Goal: Task Accomplishment & Management: Manage account settings

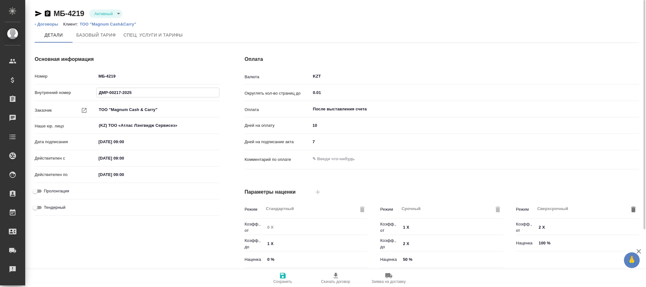
drag, startPoint x: 147, startPoint y: 93, endPoint x: 71, endPoint y: 86, distance: 75.9
click at [71, 86] on div "Номер МБ-4219 Внутренний номер ДМР-00217-2025 Заказчик ТОО "Magnum Cash & Carry…" at bounding box center [127, 144] width 185 height 147
drag, startPoint x: 128, startPoint y: 78, endPoint x: 67, endPoint y: 75, distance: 60.6
click at [71, 74] on div "Номер МБ-4219" at bounding box center [127, 76] width 185 height 11
paste input "МР-00217-2025"
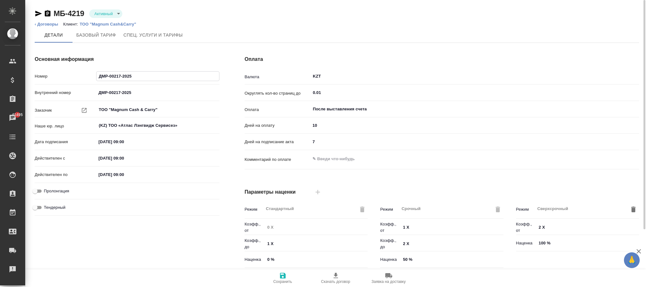
type input "ДМР-00217-2025"
drag, startPoint x: 88, startPoint y: 12, endPoint x: 52, endPoint y: 14, distance: 36.3
click at [52, 14] on div "МБ-4219 Активный active" at bounding box center [79, 14] width 88 height 10
copy link "МБ-4219"
drag, startPoint x: 135, startPoint y: 93, endPoint x: 50, endPoint y: 86, distance: 84.7
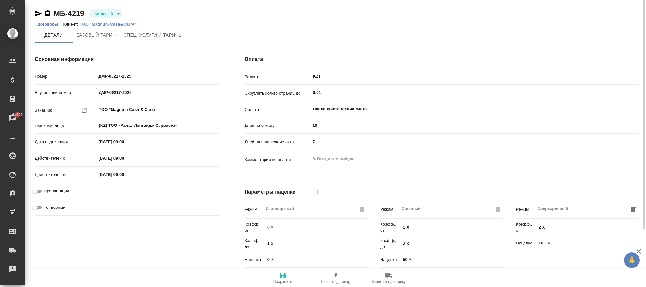
click at [45, 86] on div "Номер ДМР-00217-2025 Внутренний номер ДМР-00217-2025 Заказчик ТОО "Magnum Cash …" at bounding box center [127, 144] width 185 height 147
paste input "Б-4219"
type input "МБ-4219"
click at [285, 278] on icon "button" at bounding box center [283, 276] width 8 height 8
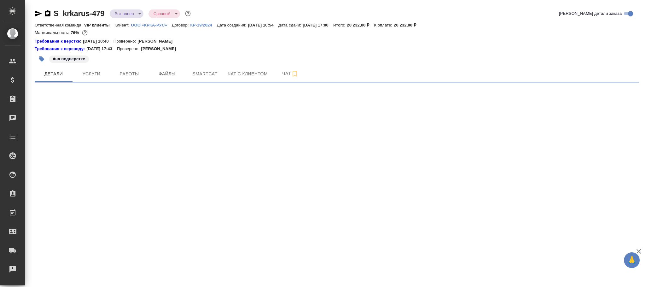
select select "RU"
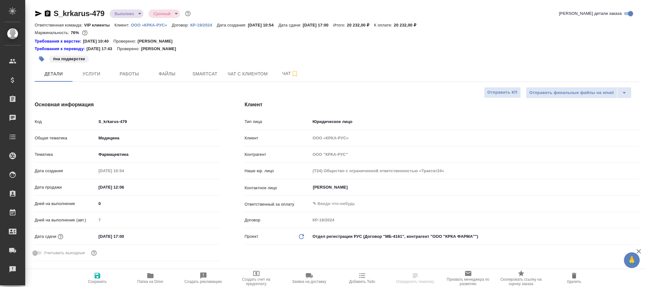
type textarea "x"
type input "[PERSON_NAME]"
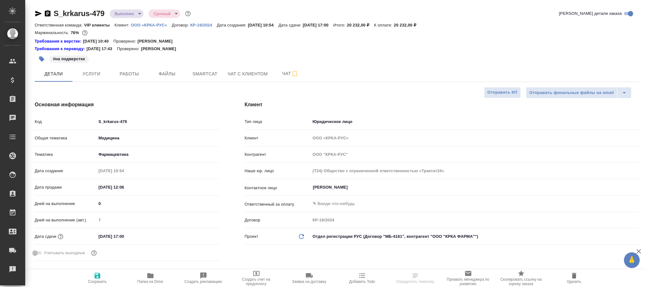
click at [304, 239] on icon "Обновить данные" at bounding box center [301, 237] width 8 height 8
type textarea "x"
click at [304, 239] on icon "Обновить данные" at bounding box center [301, 237] width 8 height 8
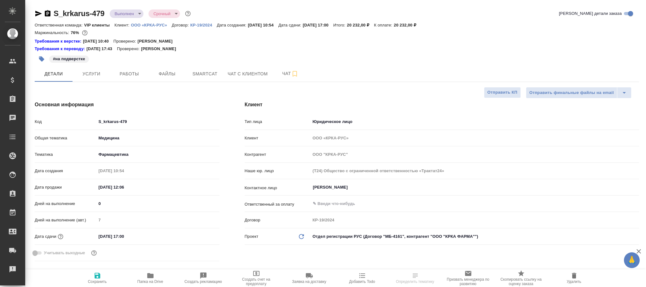
type textarea "x"
type input "ООО "КРКА ФАРМА""
type input "(МБ) ООО "Монблан""
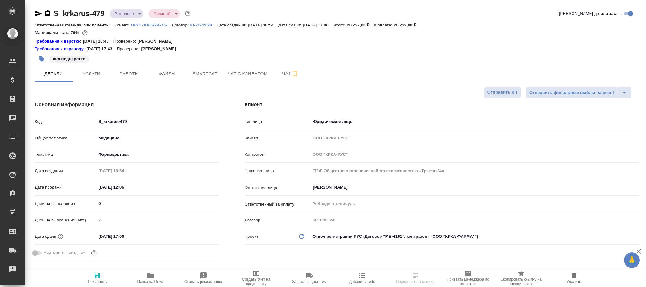
type input "МБ-4161"
type textarea "x"
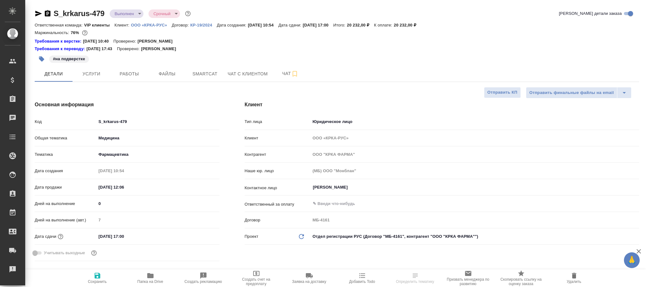
type textarea "x"
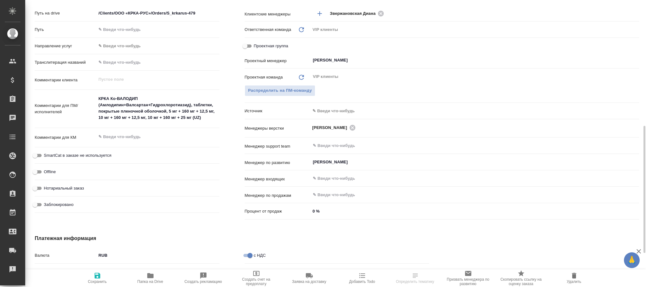
drag, startPoint x: 98, startPoint y: 278, endPoint x: 103, endPoint y: 12, distance: 266.0
click at [99, 278] on icon "button" at bounding box center [98, 276] width 6 height 6
type textarea "x"
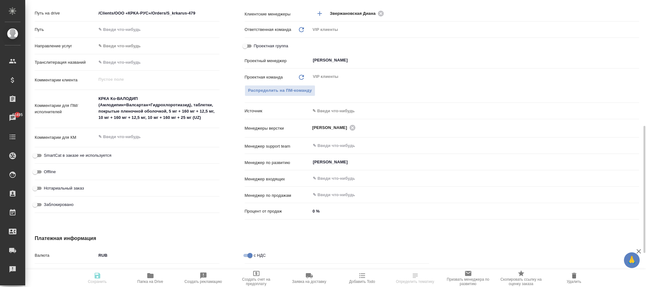
type textarea "x"
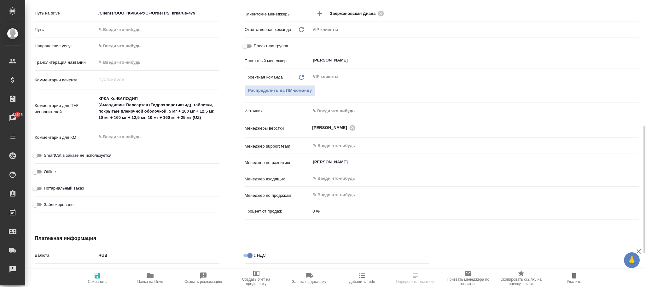
type textarea "x"
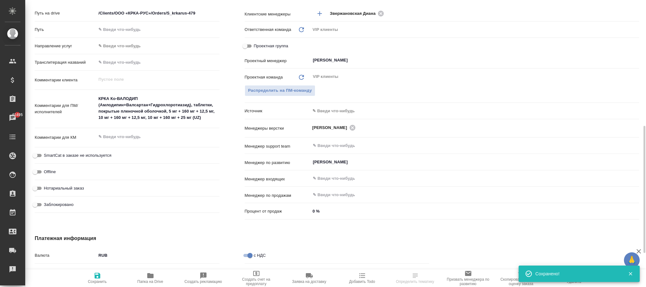
select select "RU"
type textarea "x"
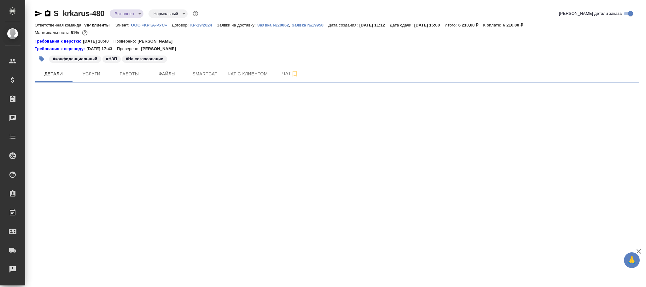
select select "RU"
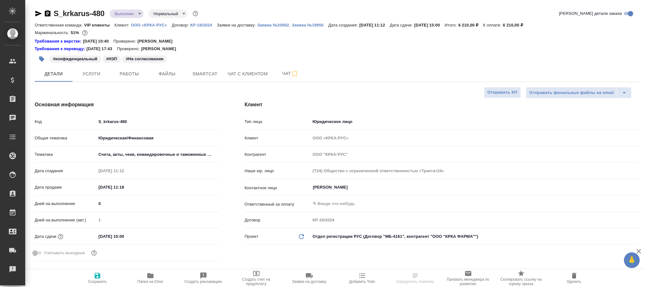
type textarea "x"
click at [300, 236] on icon "Обновить данные" at bounding box center [301, 237] width 8 height 8
type textarea "x"
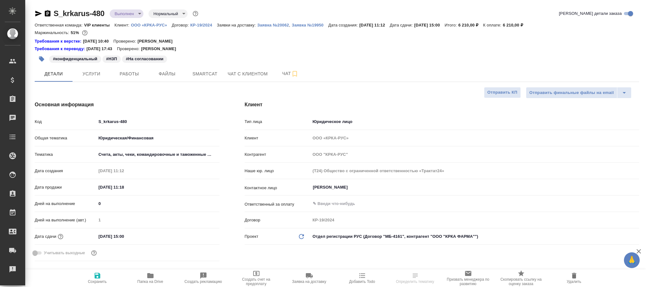
type textarea "x"
click at [300, 236] on icon "Обновить данные" at bounding box center [301, 237] width 8 height 8
type input "ООО "КРКА ФАРМА""
type input "(МБ) ООО "Монблан""
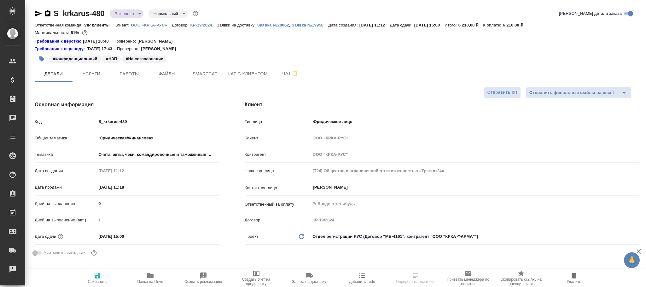
type input "МБ-4161"
type textarea "x"
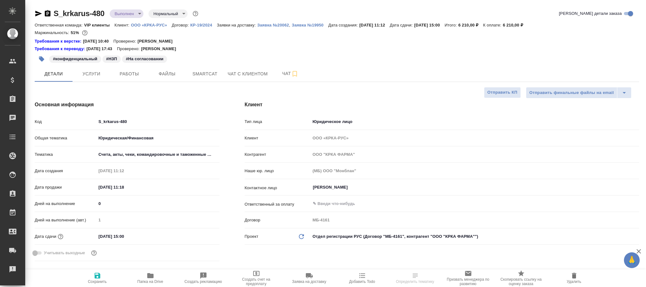
type textarea "x"
click at [98, 274] on icon "button" at bounding box center [98, 276] width 6 height 6
type textarea "x"
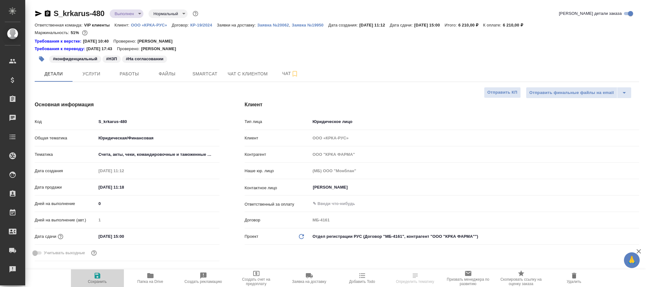
type textarea "x"
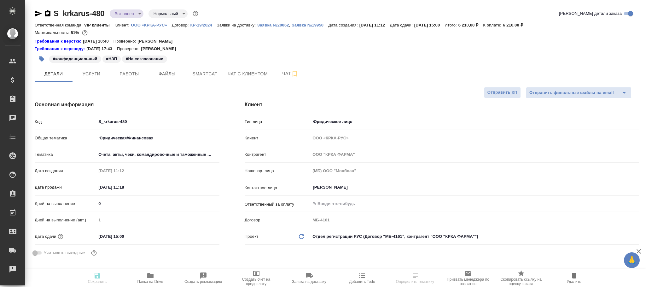
type textarea "x"
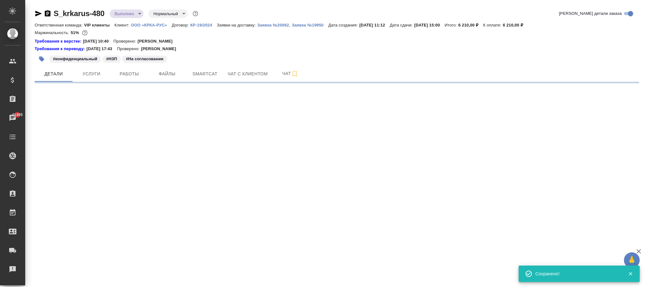
select select "RU"
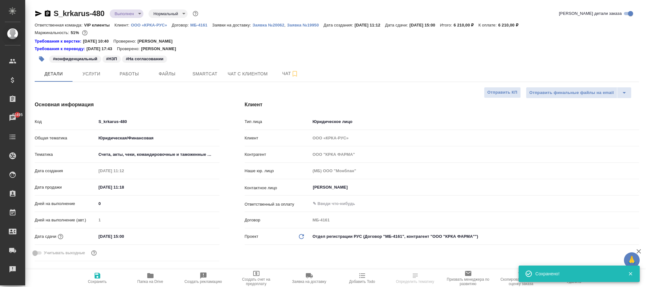
type textarea "x"
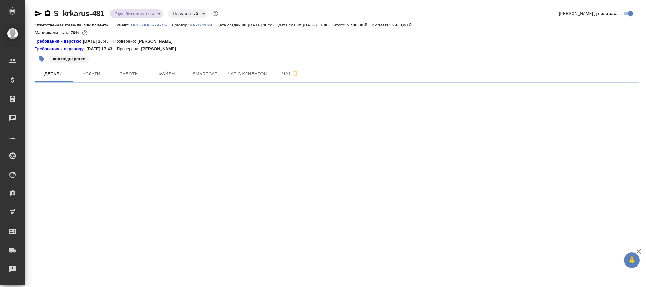
select select "RU"
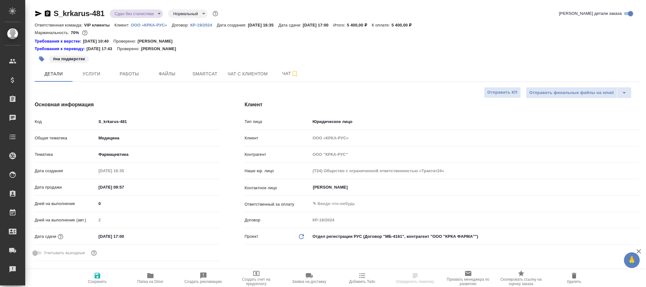
type textarea "x"
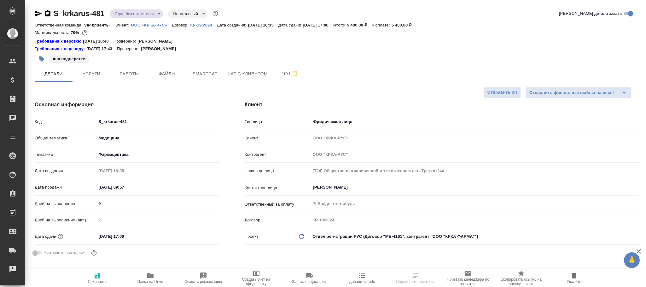
type textarea "x"
click at [304, 237] on icon "Обновить данные" at bounding box center [301, 237] width 8 height 8
type textarea "x"
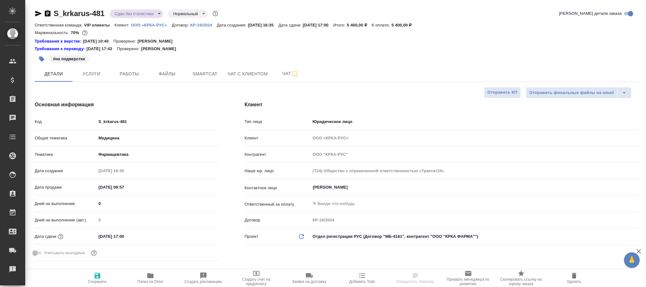
click at [303, 236] on icon at bounding box center [301, 236] width 5 height 5
type input "ООО "КРКА ФАРМА""
type input "(МБ) ООО "Монблан""
type input "МБ-4161"
type textarea "x"
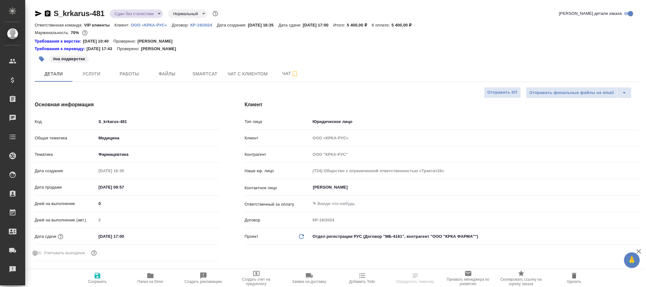
type textarea "x"
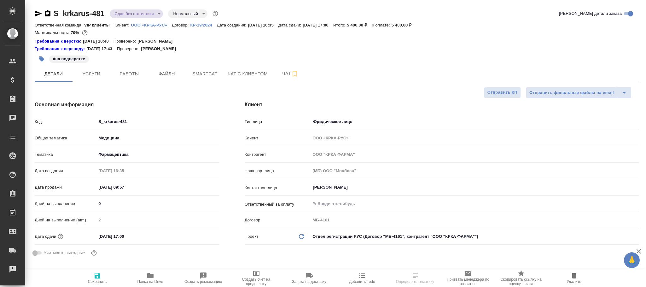
click at [101, 274] on span "Сохранить" at bounding box center [97, 278] width 45 height 12
type textarea "x"
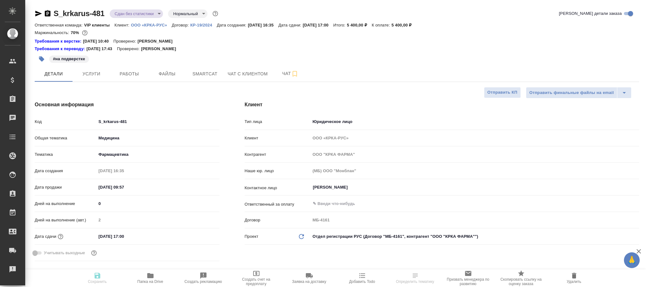
type textarea "x"
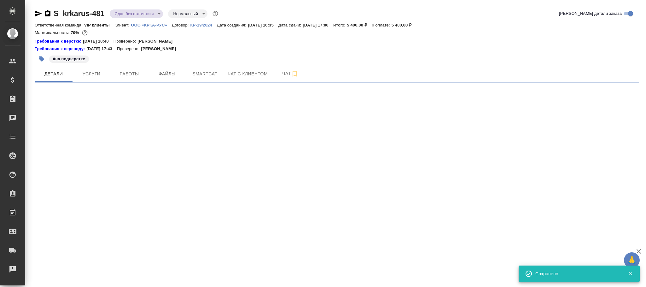
select select "RU"
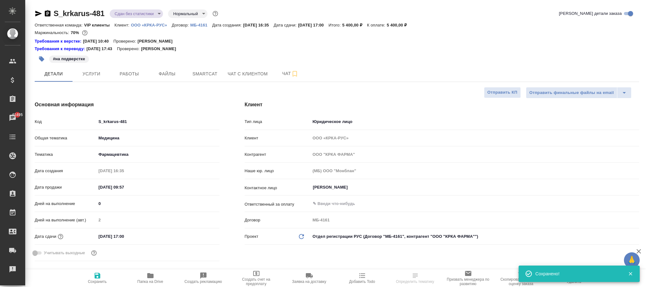
type textarea "x"
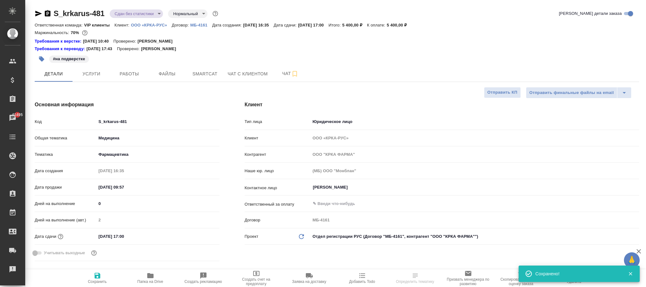
type textarea "x"
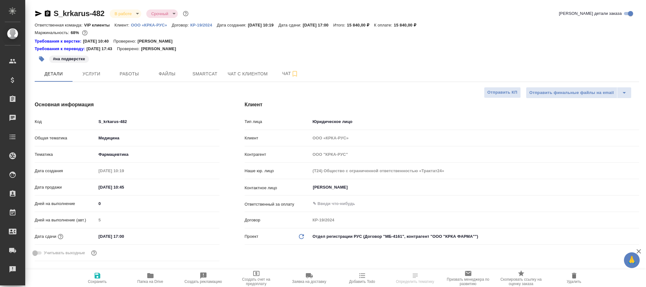
select select "RU"
click at [301, 237] on icon "Обновить данные" at bounding box center [301, 237] width 8 height 8
type input "ООО "КРКА ФАРМА""
type input "(МБ) ООО "Монблан""
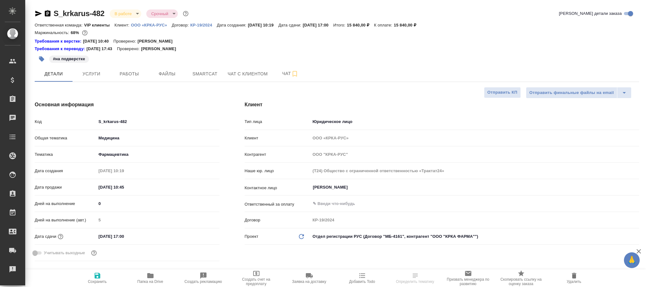
type input "МБ-4161"
click at [100, 275] on icon "button" at bounding box center [98, 276] width 6 height 6
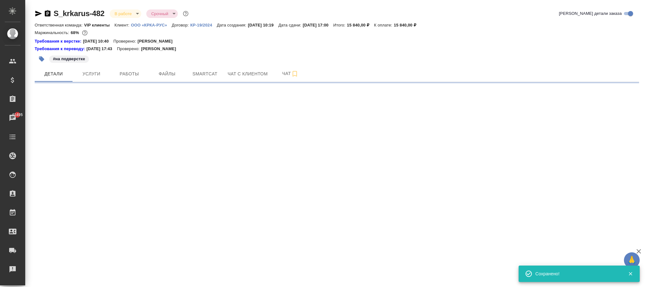
select select "RU"
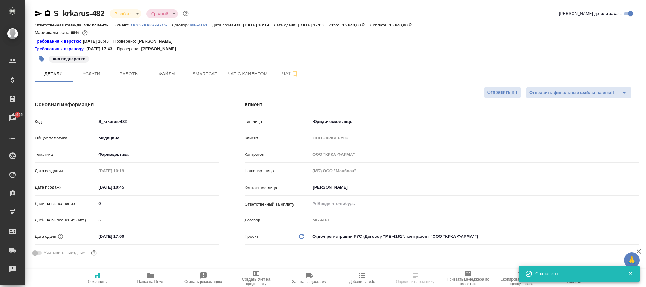
type textarea "x"
select select "RU"
type textarea "x"
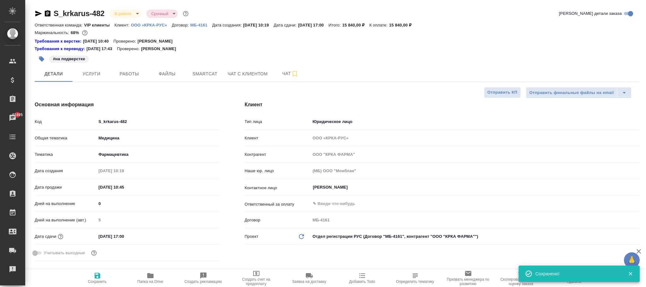
type textarea "x"
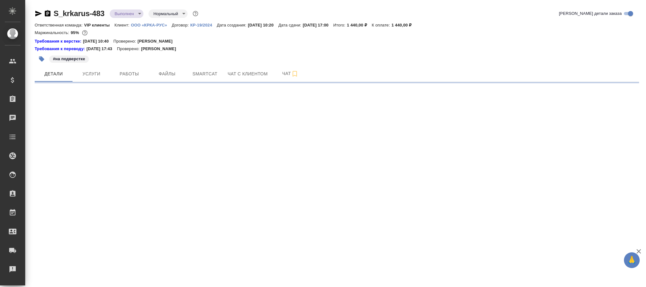
select select "RU"
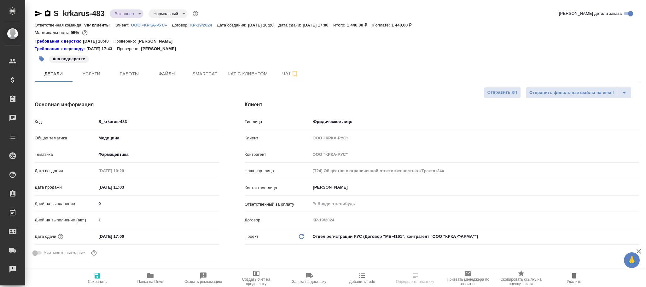
type textarea "x"
click at [302, 233] on icon "Обновить данные" at bounding box center [301, 237] width 8 height 8
drag, startPoint x: 302, startPoint y: 233, endPoint x: 154, endPoint y: 283, distance: 155.4
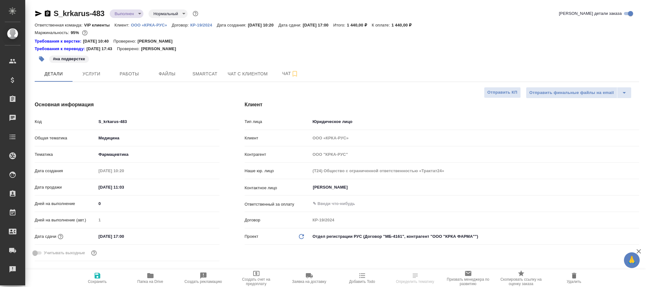
click at [301, 234] on icon "Обновить данные" at bounding box center [301, 237] width 8 height 8
type textarea "x"
type input "ООО "КРКА ФАРМА""
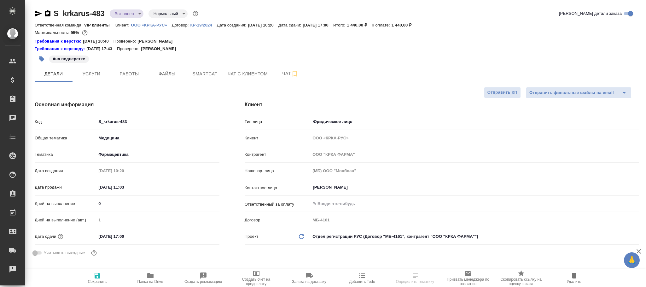
type input "(МБ) ООО "Монблан""
type input "МБ-4161"
type textarea "x"
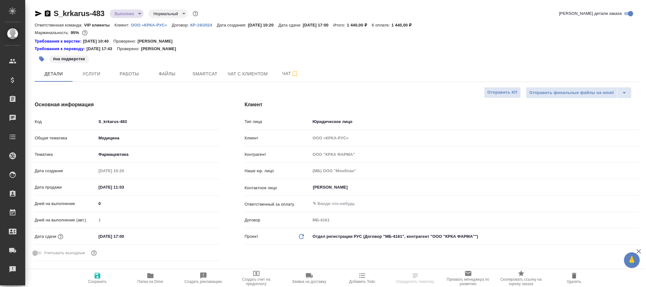
click at [95, 277] on icon "button" at bounding box center [98, 276] width 6 height 6
type textarea "x"
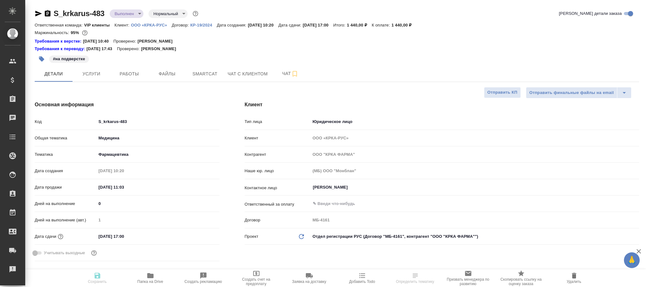
type textarea "x"
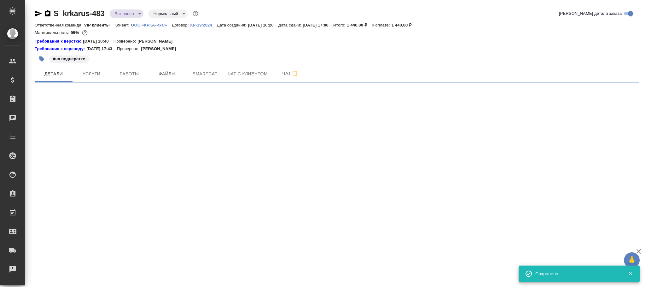
select select "RU"
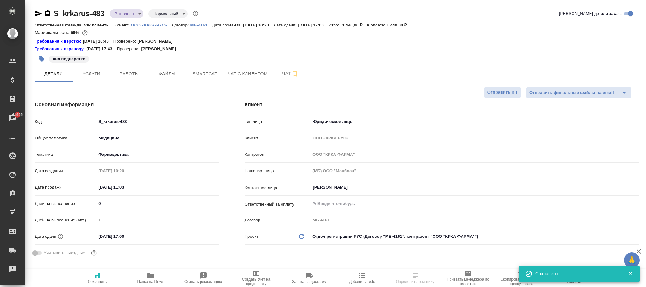
type textarea "x"
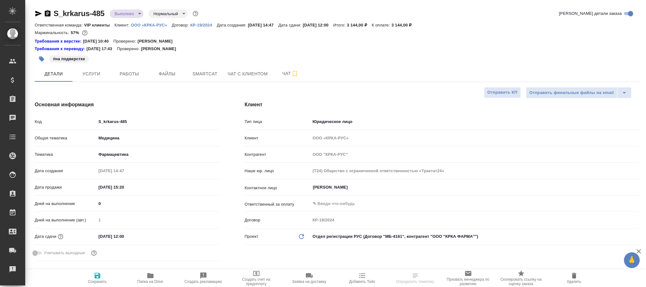
select select "RU"
click at [303, 236] on icon at bounding box center [301, 236] width 5 height 5
type input "ООО "КРКА ФАРМА""
type input "(МБ) ООО "Монблан""
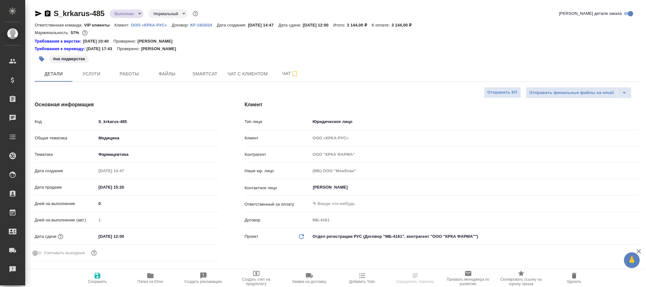
type input "МБ-4161"
drag, startPoint x: 97, startPoint y: 277, endPoint x: 170, endPoint y: 0, distance: 286.5
click at [97, 276] on icon "button" at bounding box center [98, 276] width 8 height 8
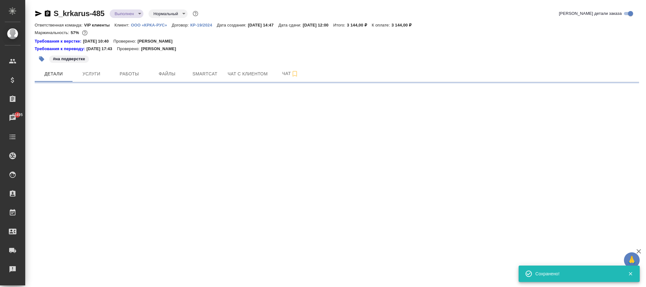
select select "RU"
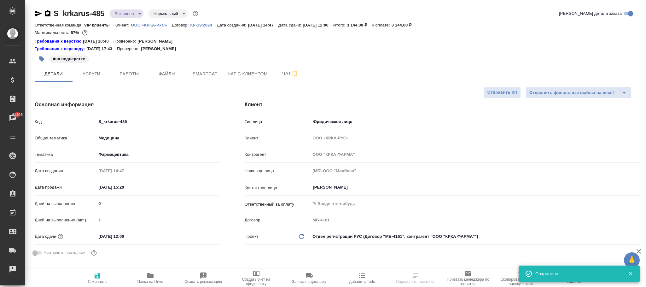
type textarea "x"
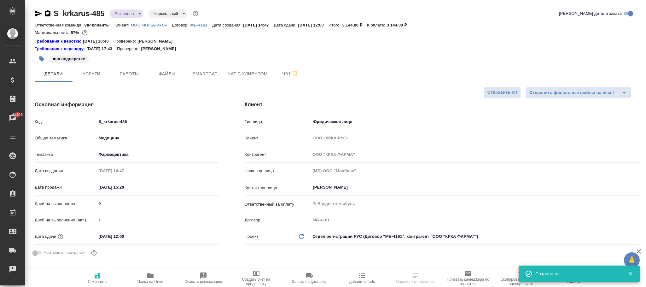
type textarea "x"
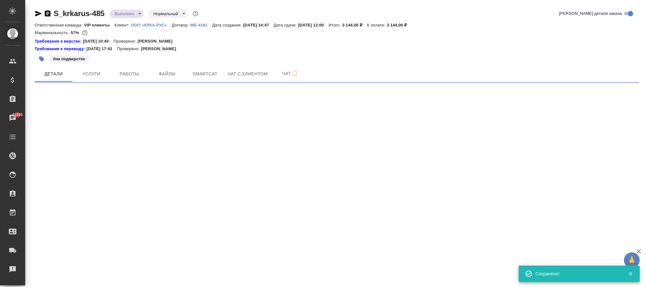
select select "RU"
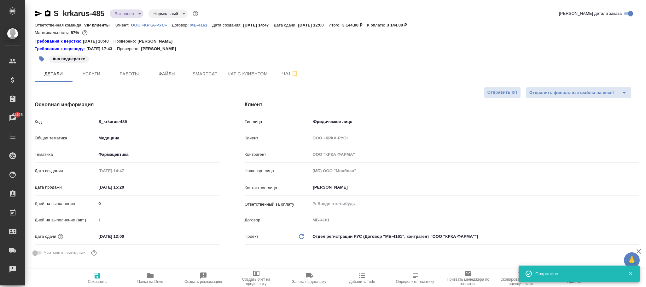
type textarea "x"
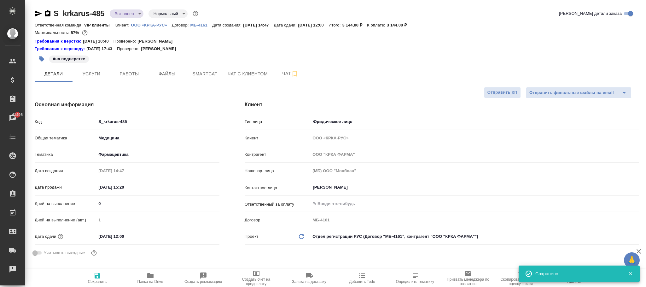
type textarea "x"
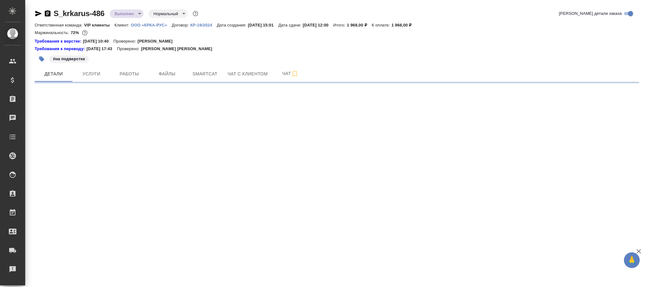
select select "RU"
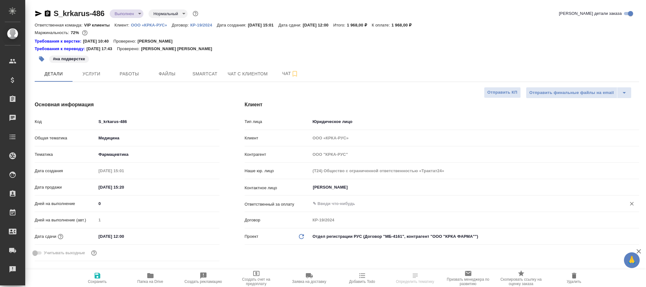
type textarea "x"
click at [301, 236] on icon "Обновить данные" at bounding box center [301, 237] width 8 height 8
drag, startPoint x: 301, startPoint y: 236, endPoint x: 79, endPoint y: 251, distance: 222.6
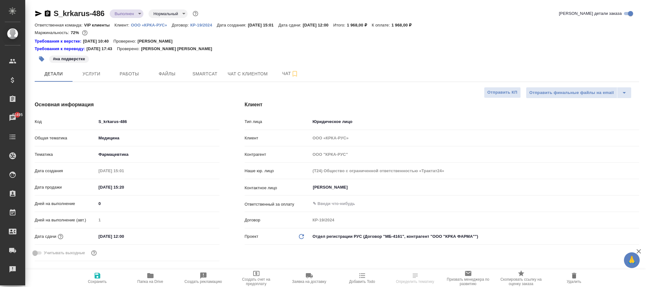
click at [300, 235] on icon "Обновить данные" at bounding box center [301, 237] width 8 height 8
type textarea "x"
type input "ООО "КРКА ФАРМА""
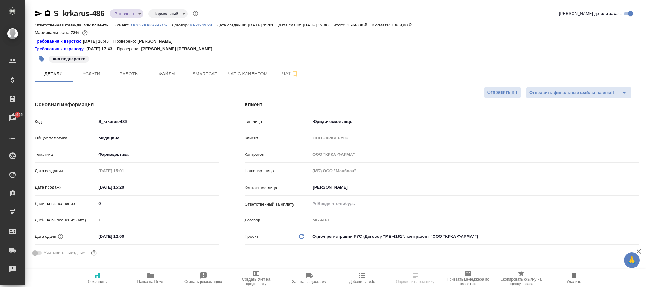
type input "(МБ) ООО "Монблан""
type input "МБ-4161"
type textarea "x"
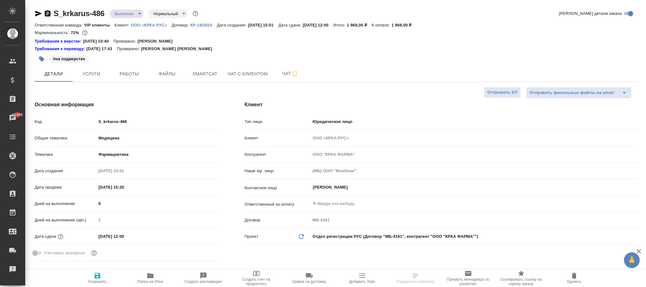
click at [94, 274] on icon "button" at bounding box center [98, 276] width 8 height 8
type textarea "x"
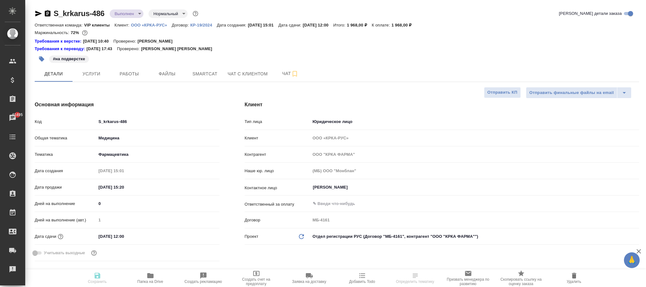
type textarea "x"
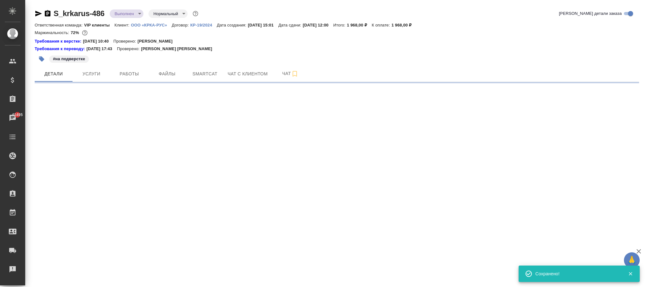
select select "RU"
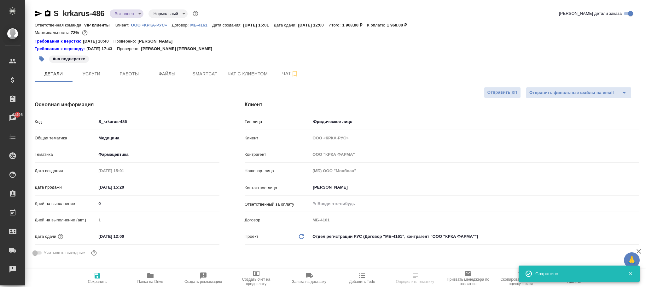
select select "RU"
type textarea "x"
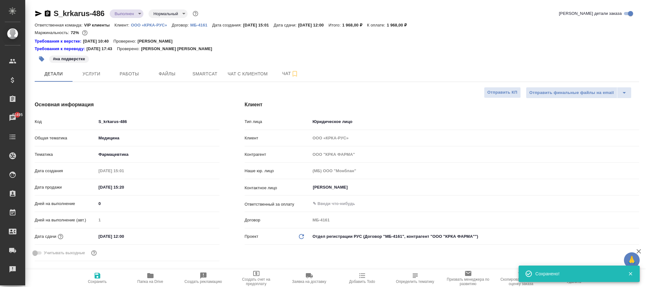
type textarea "x"
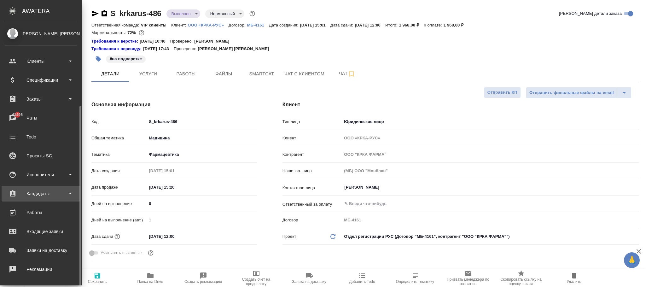
scroll to position [47, 0]
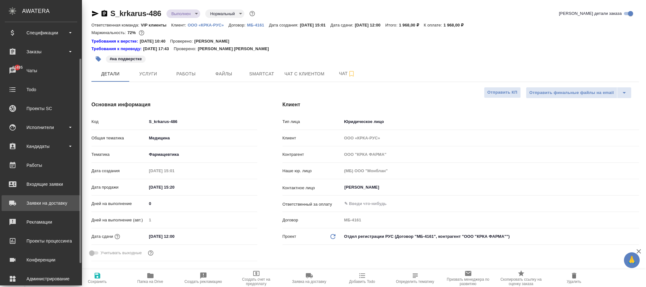
click at [53, 202] on div "Заявки на доставку" at bounding box center [41, 202] width 72 height 9
type textarea "x"
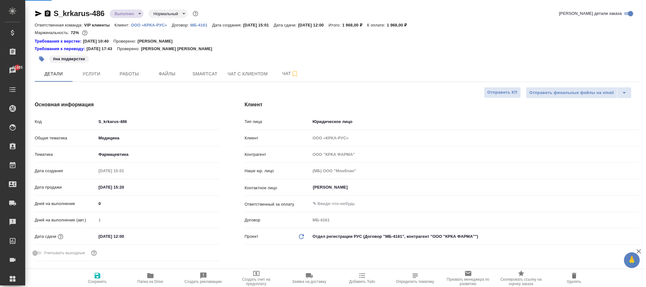
type textarea "x"
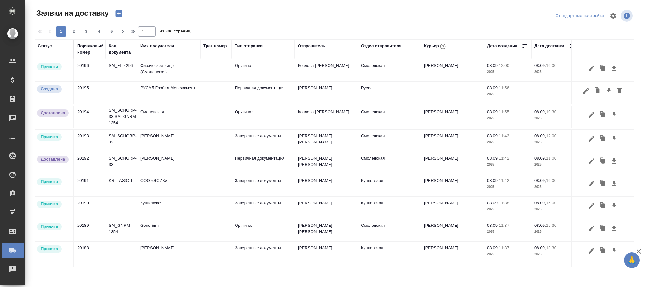
click at [114, 46] on div "Код документа" at bounding box center [121, 49] width 25 height 13
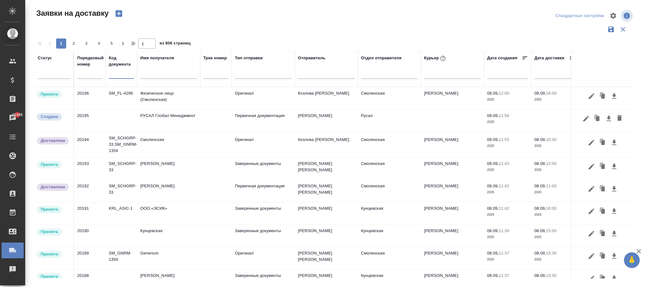
click at [119, 72] on input "text" at bounding box center [121, 75] width 25 height 8
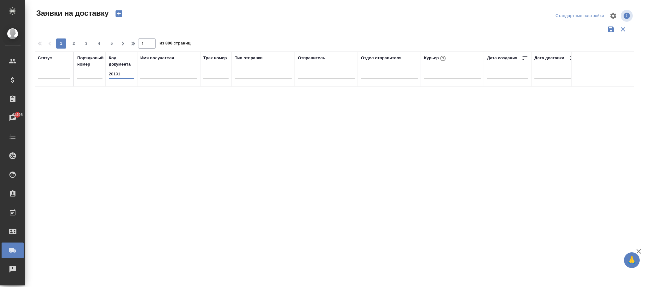
type input "20191"
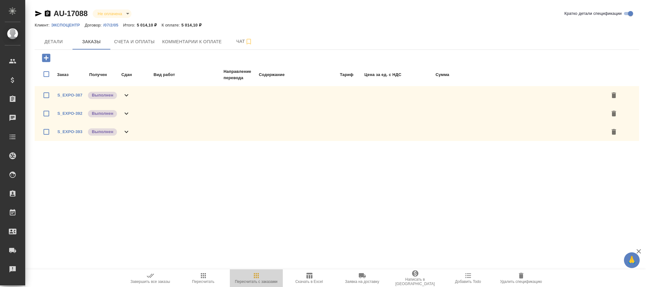
click at [258, 277] on icon "button" at bounding box center [256, 275] width 5 height 5
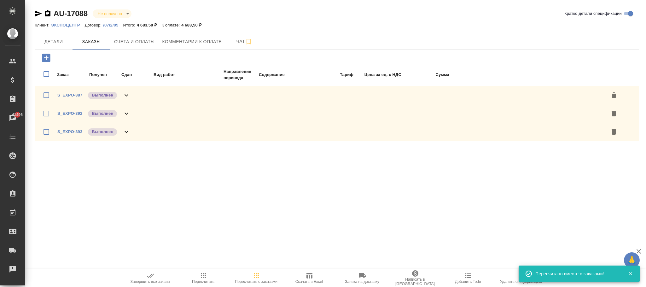
click at [200, 276] on icon "button" at bounding box center [203, 276] width 8 height 8
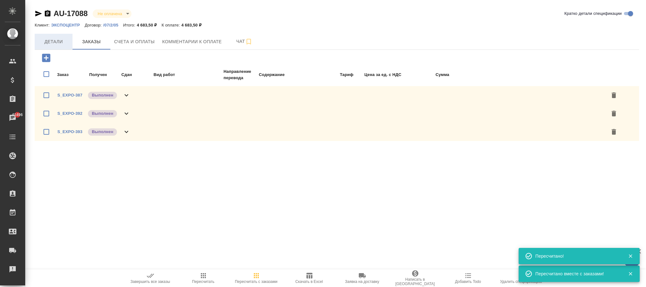
click at [57, 40] on span "Детали" at bounding box center [53, 42] width 30 height 8
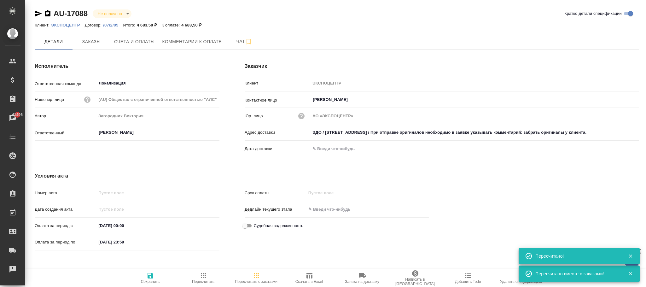
click at [147, 278] on icon "button" at bounding box center [151, 276] width 8 height 8
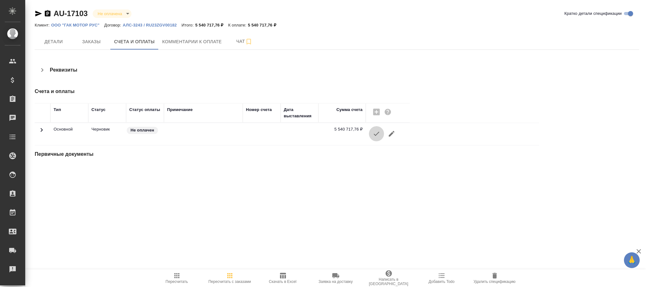
click at [376, 130] on icon "button" at bounding box center [376, 134] width 8 height 8
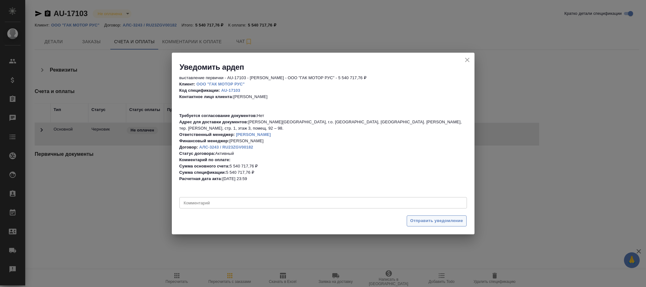
click at [429, 217] on span "Отправить уведомление" at bounding box center [436, 220] width 53 height 7
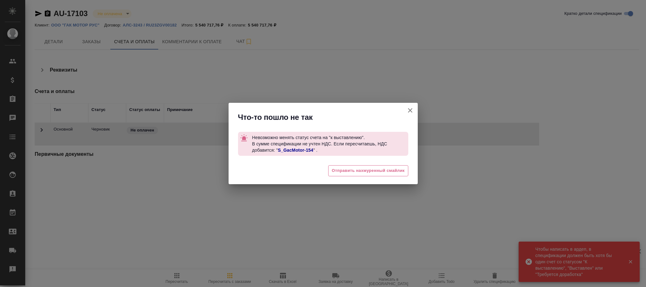
click at [411, 111] on icon "button" at bounding box center [410, 110] width 8 height 8
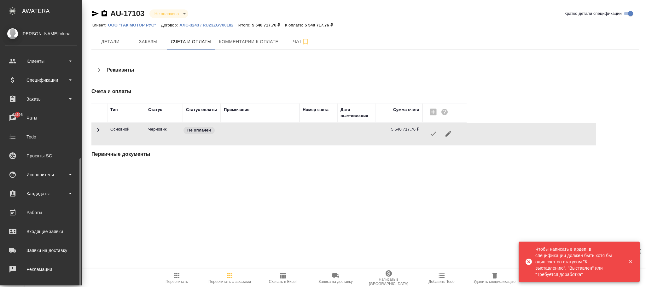
scroll to position [77, 0]
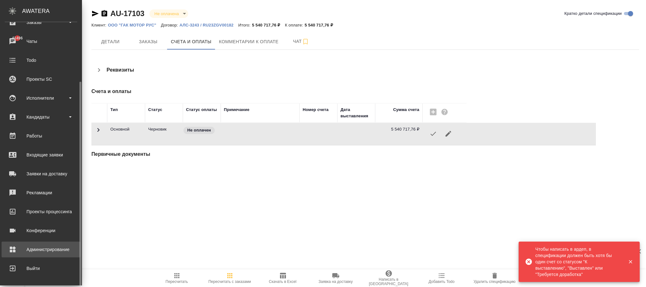
drag, startPoint x: 46, startPoint y: 252, endPoint x: 76, endPoint y: 244, distance: 30.4
click at [47, 252] on div "Администрирование" at bounding box center [41, 249] width 72 height 9
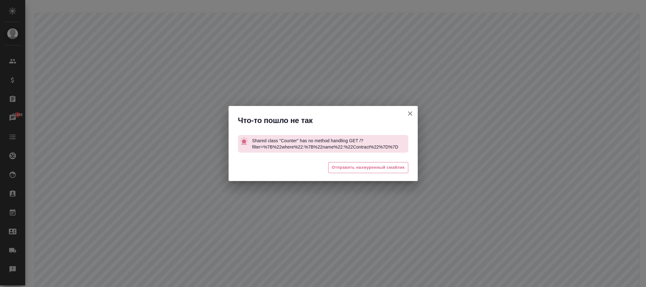
click at [411, 113] on icon "button" at bounding box center [410, 114] width 8 height 8
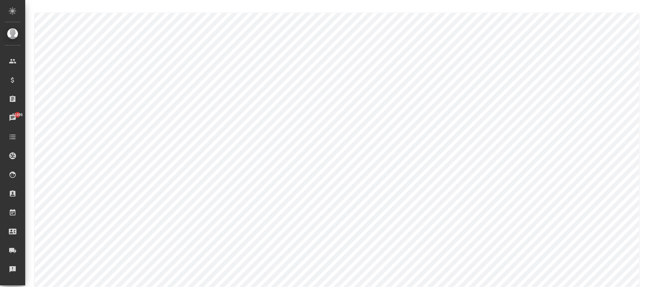
type input "13"
type input "AU"
type input "20"
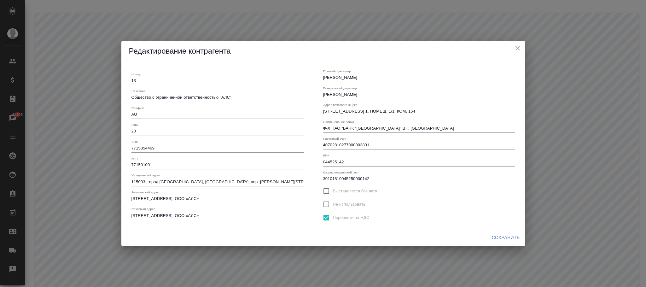
click at [325, 217] on input "Перевести на НДС" at bounding box center [325, 217] width 13 height 13
click at [506, 237] on span "Сохранить" at bounding box center [506, 237] width 28 height 8
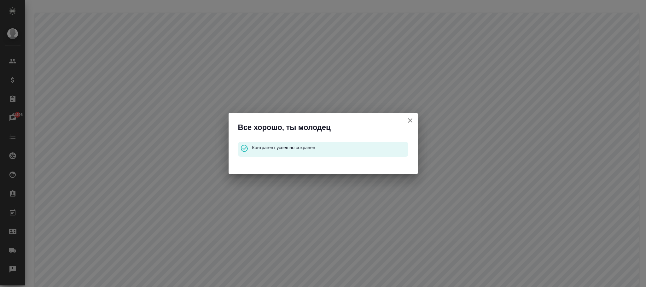
click at [409, 122] on icon "button" at bounding box center [410, 121] width 8 height 8
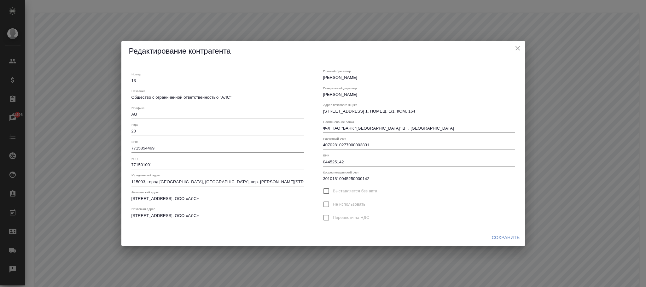
click at [327, 217] on input "Перевести на НДС" at bounding box center [325, 217] width 13 height 13
checkbox input "true"
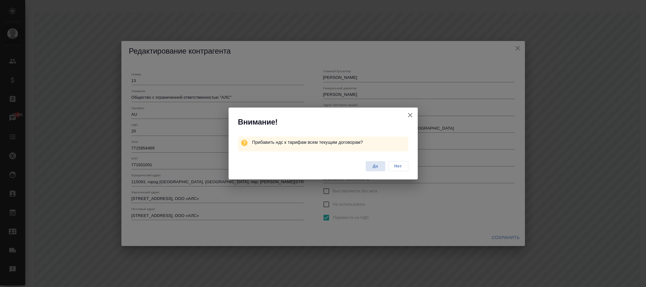
click at [401, 166] on span "Нет" at bounding box center [397, 166] width 13 height 6
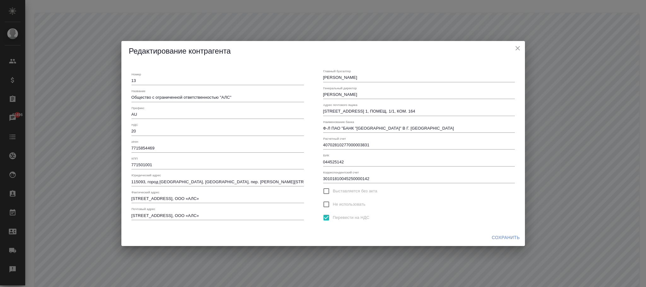
click at [498, 236] on span "Сохранить" at bounding box center [506, 237] width 28 height 8
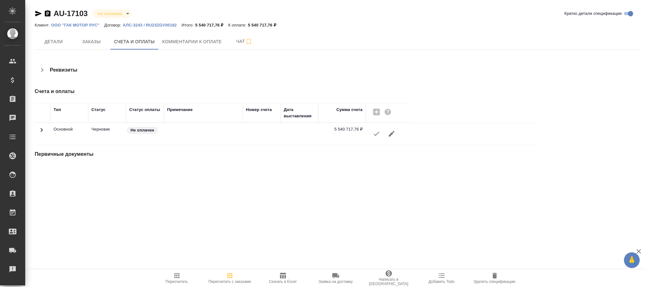
click at [377, 135] on icon "button" at bounding box center [376, 134] width 8 height 8
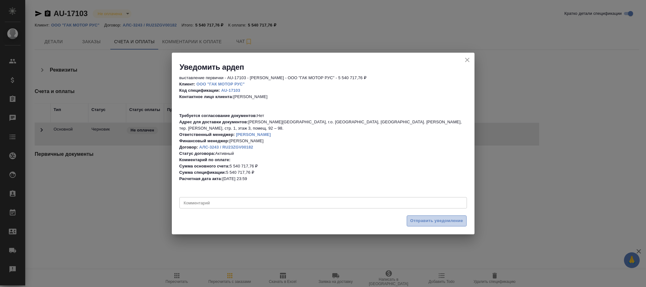
click at [440, 217] on span "Отправить уведомление" at bounding box center [436, 220] width 53 height 7
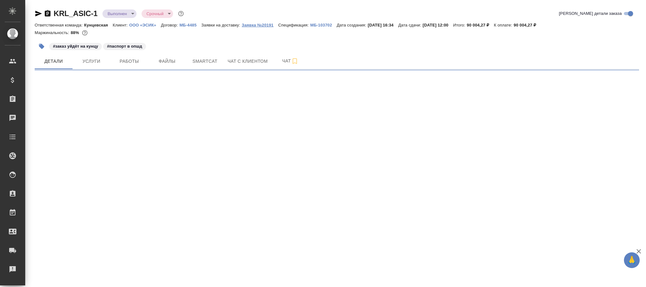
select select "RU"
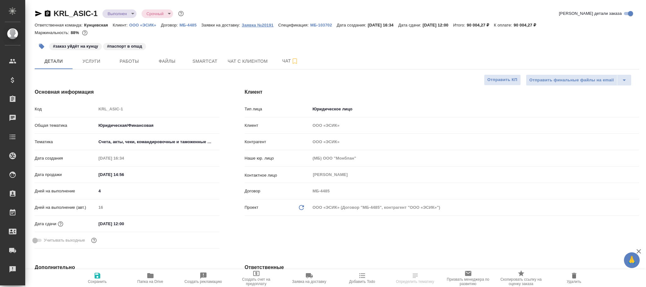
type textarea "x"
click at [268, 25] on p "Заявка №20191" at bounding box center [260, 25] width 37 height 5
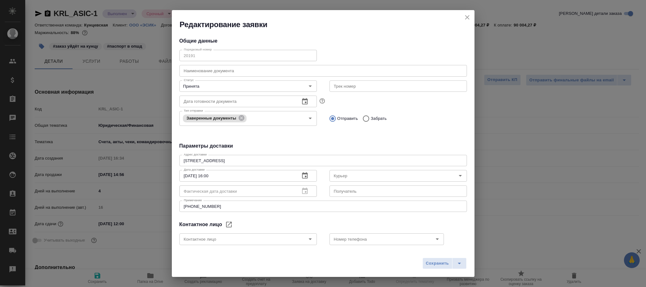
type input "[PERSON_NAME]"
click at [438, 263] on span "Сохранить" at bounding box center [437, 263] width 23 height 7
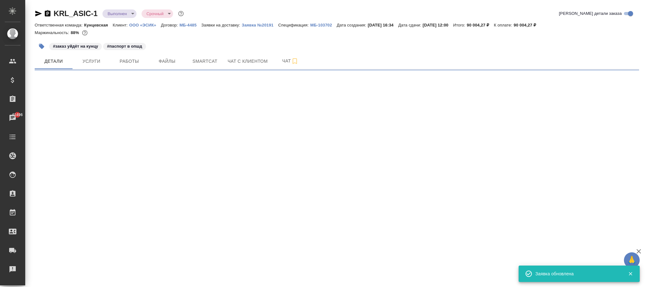
select select "RU"
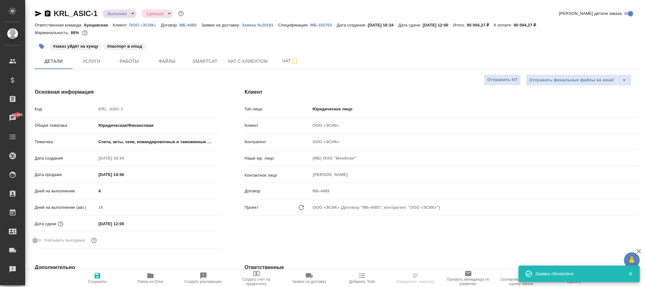
type textarea "x"
click at [265, 26] on p "Заявка №20191" at bounding box center [260, 25] width 37 height 5
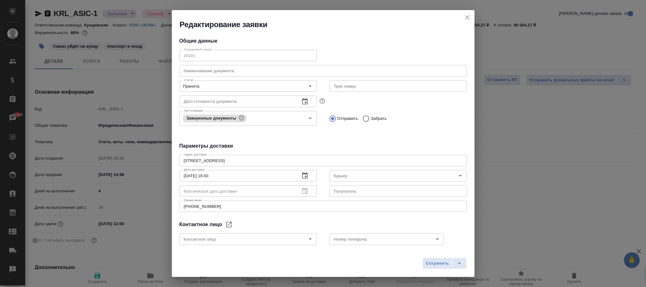
type input "[PERSON_NAME]"
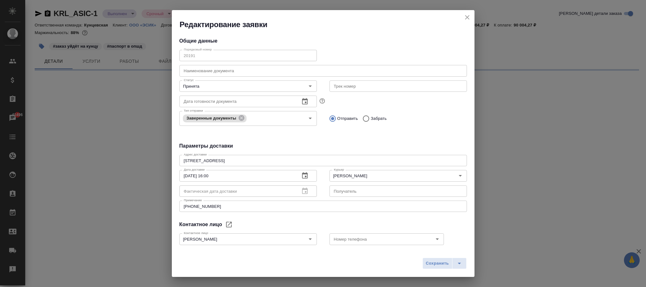
select select "RU"
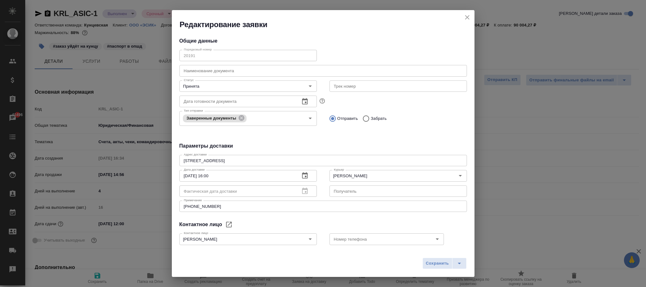
type textarea "x"
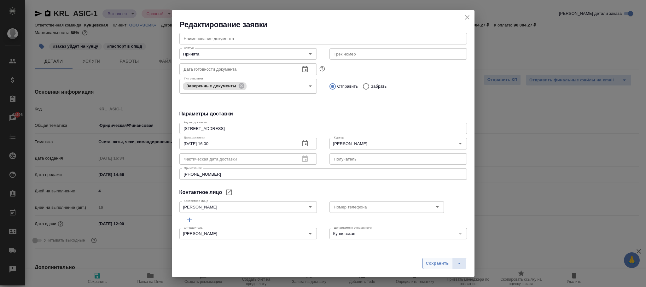
click at [435, 261] on span "Сохранить" at bounding box center [437, 263] width 23 height 7
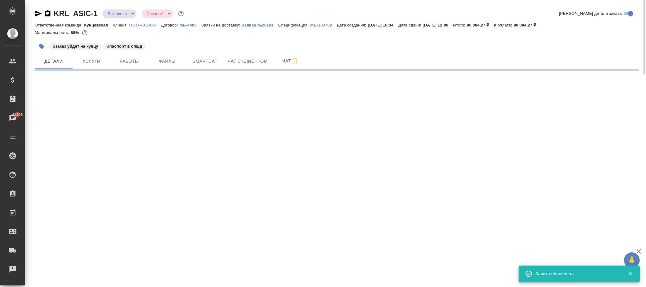
select select "RU"
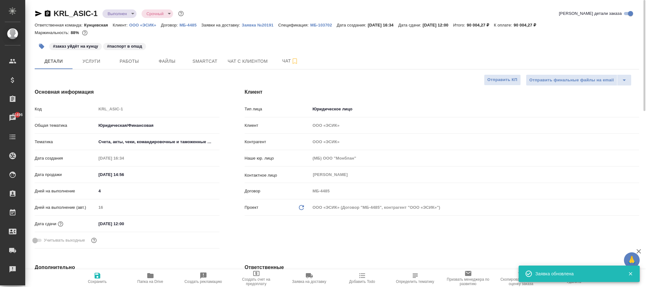
type textarea "x"
drag, startPoint x: 277, startPoint y: 19, endPoint x: 272, endPoint y: 20, distance: 4.8
click at [272, 20] on div "KRL_ASIC-1 Выполнен completed Срочный urgent Кратко детали заказа" at bounding box center [337, 15] width 604 height 13
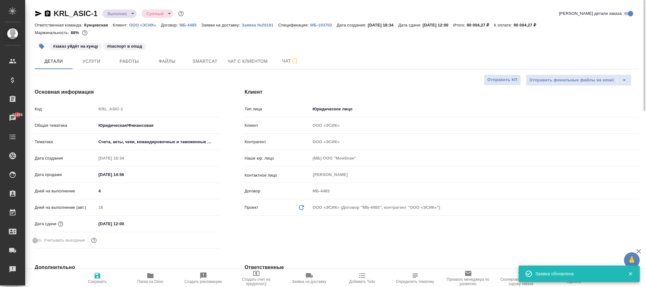
type textarea "x"
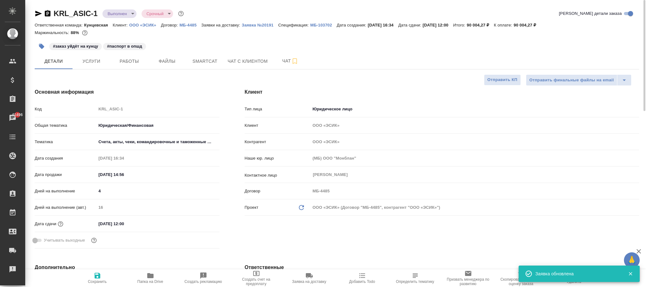
type textarea "x"
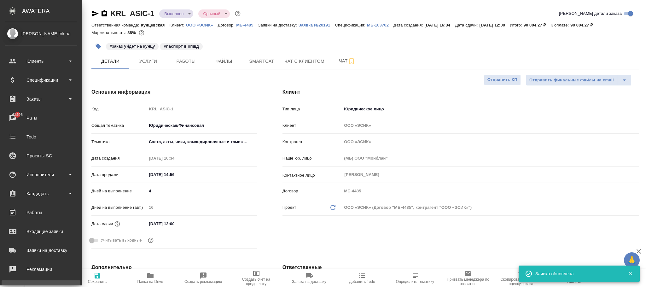
type textarea "x"
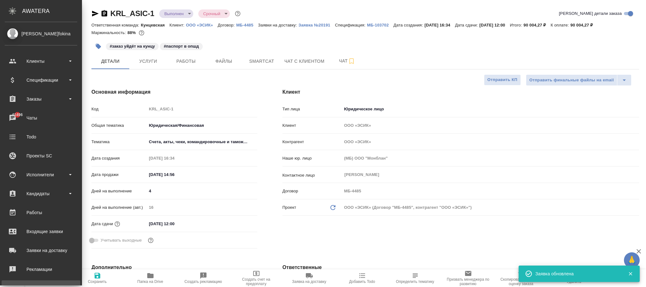
type textarea "x"
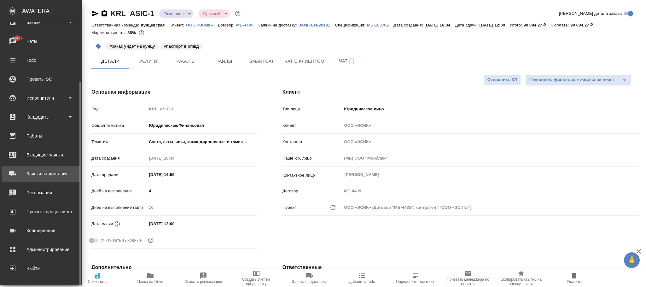
drag, startPoint x: 37, startPoint y: 170, endPoint x: 197, endPoint y: 180, distance: 160.4
click at [38, 170] on div "Заявки на доставку" at bounding box center [41, 173] width 72 height 9
type textarea "x"
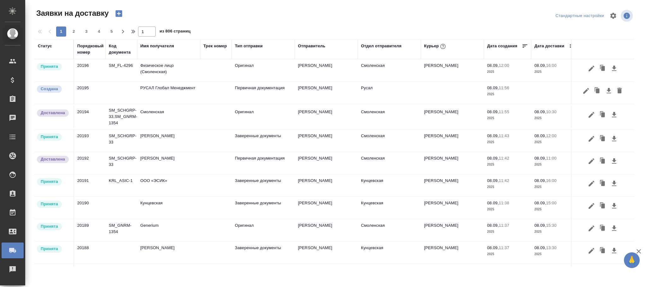
click at [79, 46] on div "Порядковый номер" at bounding box center [90, 49] width 26 height 13
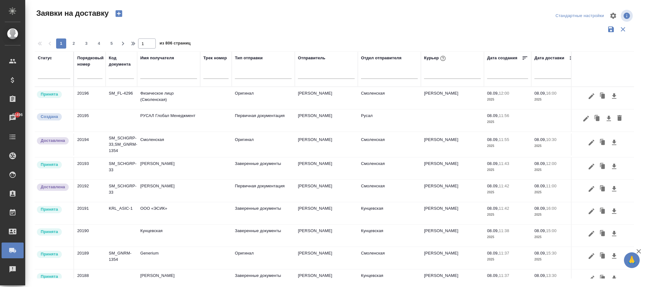
click at [92, 74] on input "text" at bounding box center [89, 74] width 25 height 9
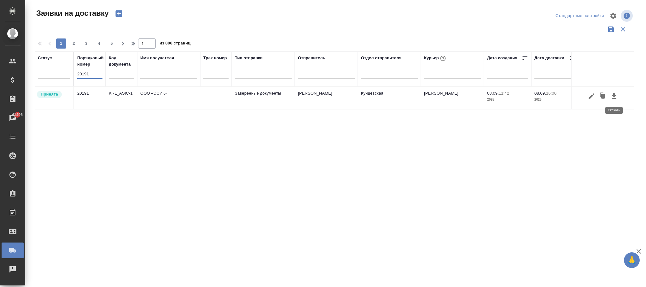
type input "20191"
click at [614, 98] on icon "button" at bounding box center [614, 95] width 4 height 5
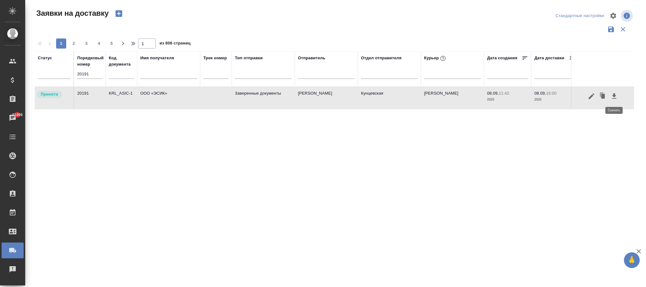
click at [614, 97] on icon "button" at bounding box center [614, 96] width 8 height 8
click at [259, 98] on td "Заверенные документы" at bounding box center [263, 98] width 63 height 22
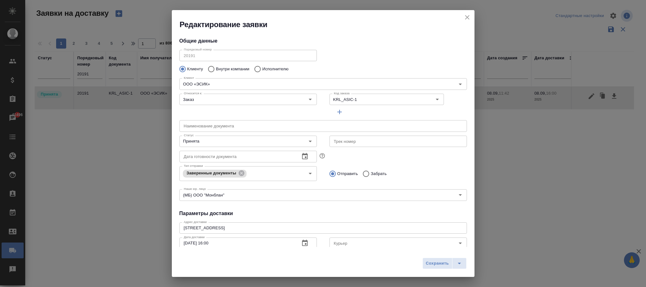
type input "Быханов Юрий"
type input "Иванова Евгения"
drag, startPoint x: 440, startPoint y: 266, endPoint x: 420, endPoint y: 178, distance: 90.3
click at [440, 266] on span "Сохранить" at bounding box center [437, 263] width 23 height 7
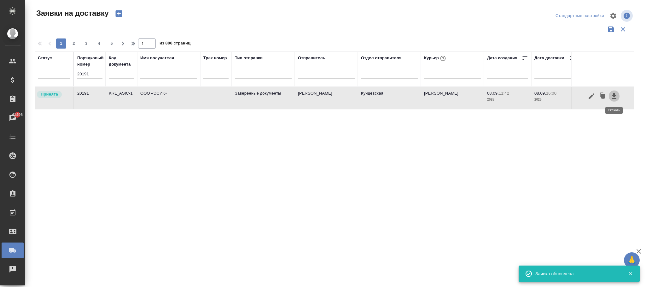
click at [613, 97] on icon "button" at bounding box center [614, 95] width 4 height 5
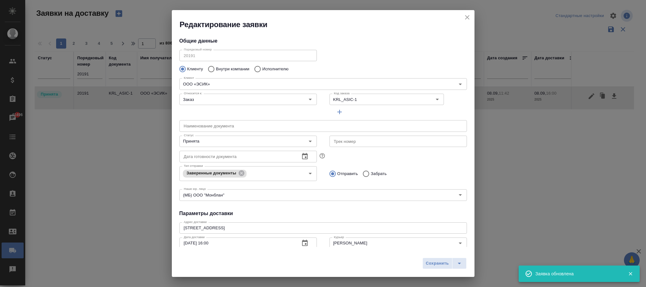
click at [613, 97] on div "Редактирование заявки Общие данные Порядковый номер 20191 Порядковый номер Клие…" at bounding box center [323, 143] width 646 height 287
drag, startPoint x: 465, startPoint y: 15, endPoint x: 635, endPoint y: 89, distance: 185.1
click at [474, 17] on div "Редактирование заявки Общие данные Порядковый номер 20191 Порядковый номер Клие…" at bounding box center [323, 143] width 646 height 287
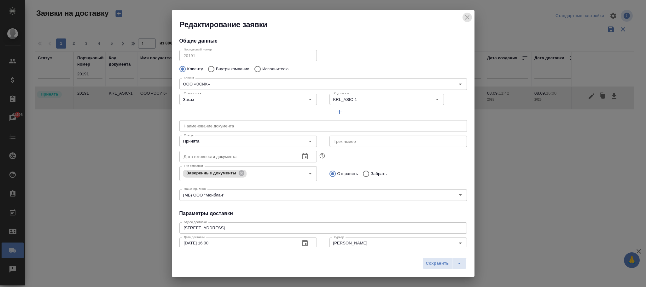
click at [463, 19] on icon "close" at bounding box center [467, 18] width 8 height 8
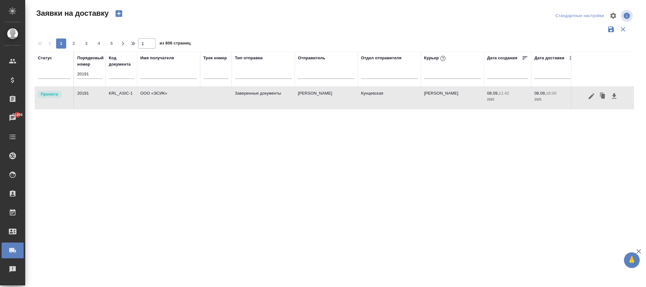
click at [609, 94] on button "button" at bounding box center [613, 96] width 11 height 12
click at [610, 94] on icon "button" at bounding box center [614, 96] width 8 height 8
click at [611, 93] on icon "button" at bounding box center [614, 96] width 8 height 8
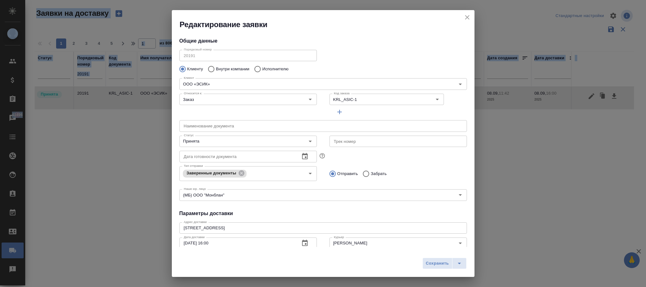
click at [611, 93] on div "Редактирование заявки Общие данные Порядковый номер 20191 Порядковый номер Клие…" at bounding box center [323, 143] width 646 height 287
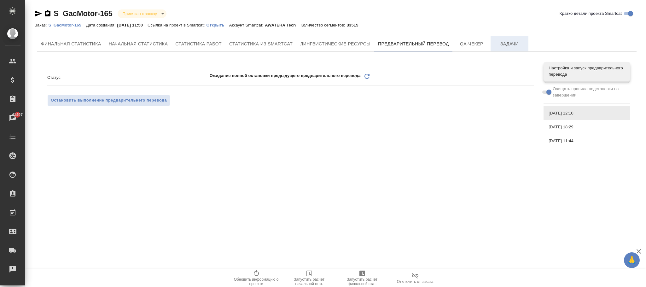
click at [523, 45] on span "Задачи" at bounding box center [509, 44] width 30 height 8
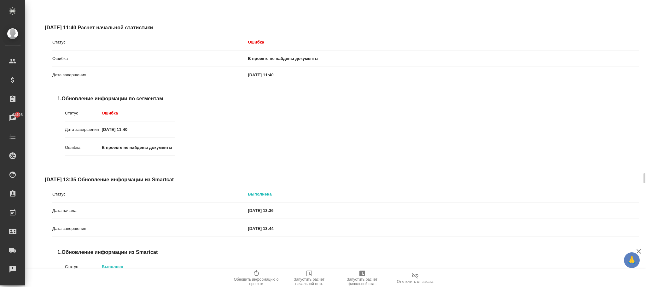
scroll to position [4763, 0]
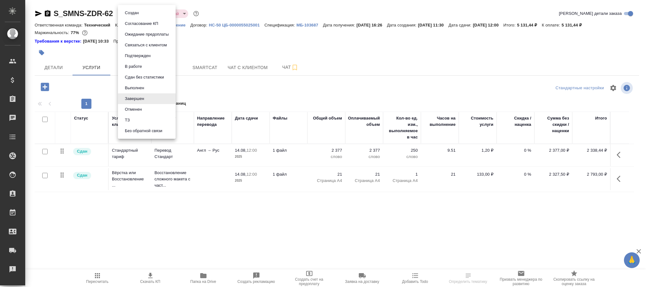
click at [137, 16] on body "🙏 .cls-1 fill:#fff; AWATERA Фокина [PERSON_NAME] Клиенты Спецификации Заказы Ча…" at bounding box center [323, 143] width 646 height 287
drag, startPoint x: 140, startPoint y: 88, endPoint x: 151, endPoint y: 88, distance: 11.3
click at [142, 88] on button "Выполнен" at bounding box center [134, 87] width 23 height 7
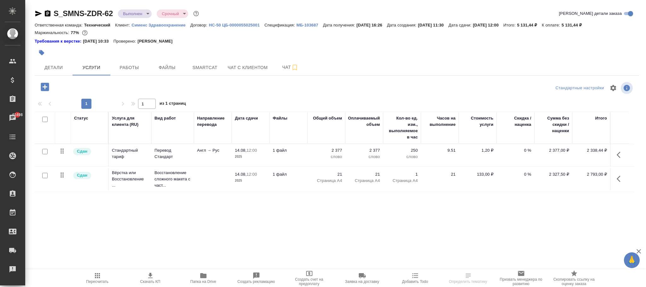
click at [95, 278] on icon "button" at bounding box center [98, 276] width 8 height 8
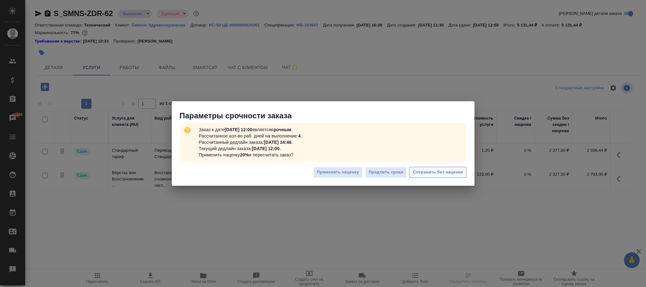
click at [447, 174] on span "Сохранить без наценки" at bounding box center [437, 172] width 50 height 7
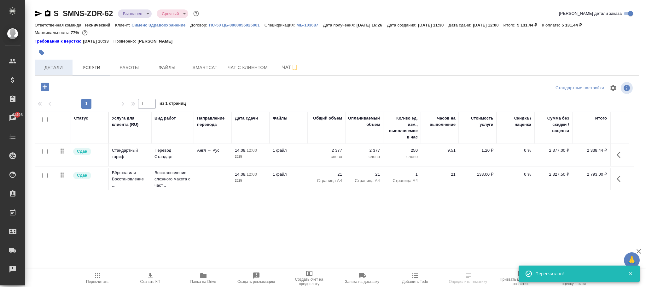
click at [50, 66] on span "Детали" at bounding box center [53, 68] width 30 height 8
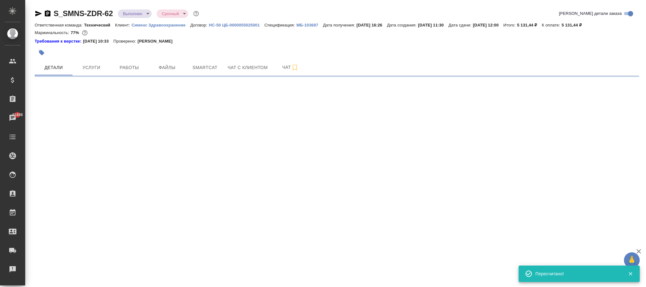
select select "RU"
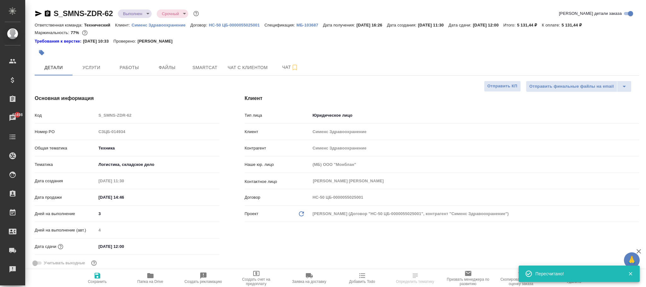
click at [100, 275] on icon "button" at bounding box center [98, 276] width 6 height 6
type textarea "x"
click at [128, 67] on span "Работы" at bounding box center [129, 68] width 30 height 8
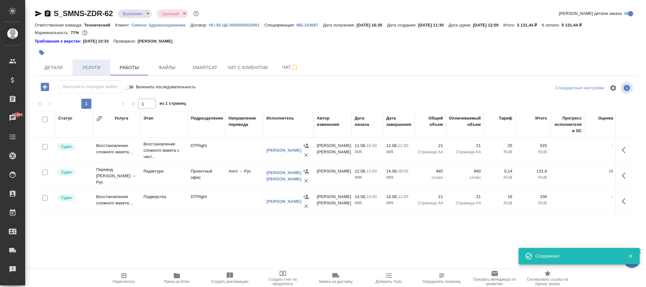
click at [92, 70] on span "Услуги" at bounding box center [91, 68] width 30 height 8
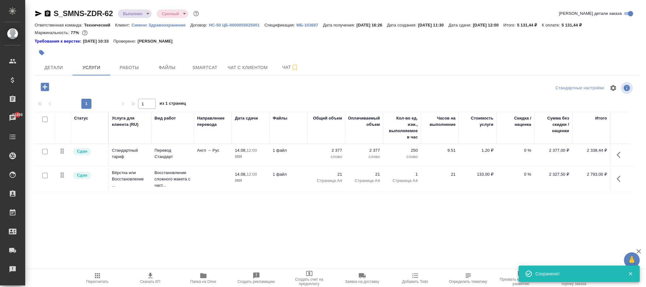
click at [46, 89] on icon "button" at bounding box center [45, 87] width 8 height 8
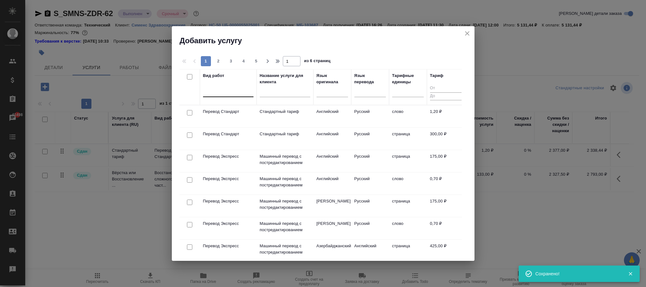
click at [230, 92] on div at bounding box center [228, 90] width 50 height 9
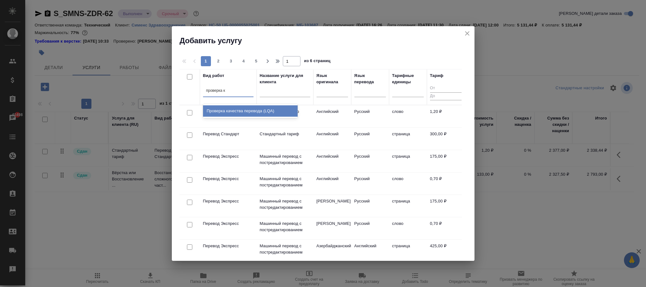
type input "проверка ка"
click at [238, 107] on div "Проверка качества перевода (LQA)" at bounding box center [250, 110] width 95 height 11
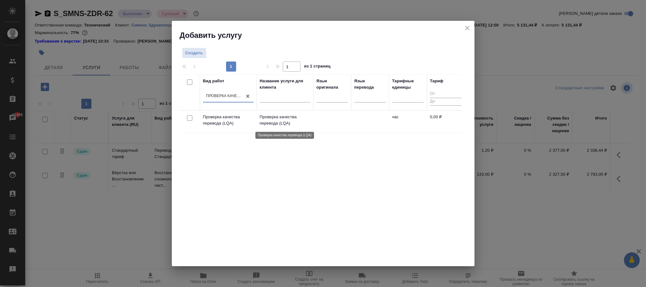
click at [283, 123] on p "Проверка качества перевода (LQA)" at bounding box center [285, 120] width 50 height 13
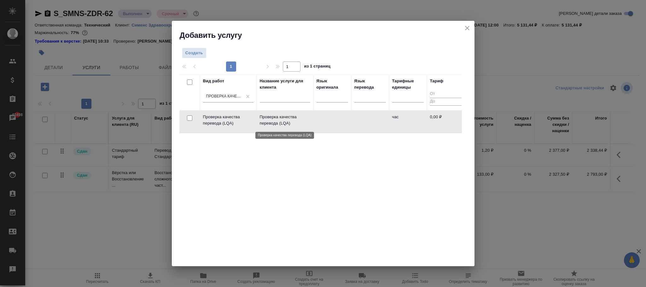
click at [283, 123] on p "Проверка качества перевода (LQA)" at bounding box center [285, 120] width 50 height 13
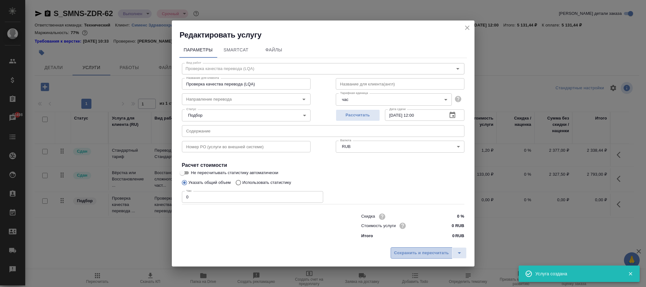
click at [431, 252] on span "Сохранить и пересчитать" at bounding box center [421, 252] width 55 height 7
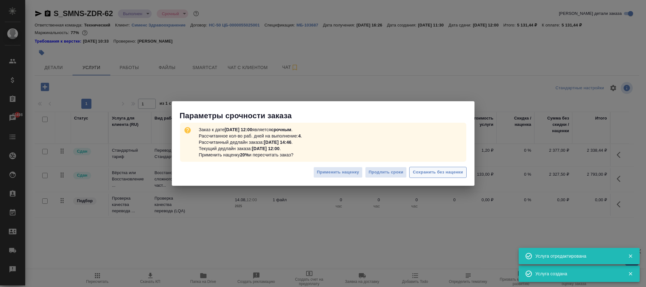
click at [457, 173] on span "Сохранить без наценки" at bounding box center [437, 172] width 50 height 7
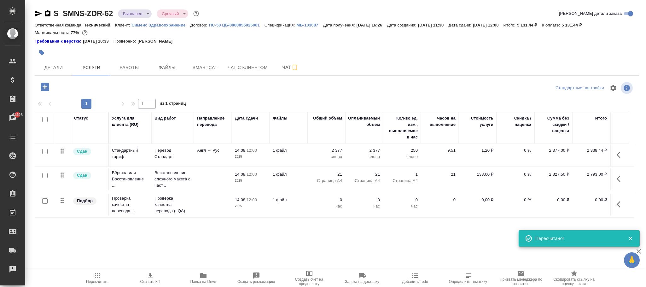
click at [617, 205] on icon "button" at bounding box center [618, 204] width 4 height 6
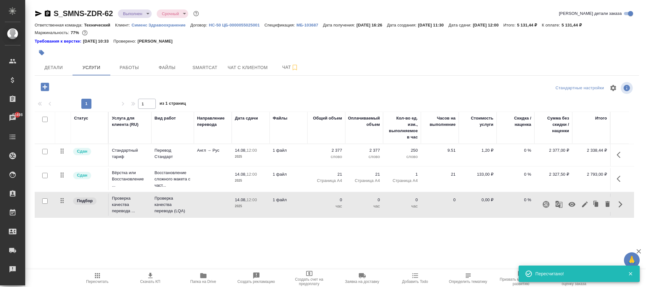
click at [585, 205] on icon "button" at bounding box center [585, 204] width 6 height 6
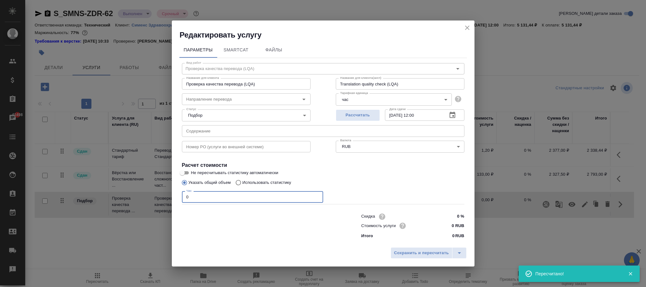
drag, startPoint x: 217, startPoint y: 195, endPoint x: 166, endPoint y: 195, distance: 51.7
click at [165, 195] on div "Редактировать услугу Параметры SmartCat Файлы Вид работ Проверка качества перев…" at bounding box center [323, 143] width 646 height 287
type input "1"
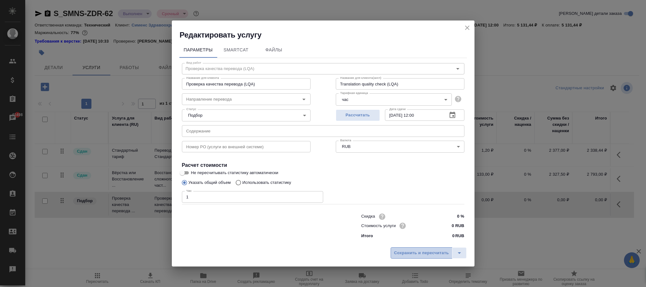
click at [426, 251] on span "Сохранить и пересчитать" at bounding box center [421, 252] width 55 height 7
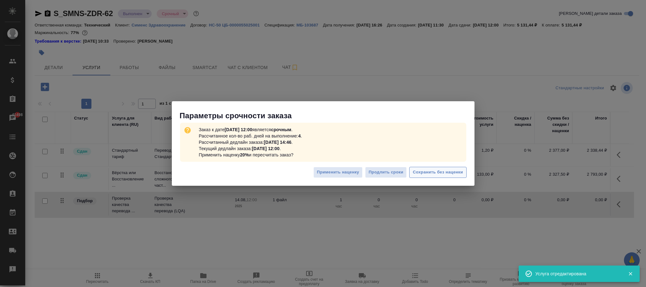
click at [445, 170] on span "Сохранить без наценки" at bounding box center [437, 172] width 50 height 7
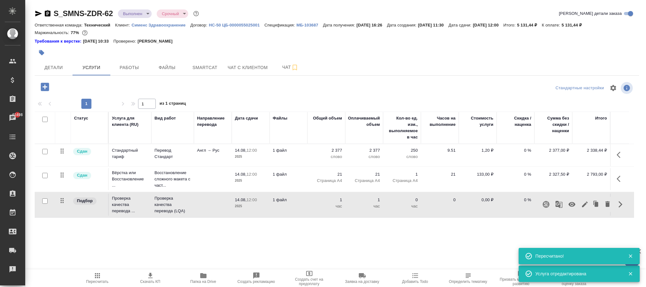
click at [573, 206] on icon "button" at bounding box center [572, 204] width 8 height 8
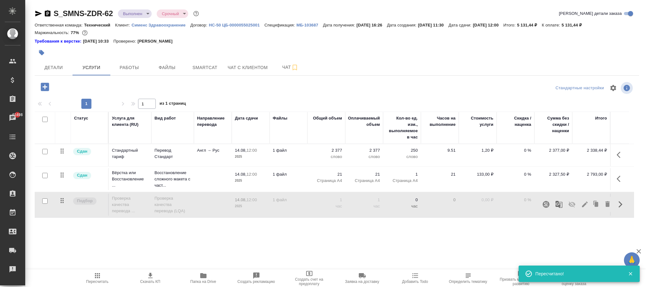
click at [585, 205] on icon "button" at bounding box center [585, 204] width 6 height 6
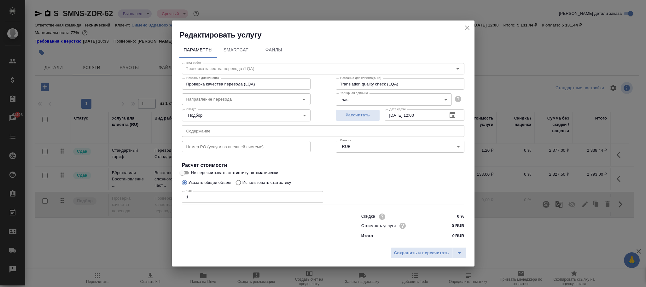
drag, startPoint x: 358, startPoint y: 110, endPoint x: 350, endPoint y: 109, distance: 8.2
click at [350, 109] on div "Рассчитать Дата сдачи 14.08.2025 12:00 Дата сдачи" at bounding box center [400, 114] width 129 height 15
type input "05.09.2025 17:00"
drag, startPoint x: 413, startPoint y: 255, endPoint x: 376, endPoint y: 239, distance: 40.4
click at [413, 255] on span "Сохранить и пересчитать" at bounding box center [421, 252] width 55 height 7
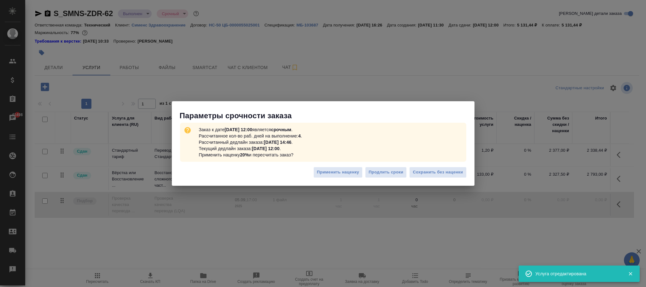
click at [444, 173] on span "Сохранить без наценки" at bounding box center [437, 172] width 50 height 7
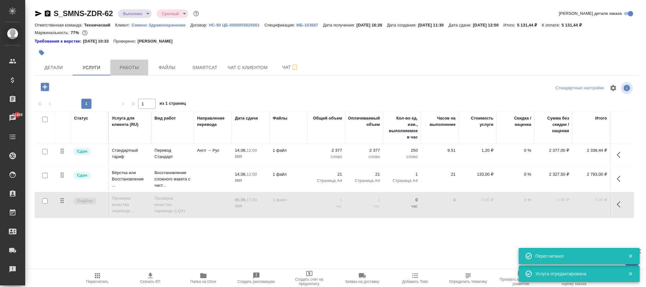
drag, startPoint x: 128, startPoint y: 66, endPoint x: 289, endPoint y: 135, distance: 176.1
click at [129, 66] on span "Работы" at bounding box center [129, 68] width 30 height 8
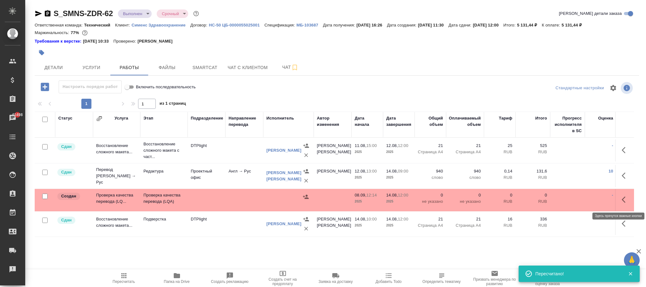
click at [624, 202] on icon "button" at bounding box center [623, 199] width 4 height 6
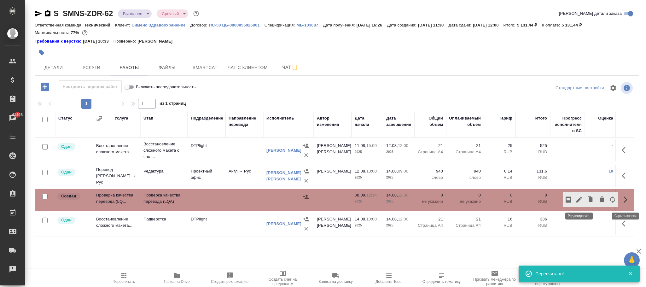
click at [582, 199] on icon "button" at bounding box center [579, 200] width 8 height 8
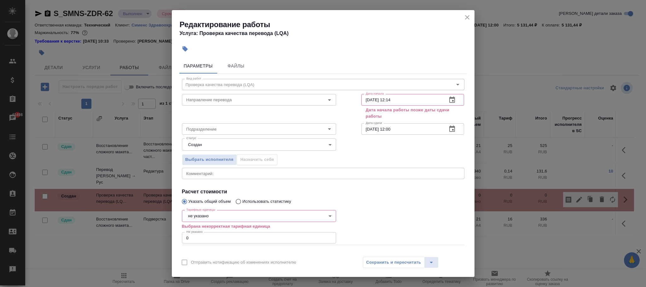
click at [221, 218] on body "🙏 .cls-1 fill:#fff; AWATERA Фокина Наталья n.fokina Клиенты Спецификации Заказы…" at bounding box center [323, 143] width 646 height 287
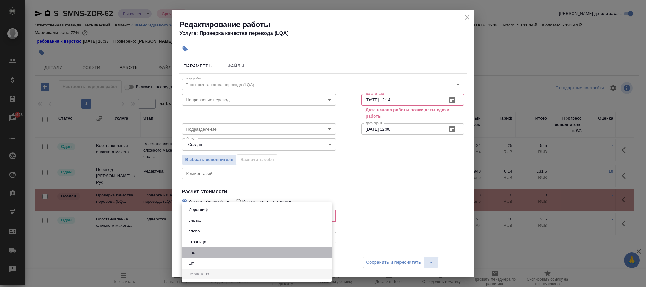
click at [198, 251] on li "час" at bounding box center [256, 252] width 150 height 11
type input "5a8b1489cc6b4906c91bfd93"
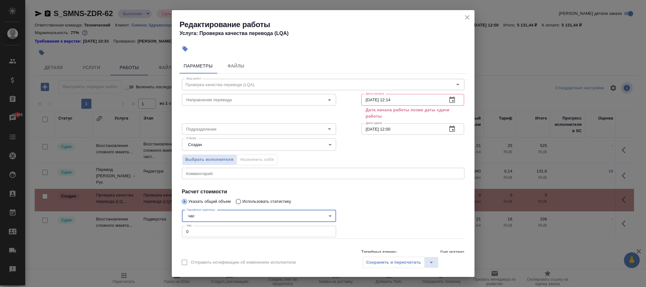
drag, startPoint x: 197, startPoint y: 234, endPoint x: 160, endPoint y: 232, distance: 36.9
click at [162, 233] on div "Редактирование работы Услуга: Проверка качества перевода (LQA) Параметры Файлы …" at bounding box center [323, 143] width 646 height 287
type input "1"
drag, startPoint x: 407, startPoint y: 97, endPoint x: 309, endPoint y: 95, distance: 97.4
click at [310, 95] on div "Направление перевода Направление перевода Дата начала 08.09.2025 12:14 Дата нач…" at bounding box center [323, 106] width 308 height 54
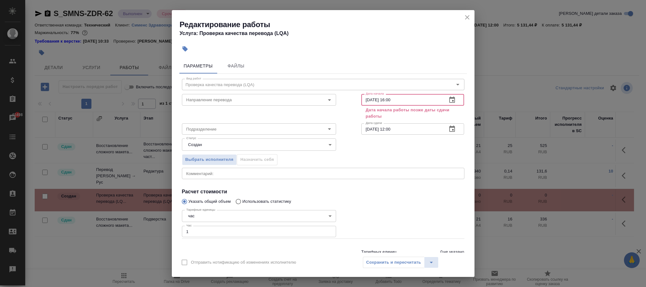
type input "05.09.2025 16:00"
drag, startPoint x: 398, startPoint y: 126, endPoint x: 274, endPoint y: 137, distance: 124.3
click at [274, 137] on div "Вид работ Проверка качества перевода (LQA) Вид работ Направление перевода Напра…" at bounding box center [322, 170] width 287 height 193
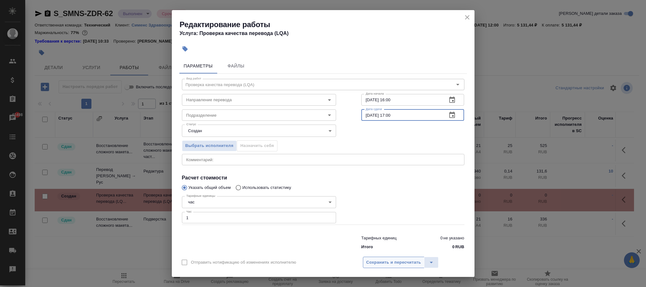
type input "05.09.2025 17:00"
drag, startPoint x: 383, startPoint y: 261, endPoint x: 387, endPoint y: 258, distance: 4.8
click at [384, 262] on span "Сохранить и пересчитать" at bounding box center [393, 262] width 55 height 7
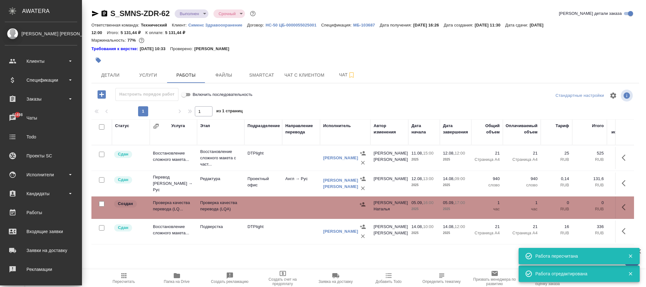
click at [33, 89] on ul "Клиенты Спецификации Заказы 41498 Чаты Todo Проекты SC Исполнители Кандидаты Ра…" at bounding box center [41, 201] width 82 height 302
click at [33, 97] on div "Заказы" at bounding box center [41, 98] width 72 height 9
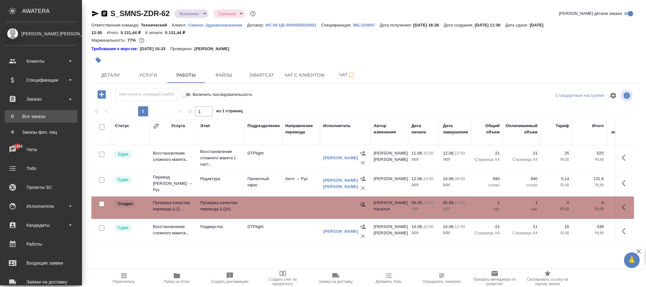
click at [37, 115] on div "Все заказы" at bounding box center [41, 116] width 66 height 6
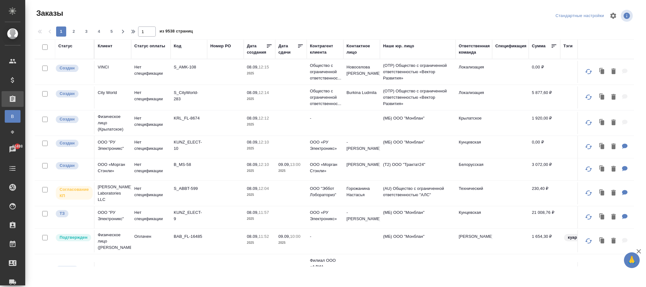
click at [180, 43] on div "Код" at bounding box center [178, 46] width 8 height 6
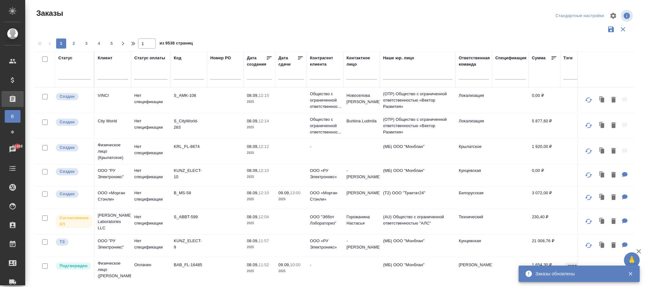
click at [180, 76] on input "text" at bounding box center [189, 76] width 30 height 8
click at [180, 75] on input "text" at bounding box center [189, 76] width 30 height 8
click at [186, 76] on input "text" at bounding box center [189, 76] width 30 height 8
paste input "S_SMNS-ZDR-6"
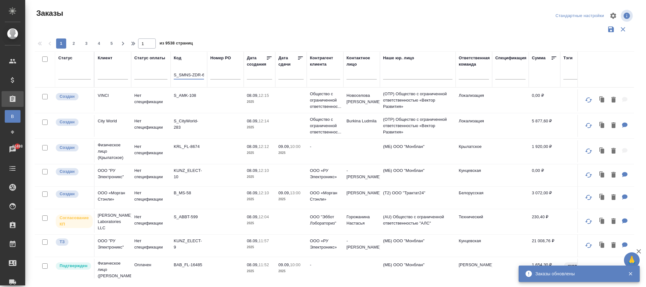
scroll to position [0, 0]
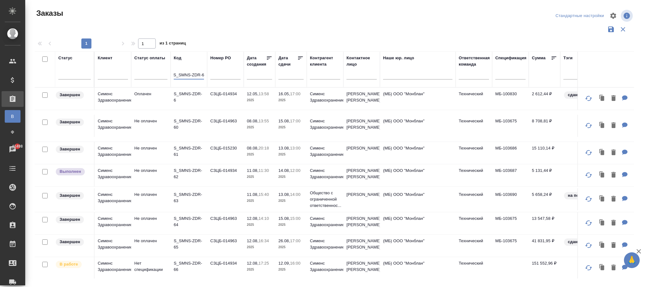
type input "S_SMNS-ZDR-6"
click at [214, 97] on td "СЗЦБ-014934" at bounding box center [225, 99] width 37 height 22
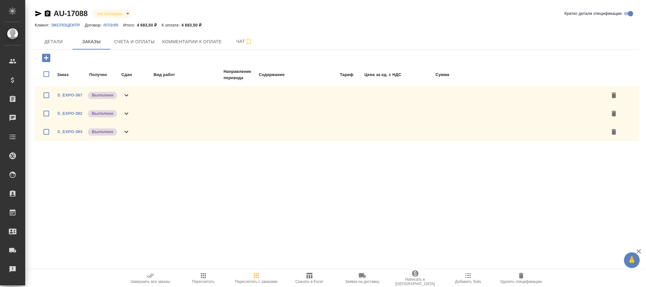
click at [114, 25] on p "/07/2/05" at bounding box center [113, 25] width 20 height 5
click at [258, 277] on icon "button" at bounding box center [256, 276] width 8 height 8
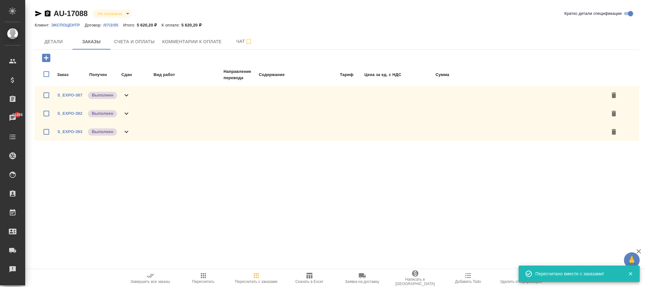
click at [204, 273] on icon "button" at bounding box center [203, 275] width 5 height 5
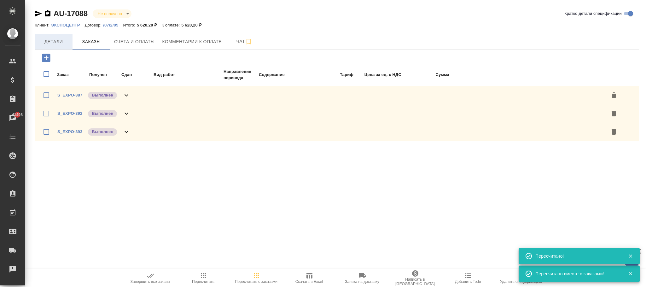
click at [62, 42] on span "Детали" at bounding box center [53, 42] width 30 height 8
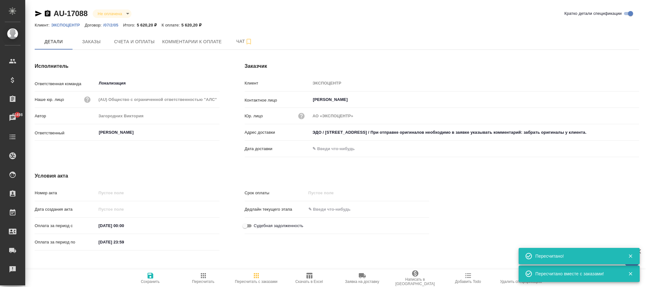
drag, startPoint x: 156, startPoint y: 277, endPoint x: 107, endPoint y: 17, distance: 264.5
click at [156, 277] on span "Сохранить" at bounding box center [150, 278] width 45 height 12
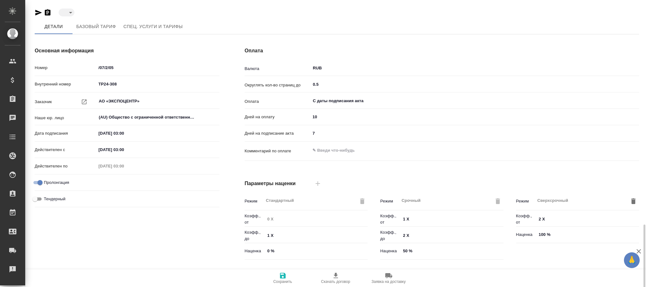
scroll to position [133, 0]
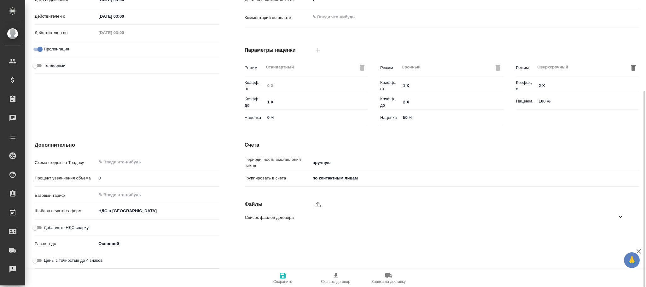
type input "active"
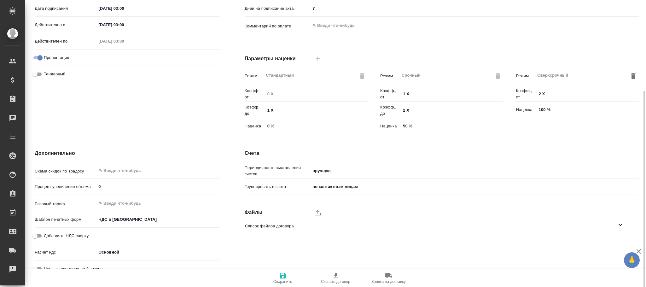
click at [41, 225] on div "Шаблон печатных форм НДС в сумме russian2" at bounding box center [127, 222] width 185 height 16
click at [39, 239] on input "Добавлять НДС сверху" at bounding box center [35, 236] width 23 height 8
checkbox input "true"
drag, startPoint x: 278, startPoint y: 281, endPoint x: 276, endPoint y: 249, distance: 32.2
click at [278, 280] on span "Сохранить" at bounding box center [282, 281] width 19 height 4
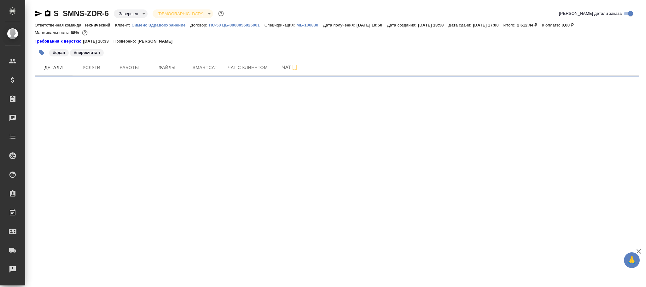
select select "RU"
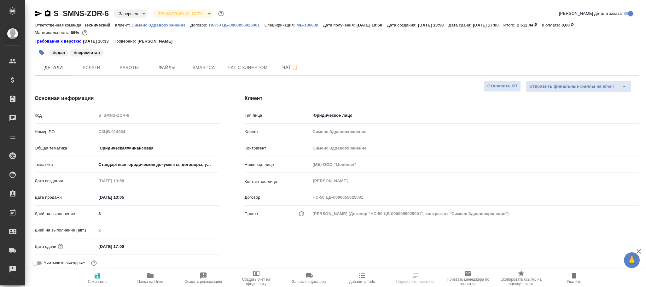
type textarea "x"
click at [79, 64] on span "Услуги" at bounding box center [91, 68] width 30 height 8
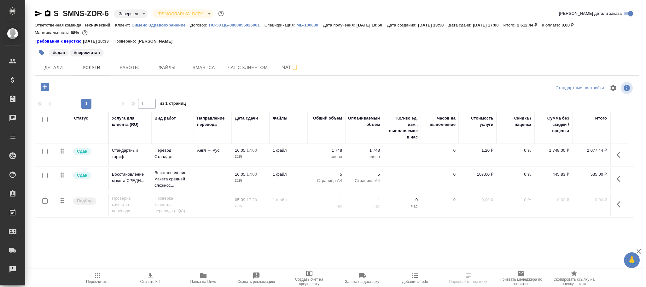
click at [618, 206] on icon "button" at bounding box center [620, 204] width 8 height 8
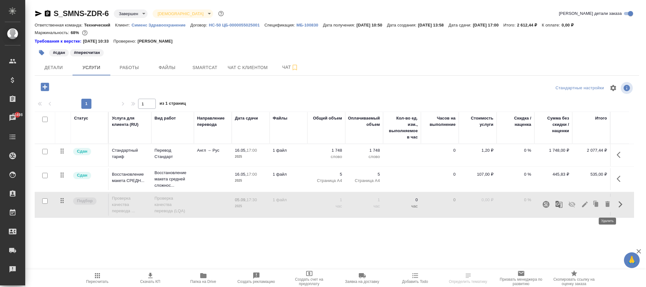
click at [605, 207] on icon "button" at bounding box center [607, 204] width 4 height 6
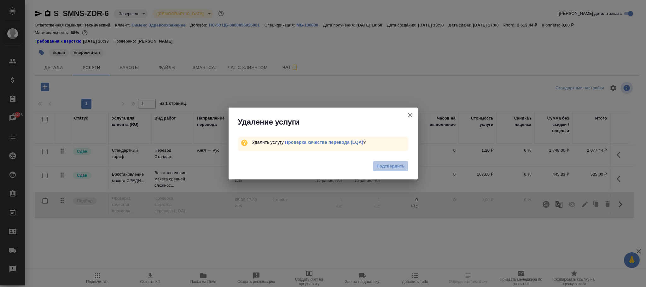
drag, startPoint x: 392, startPoint y: 163, endPoint x: 402, endPoint y: 162, distance: 10.1
click at [392, 163] on span "Подтвердить" at bounding box center [390, 166] width 28 height 7
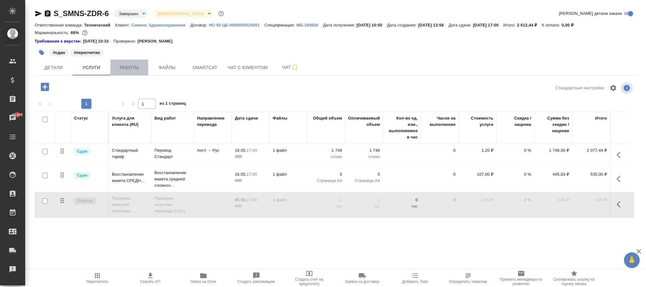
click at [134, 66] on span "Работы" at bounding box center [129, 68] width 30 height 8
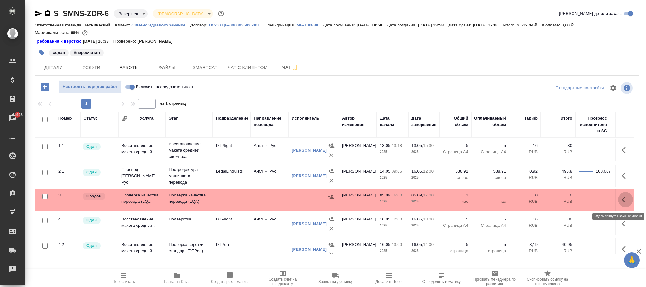
click at [621, 198] on icon "button" at bounding box center [623, 199] width 4 height 6
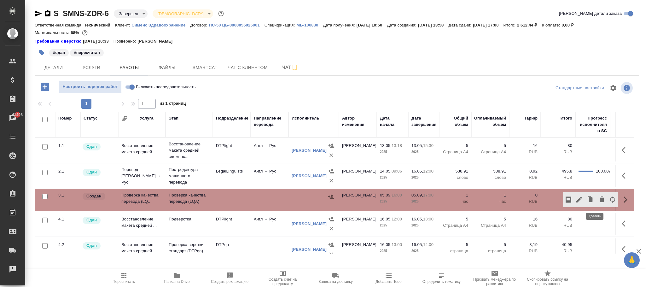
drag, startPoint x: 595, startPoint y: 198, endPoint x: 511, endPoint y: 210, distance: 84.7
click at [598, 198] on icon "button" at bounding box center [602, 199] width 8 height 8
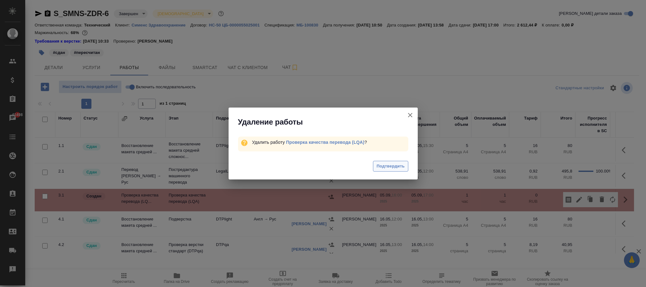
drag, startPoint x: 385, startPoint y: 163, endPoint x: 392, endPoint y: 167, distance: 8.5
click at [387, 164] on span "Подтвердить" at bounding box center [390, 166] width 28 height 7
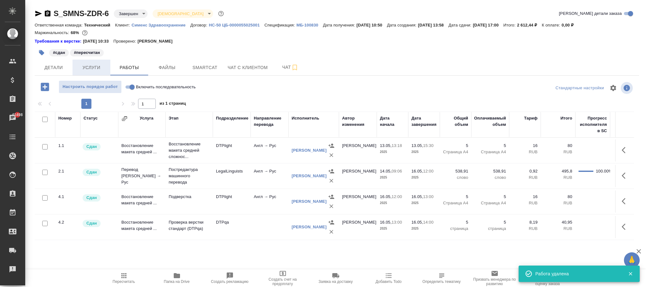
click at [95, 67] on span "Услуги" at bounding box center [91, 68] width 30 height 8
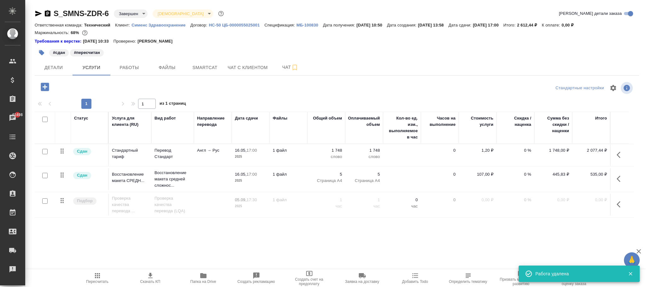
click at [618, 203] on icon "button" at bounding box center [618, 204] width 4 height 6
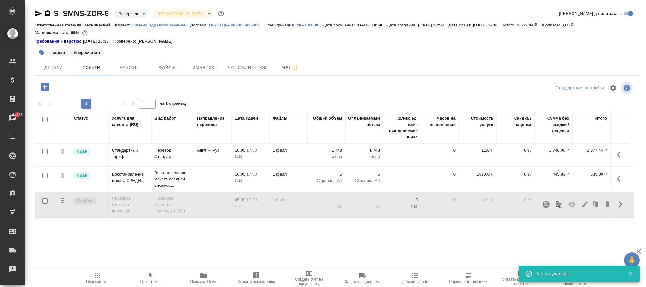
click at [573, 204] on icon "button" at bounding box center [571, 204] width 7 height 6
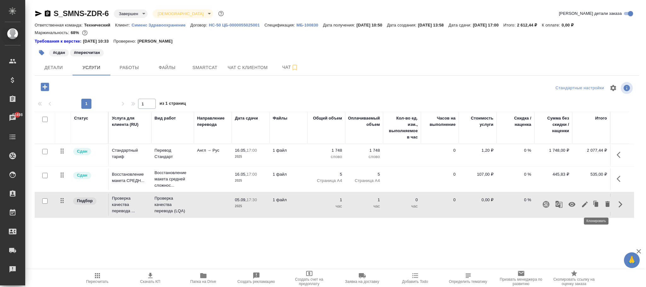
click at [609, 204] on icon "button" at bounding box center [607, 204] width 4 height 6
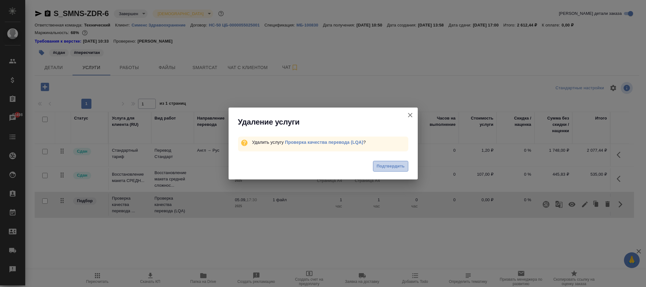
click at [397, 164] on span "Подтвердить" at bounding box center [390, 166] width 28 height 7
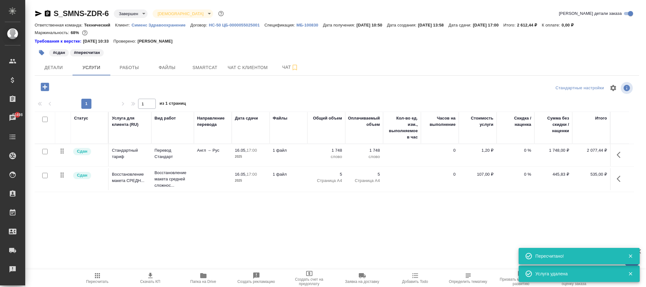
drag, startPoint x: 99, startPoint y: 275, endPoint x: 126, endPoint y: 266, distance: 28.6
click at [99, 275] on icon "button" at bounding box center [97, 275] width 5 height 5
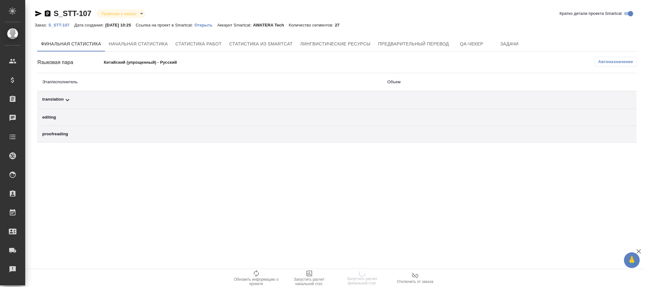
click at [619, 59] on span "Автоназначение" at bounding box center [615, 62] width 35 height 6
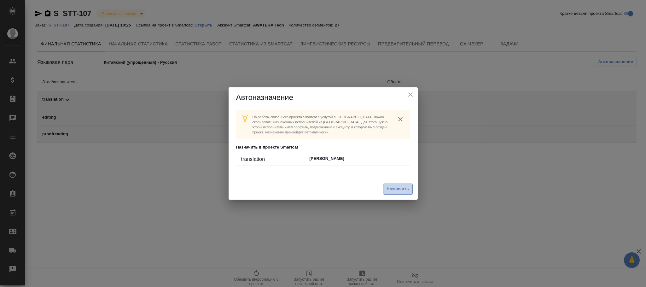
click at [403, 194] on button "Назначить" at bounding box center [397, 188] width 29 height 11
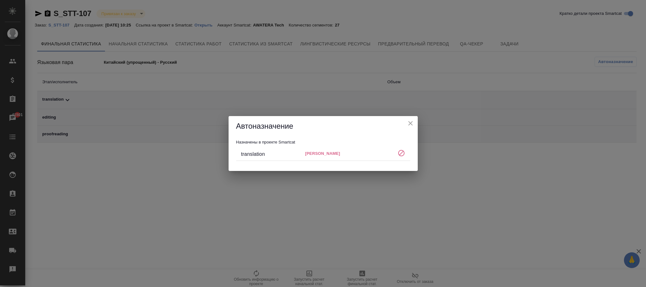
click at [414, 122] on button "close" at bounding box center [410, 122] width 9 height 9
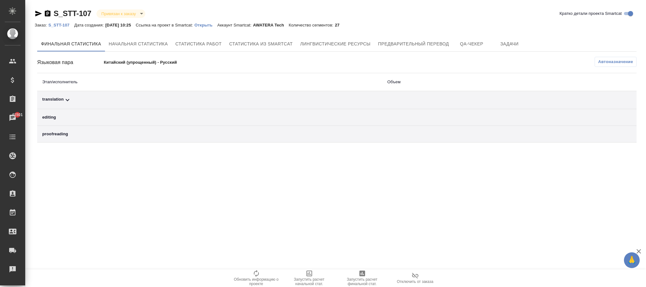
click at [66, 27] on p "S_STT-107" at bounding box center [61, 25] width 26 height 5
click at [160, 60] on p "Китайский (упрощенный) - Русский" at bounding box center [170, 62] width 133 height 6
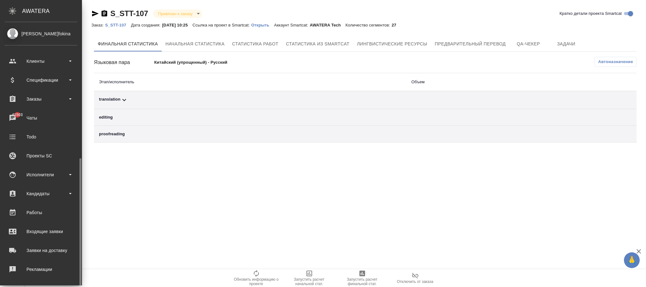
scroll to position [77, 0]
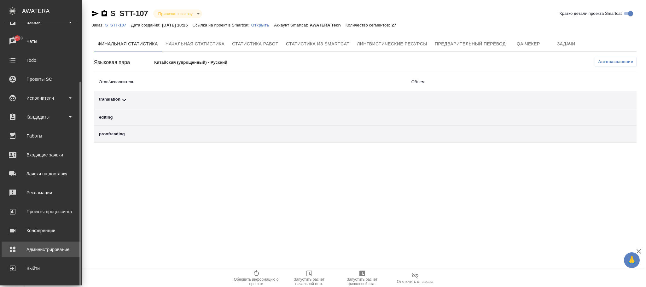
click at [44, 250] on div "Администрирование" at bounding box center [41, 249] width 72 height 9
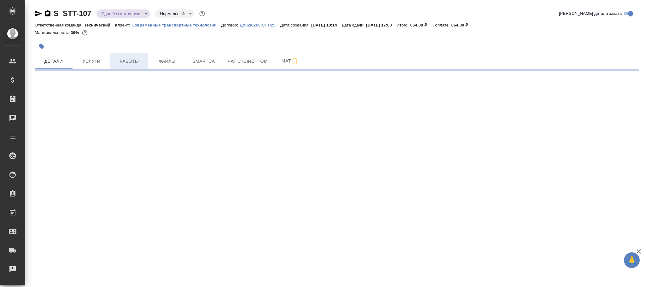
click at [129, 62] on span "Работы" at bounding box center [129, 61] width 30 height 8
select select "RU"
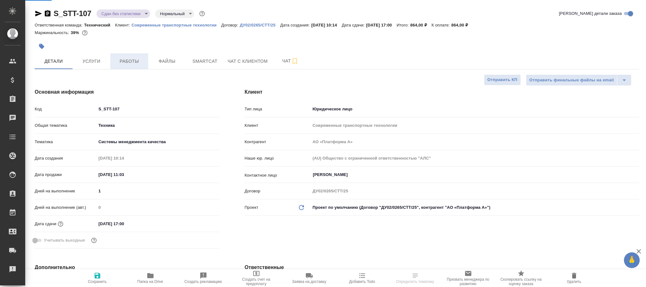
type textarea "x"
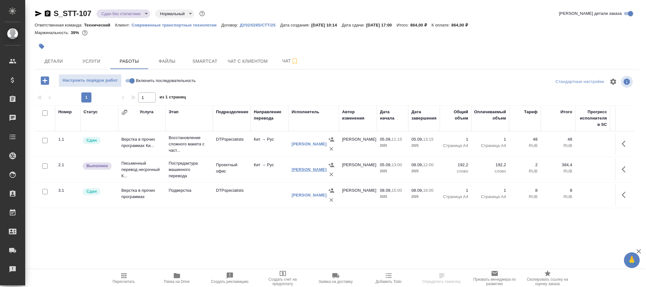
click at [302, 167] on link "[PERSON_NAME]" at bounding box center [308, 169] width 35 height 5
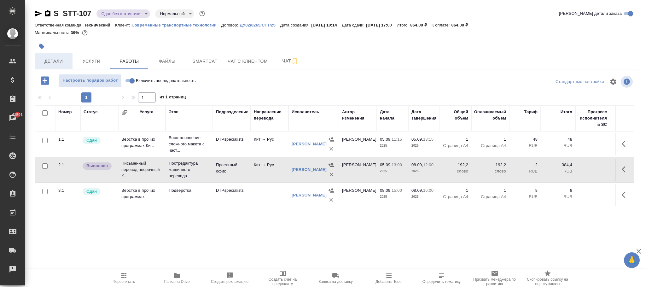
click at [58, 56] on button "Детали" at bounding box center [54, 61] width 38 height 16
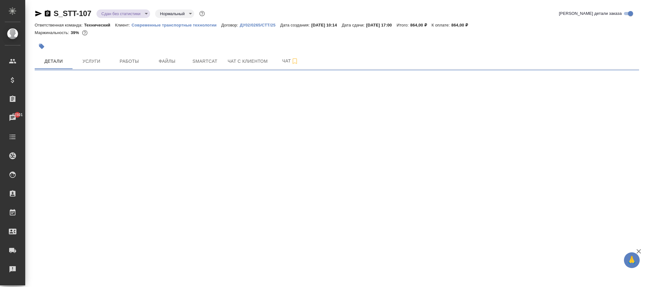
select select "RU"
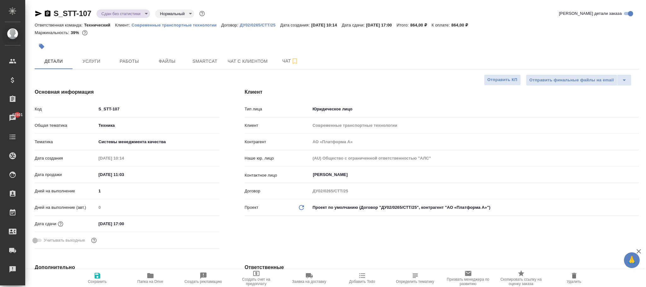
type textarea "x"
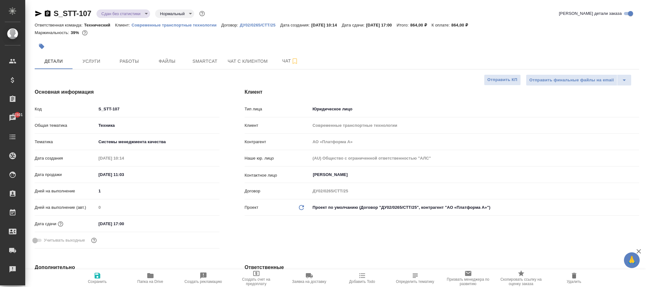
type textarea "x"
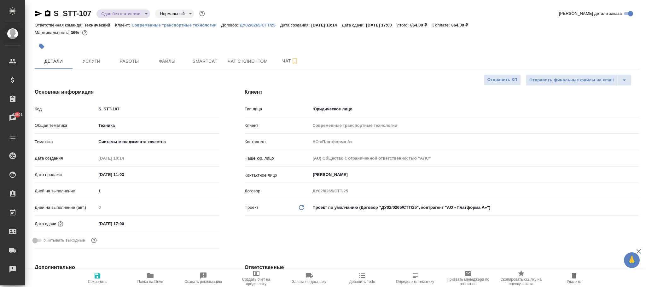
type textarea "x"
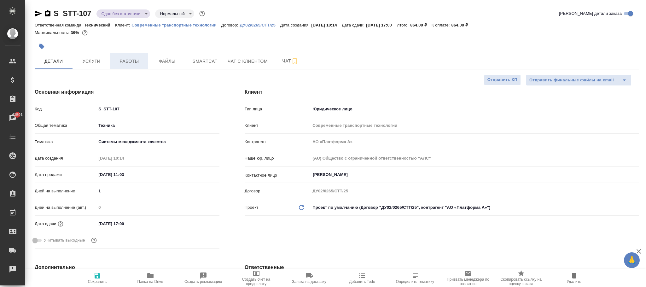
click at [127, 61] on span "Работы" at bounding box center [129, 61] width 30 height 8
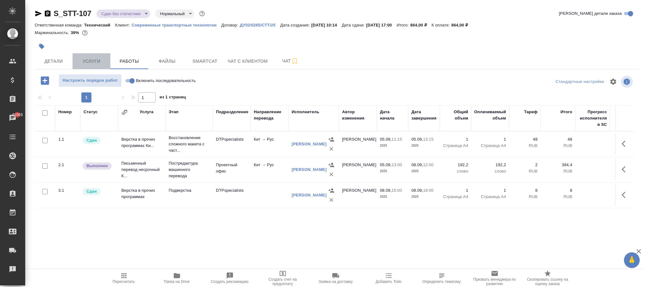
click at [95, 60] on span "Услуги" at bounding box center [91, 61] width 30 height 8
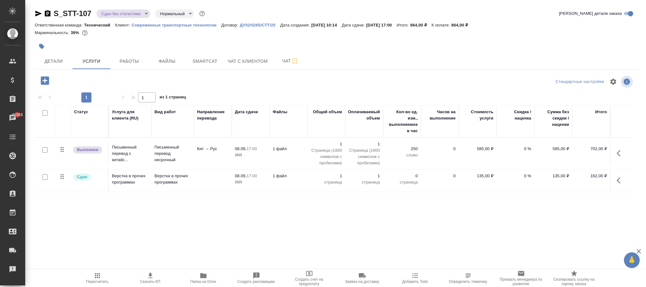
click at [619, 152] on icon "button" at bounding box center [618, 153] width 4 height 6
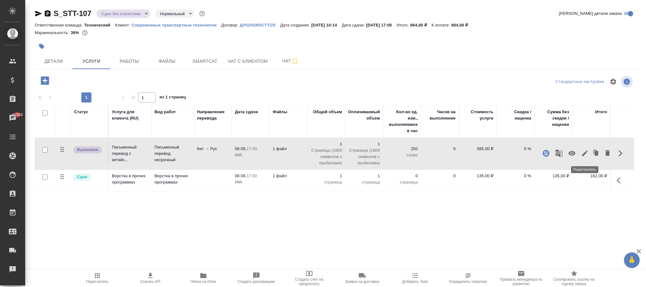
click at [585, 152] on icon "button" at bounding box center [585, 153] width 8 height 8
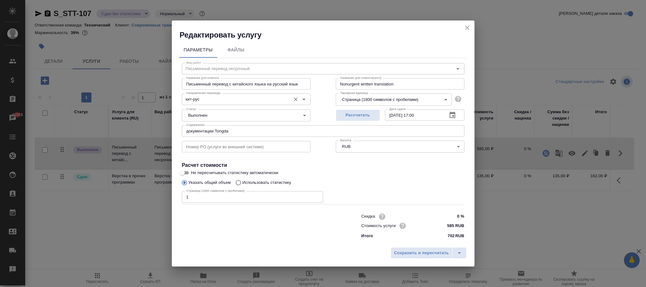
click at [194, 99] on input "кит-рус" at bounding box center [236, 99] width 104 height 8
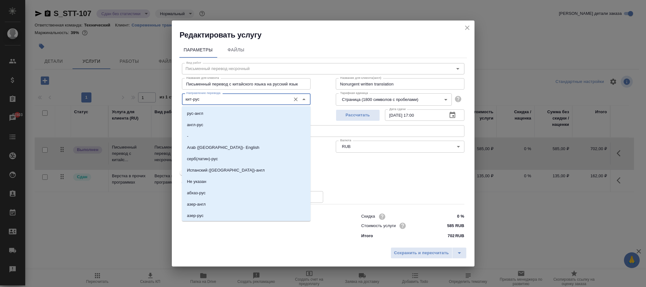
click at [200, 101] on input "кит-рус" at bounding box center [236, 99] width 104 height 8
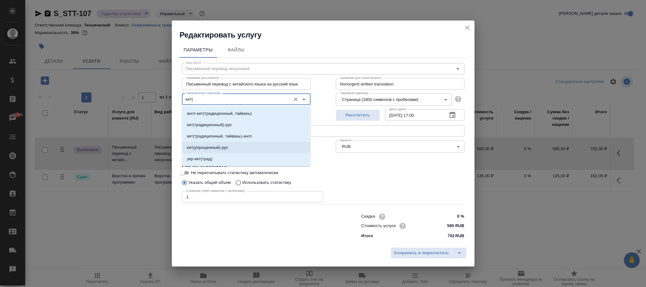
click at [233, 148] on li "кит(упрощенный)-рус" at bounding box center [246, 147] width 129 height 11
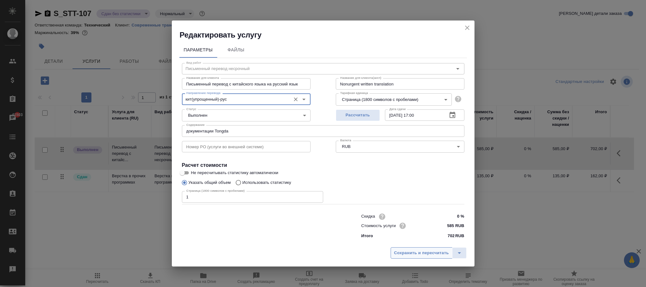
type input "кит(упрощенный)-рус"
click at [422, 251] on span "Сохранить и пересчитать" at bounding box center [421, 252] width 55 height 7
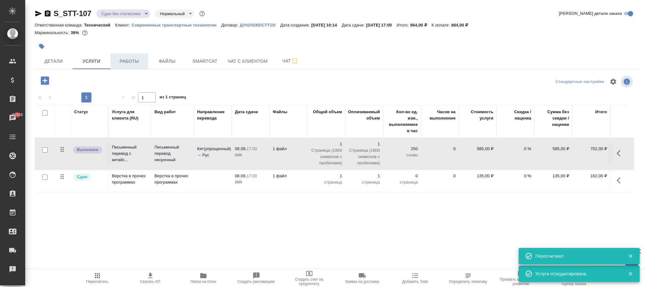
click at [130, 62] on span "Работы" at bounding box center [129, 61] width 30 height 8
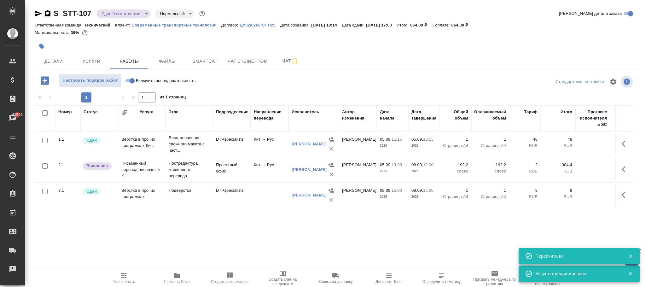
click at [623, 167] on icon "button" at bounding box center [625, 169] width 8 height 8
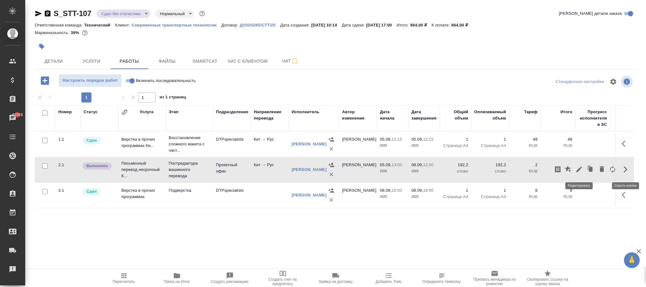
click at [579, 170] on icon "button" at bounding box center [579, 169] width 6 height 6
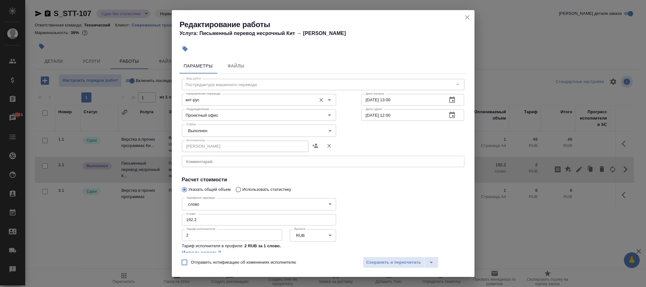
click at [194, 98] on input "кит-рус" at bounding box center [248, 100] width 129 height 8
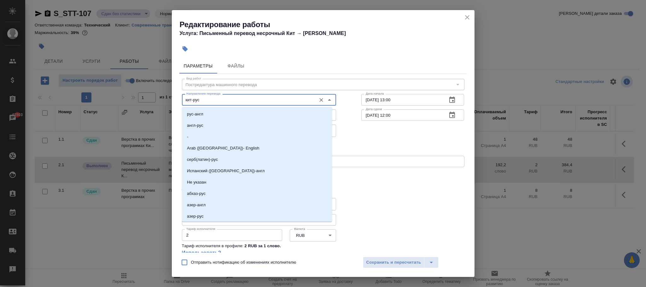
click at [192, 99] on input "кит-рус" at bounding box center [248, 100] width 129 height 8
click at [193, 99] on input "кит-рус" at bounding box center [248, 100] width 129 height 8
click at [199, 99] on input "кит-рус" at bounding box center [248, 100] width 129 height 8
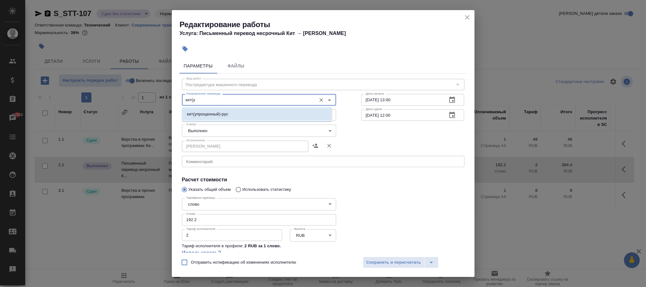
drag, startPoint x: 218, startPoint y: 110, endPoint x: 279, endPoint y: 137, distance: 66.3
click at [221, 112] on li "кит(упрощенный)-рус" at bounding box center [257, 113] width 150 height 11
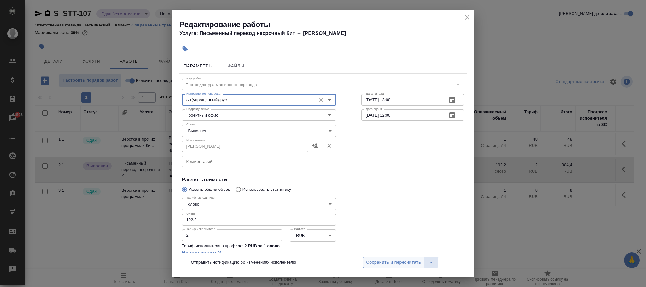
type input "кит(упрощенный)-рус"
drag, startPoint x: 406, startPoint y: 260, endPoint x: 406, endPoint y: 241, distance: 18.9
click at [406, 260] on span "Сохранить и пересчитать" at bounding box center [393, 262] width 55 height 7
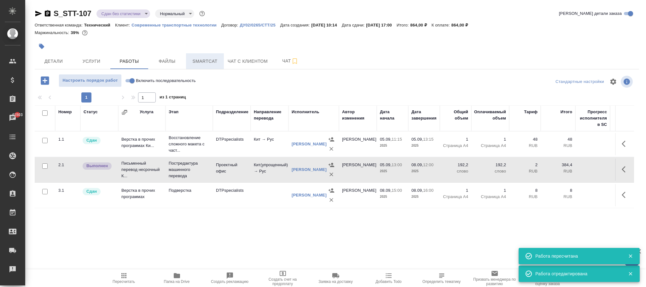
click at [200, 62] on span "Smartcat" at bounding box center [205, 61] width 30 height 8
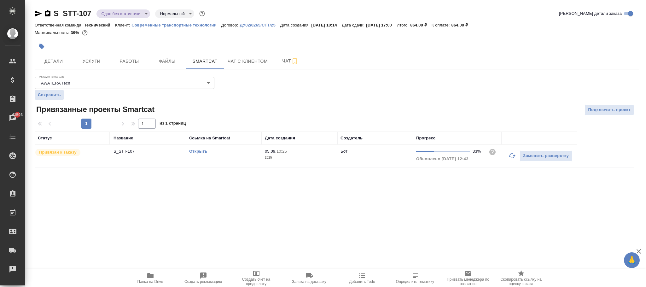
click at [297, 160] on p "2025" at bounding box center [299, 157] width 69 height 6
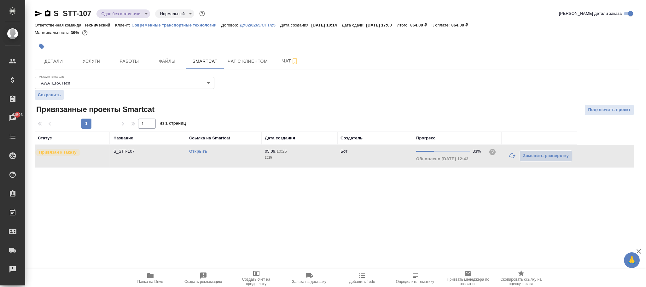
click at [297, 160] on p "2025" at bounding box center [299, 157] width 69 height 6
click at [201, 152] on link "Открыть" at bounding box center [198, 151] width 18 height 5
click at [92, 56] on button "Услуги" at bounding box center [91, 61] width 38 height 16
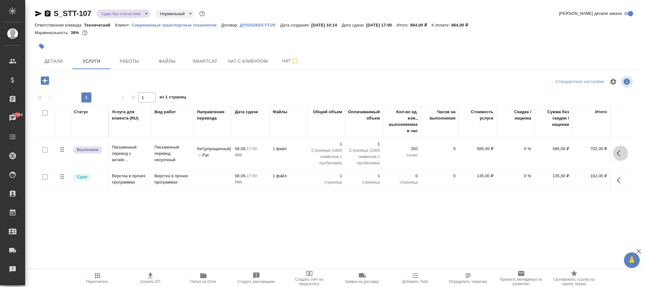
click at [618, 154] on icon "button" at bounding box center [618, 153] width 4 height 6
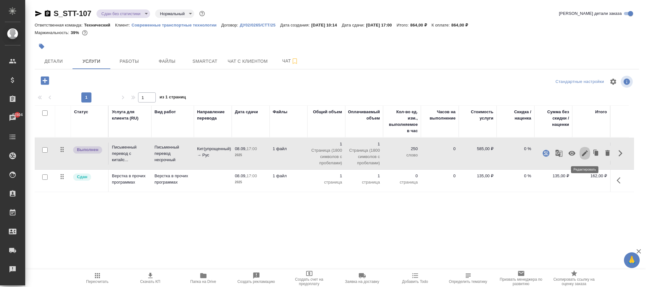
click at [583, 151] on icon "button" at bounding box center [585, 153] width 8 height 8
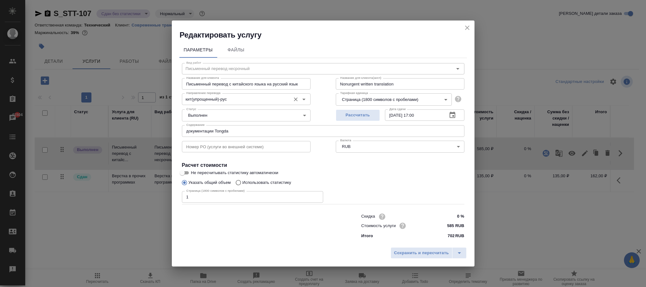
click at [237, 98] on input "кит(упрощенный)-рус" at bounding box center [236, 99] width 104 height 8
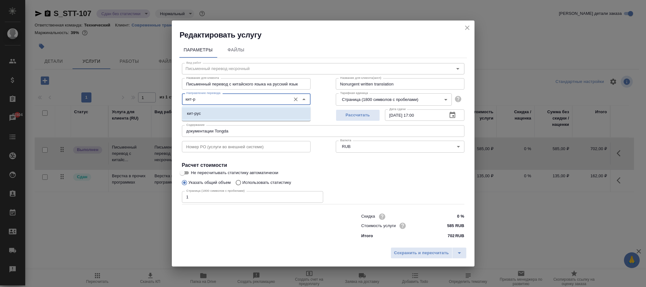
click at [239, 115] on li "кит-рус" at bounding box center [246, 113] width 129 height 11
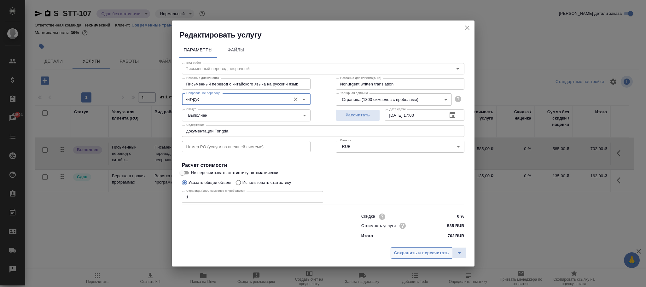
type input "кит-рус"
click at [412, 253] on span "Сохранить и пересчитать" at bounding box center [421, 252] width 55 height 7
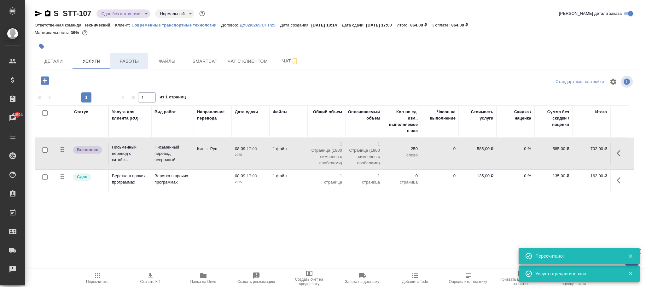
click at [131, 60] on span "Работы" at bounding box center [129, 61] width 30 height 8
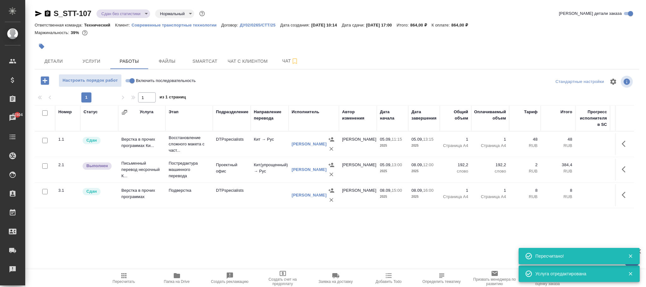
click at [625, 170] on icon "button" at bounding box center [625, 169] width 8 height 8
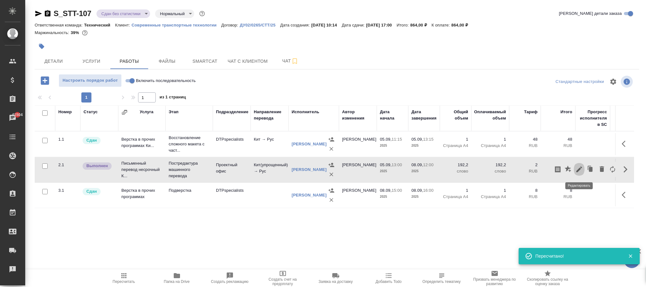
click at [581, 169] on icon "button" at bounding box center [579, 169] width 8 height 8
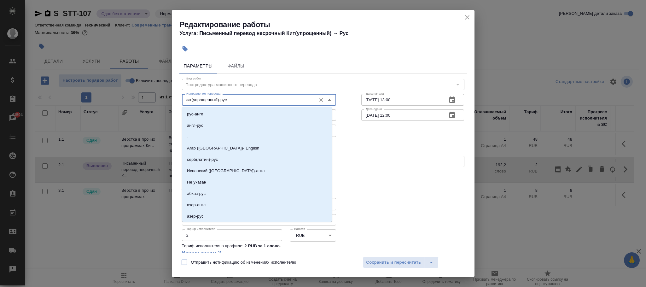
click at [231, 101] on input "кит(упрощенный)-рус" at bounding box center [248, 100] width 129 height 8
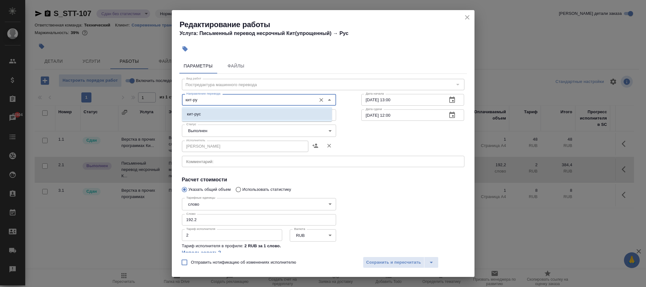
click at [202, 110] on li "кит-рус" at bounding box center [257, 113] width 150 height 11
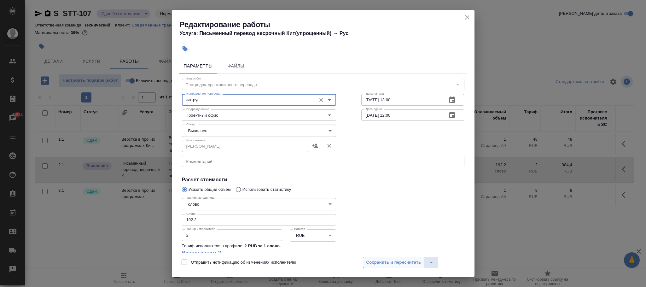
type input "кит-рус"
click at [407, 260] on span "Сохранить и пересчитать" at bounding box center [393, 262] width 55 height 7
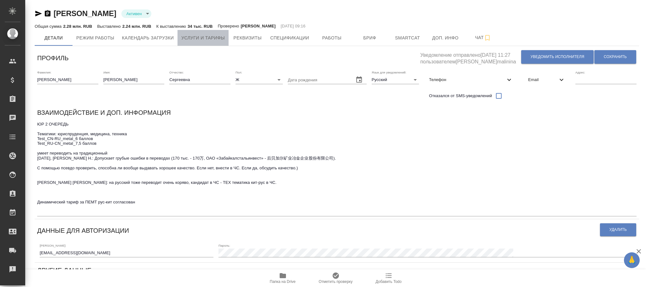
click at [217, 41] on span "Услуги и тарифы" at bounding box center [202, 38] width 43 height 8
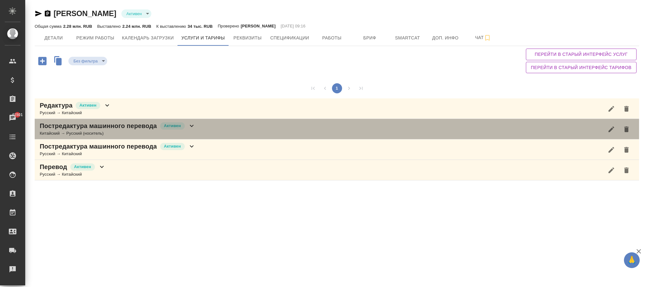
click at [191, 126] on icon at bounding box center [192, 126] width 8 height 8
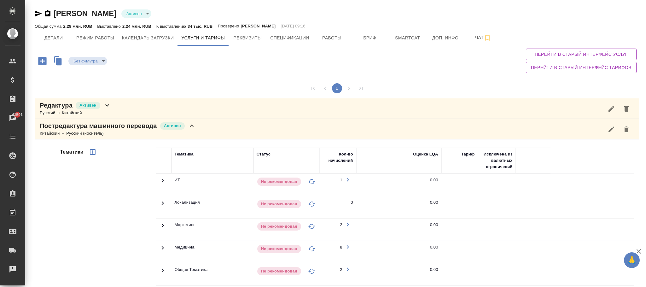
scroll to position [142, 0]
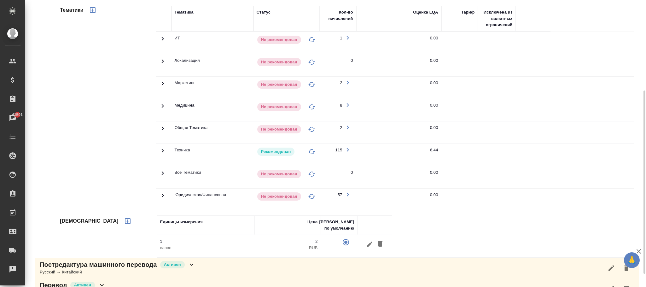
click at [163, 154] on icon at bounding box center [163, 151] width 8 height 8
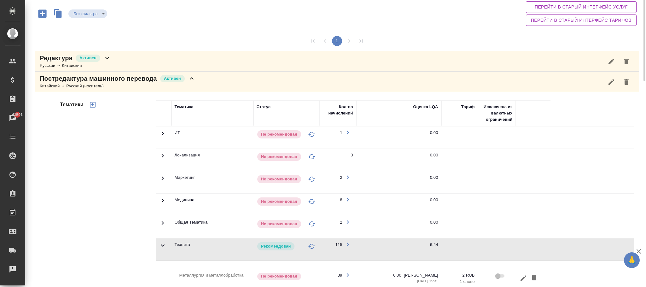
scroll to position [0, 0]
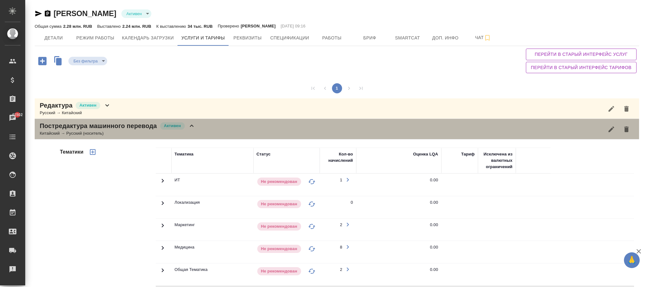
click at [189, 126] on icon at bounding box center [192, 126] width 8 height 8
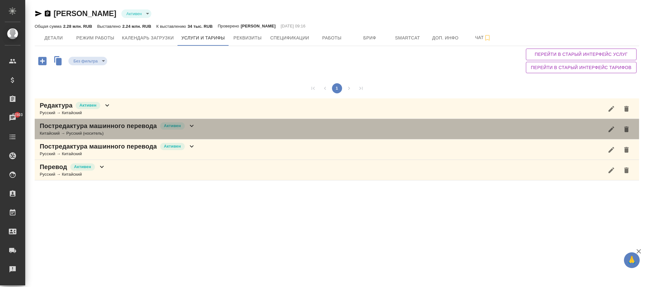
click at [193, 129] on icon at bounding box center [192, 126] width 8 height 8
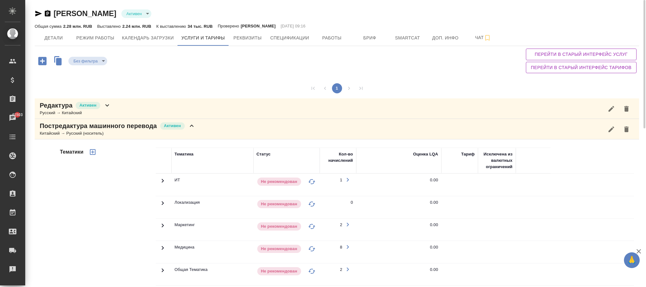
click at [591, 51] on span "Перейти в старый интерфейс услуг" at bounding box center [581, 54] width 101 height 8
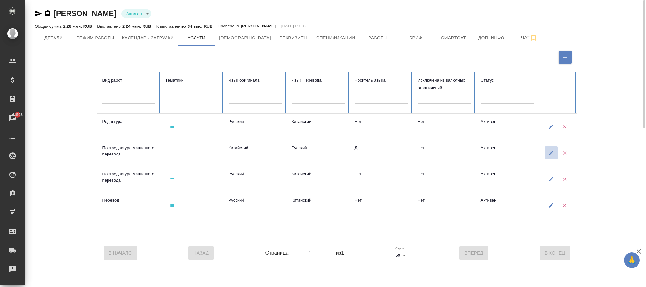
click at [549, 155] on icon "button" at bounding box center [551, 153] width 4 height 4
type input "Постредактура машинного перевода"
type input "active"
type input "Китайский"
type input "Русский"
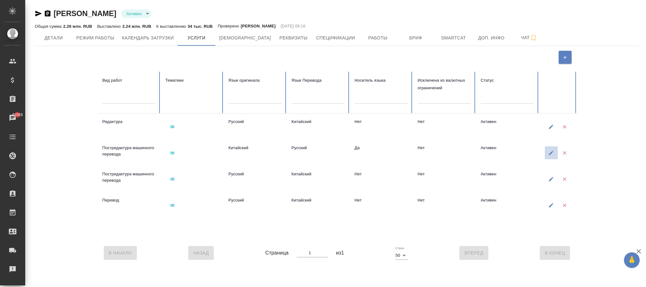
checkbox input "true"
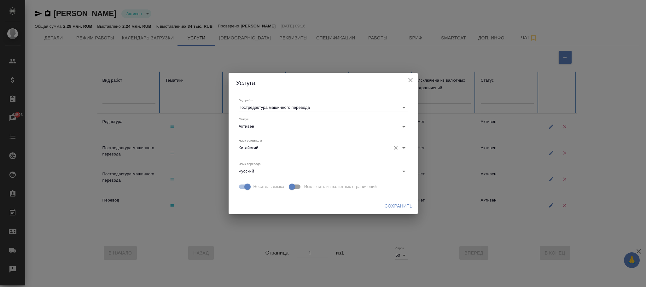
click at [270, 145] on input "Китайский" at bounding box center [313, 147] width 149 height 9
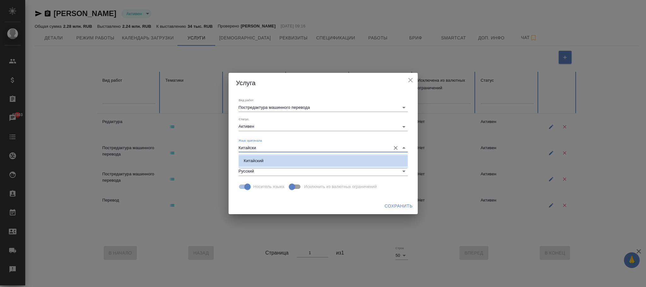
type input "Китайски"
click at [412, 81] on icon "close" at bounding box center [410, 80] width 8 height 8
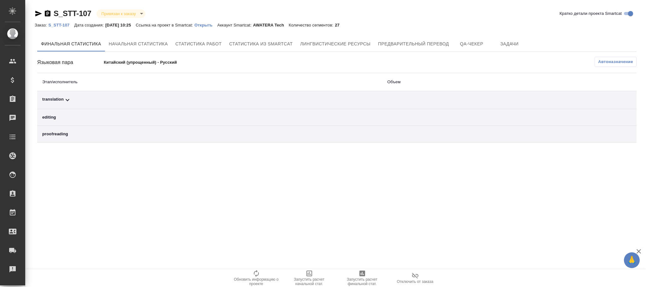
click at [612, 60] on span "Автоназначение" at bounding box center [615, 62] width 35 height 6
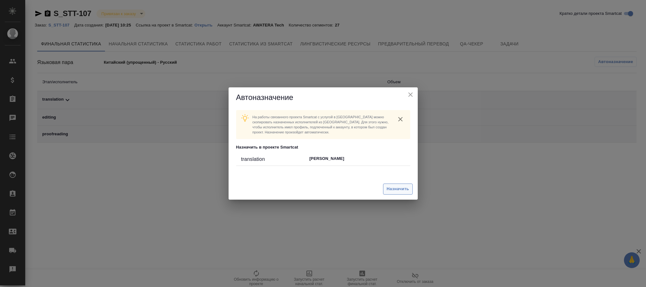
click at [386, 189] on span "Назначить" at bounding box center [397, 188] width 22 height 7
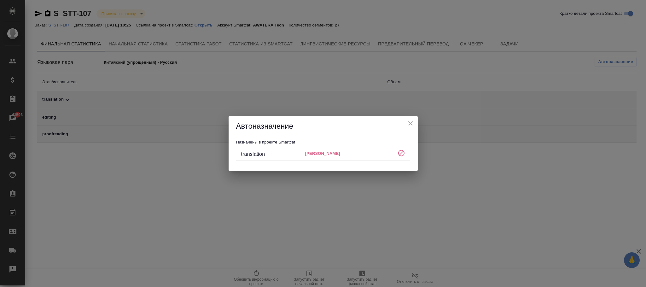
click at [412, 121] on icon "close" at bounding box center [410, 123] width 4 height 4
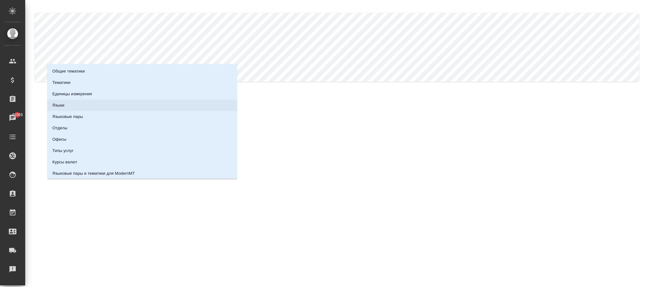
click at [68, 107] on li "Языки" at bounding box center [142, 105] width 190 height 11
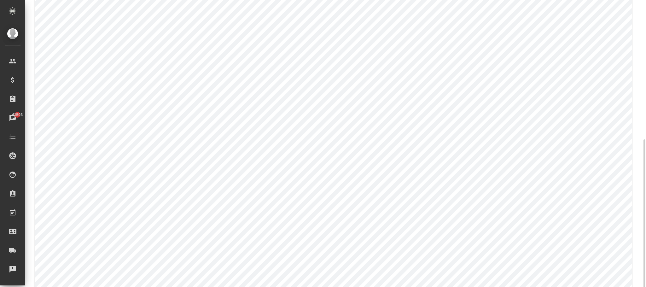
scroll to position [142, 0]
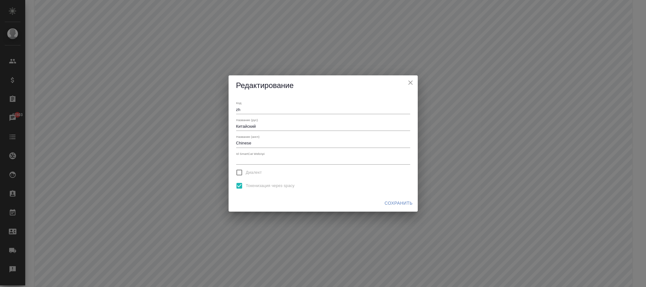
type input "zh"
type input "Китайский"
type input "Chinese"
checkbox input "true"
drag, startPoint x: 273, startPoint y: 111, endPoint x: 200, endPoint y: 107, distance: 72.3
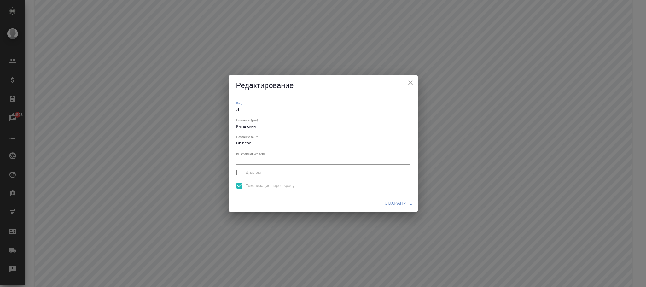
click at [200, 107] on div "Редактирование Код zh Название (рус) Китайский Название (англ) Chinese Id Smart…" at bounding box center [323, 143] width 646 height 287
paste input "zh-Hans"
drag, startPoint x: 395, startPoint y: 202, endPoint x: 246, endPoint y: 113, distance: 173.8
click at [246, 113] on div "Редактирование Код zh-Hans Название (рус) Китайский Название (англ) Chinese Id …" at bounding box center [322, 143] width 189 height 136
click at [237, 107] on input "zh-Hans" at bounding box center [323, 110] width 174 height 8
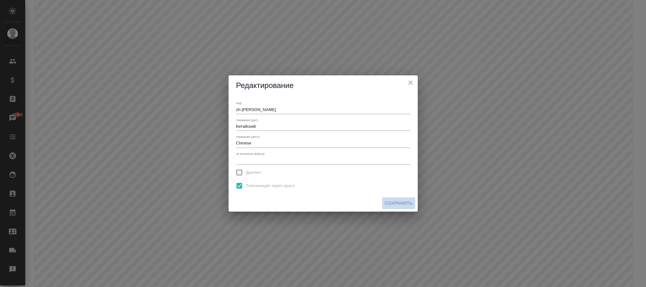
click at [395, 202] on span "Сохранить" at bounding box center [398, 203] width 28 height 8
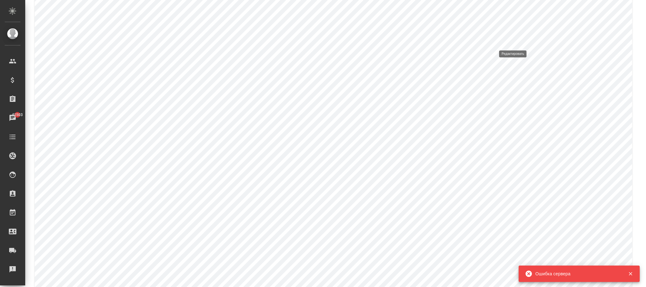
type input "zh"
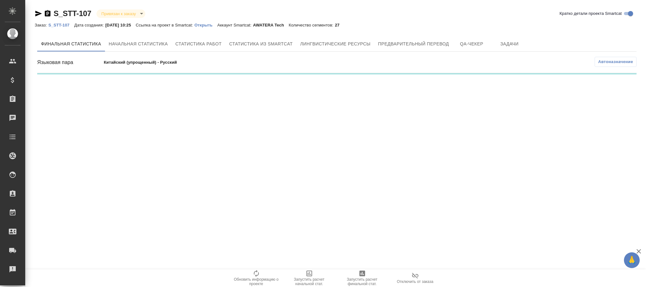
click at [607, 60] on span "Автоназначение" at bounding box center [615, 62] width 35 height 6
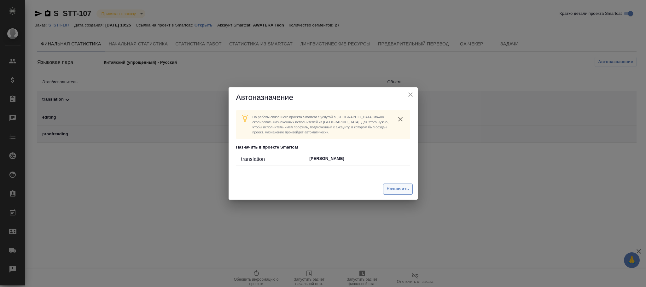
click at [391, 188] on span "Назначить" at bounding box center [397, 188] width 22 height 7
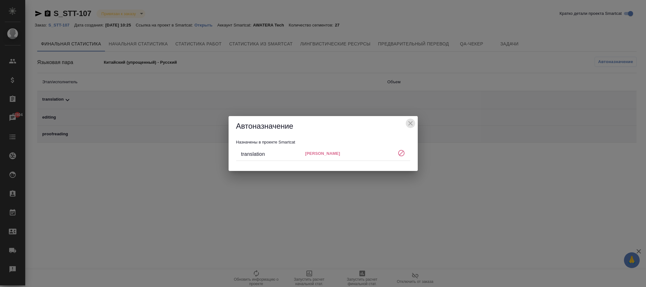
click at [410, 122] on icon "close" at bounding box center [410, 123] width 8 height 8
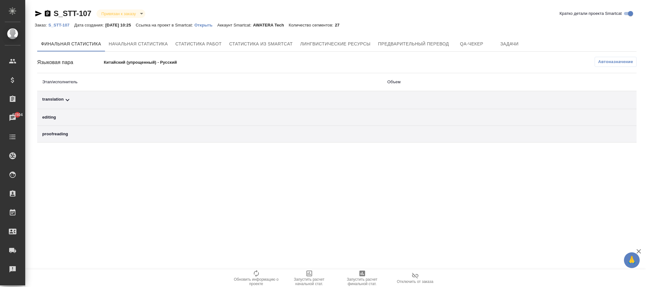
click at [600, 62] on span "Автоназначение" at bounding box center [615, 62] width 35 height 6
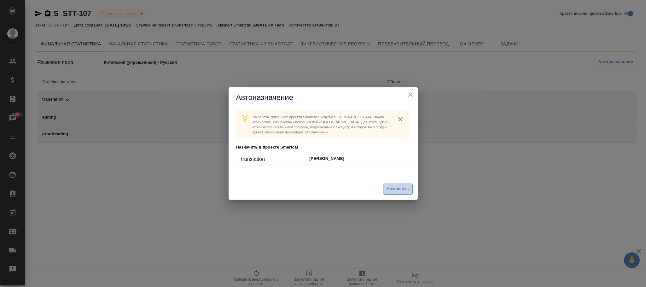
click at [394, 185] on span "Назначить" at bounding box center [397, 188] width 22 height 7
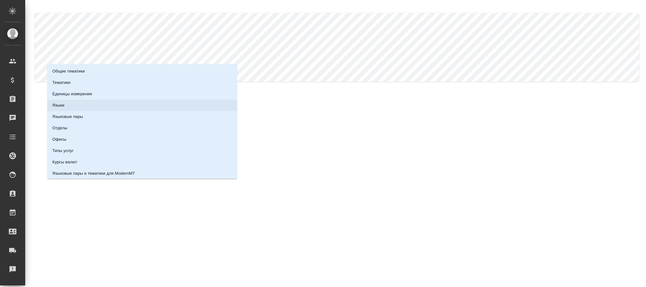
click at [93, 103] on li "Языки" at bounding box center [142, 105] width 190 height 11
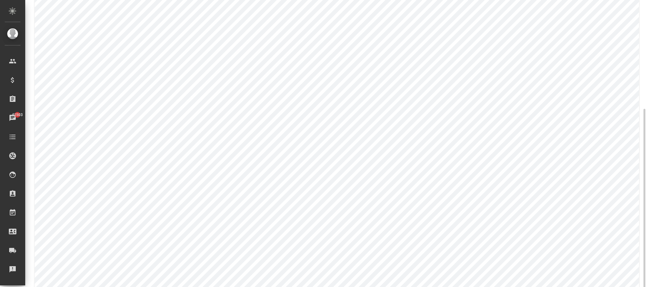
scroll to position [142, 0]
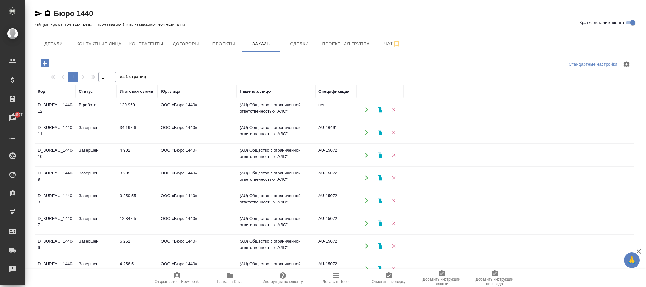
click at [56, 76] on div "Стандартные настройки 1 1 из 1 страниц Код Статус Итоговая сумма Юр. лицо Наше …" at bounding box center [337, 193] width 604 height 282
click at [194, 46] on span "Договоры" at bounding box center [185, 44] width 30 height 8
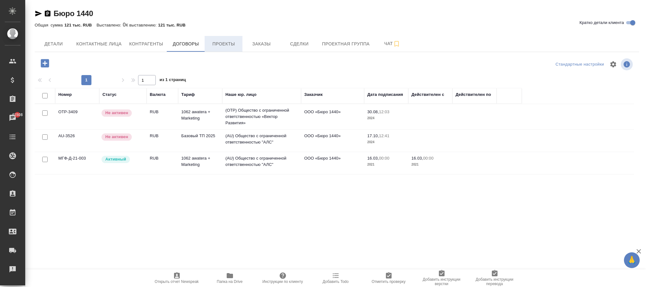
click at [216, 41] on span "Проекты" at bounding box center [223, 44] width 30 height 8
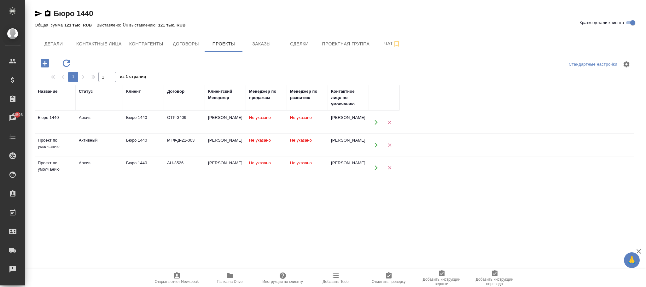
click at [300, 123] on td "Не указано" at bounding box center [307, 122] width 41 height 22
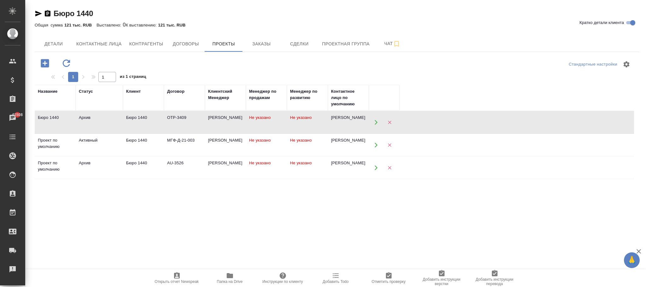
click at [300, 123] on td "Не указано" at bounding box center [307, 122] width 41 height 22
click at [281, 146] on td "Не указано" at bounding box center [266, 145] width 41 height 22
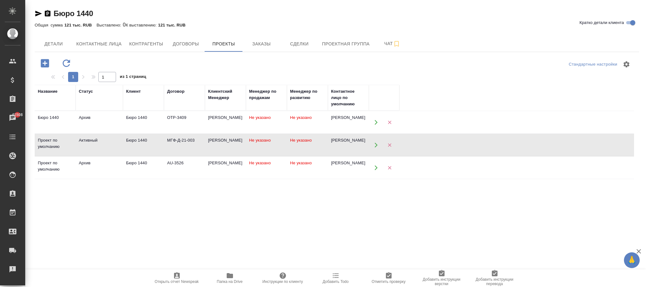
click at [290, 162] on span "Не указано" at bounding box center [301, 162] width 22 height 5
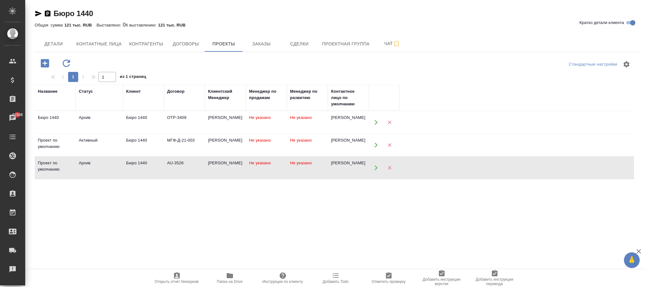
click at [291, 162] on span "Не указано" at bounding box center [301, 162] width 22 height 5
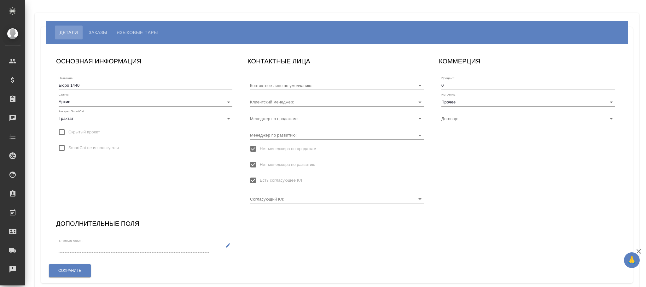
type input "[PERSON_NAME]"
type input "OTP-3409"
type input "[PERSON_NAME]"
click at [252, 161] on input "Нет менеджера по развитию" at bounding box center [252, 164] width 13 height 13
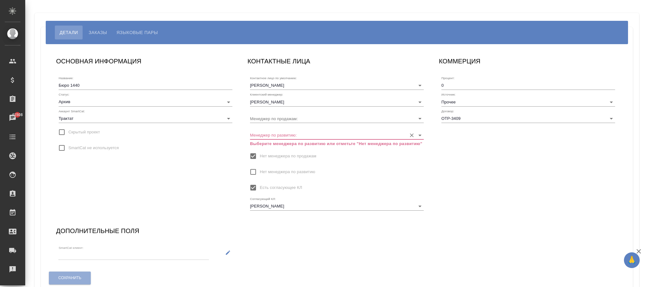
click at [270, 132] on input "Менеджер по развитию:" at bounding box center [326, 134] width 153 height 9
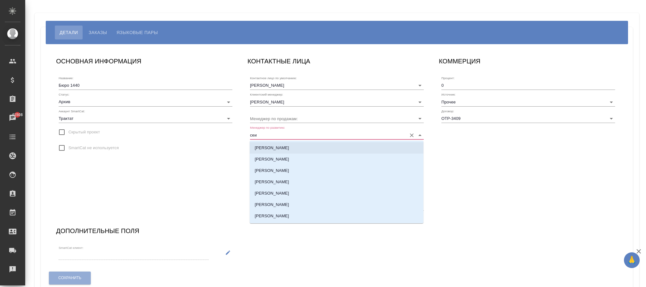
click at [284, 147] on li "[PERSON_NAME]" at bounding box center [337, 147] width 174 height 11
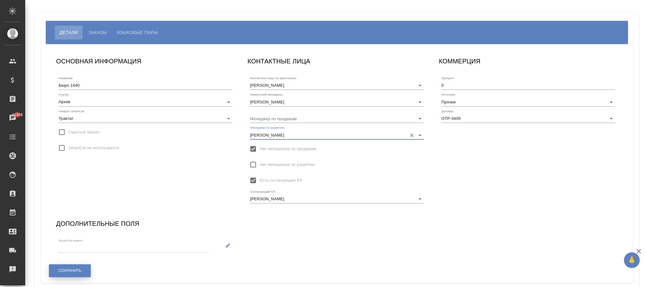
type input "[PERSON_NAME]"
click at [74, 269] on span "Сохранить" at bounding box center [69, 270] width 23 height 5
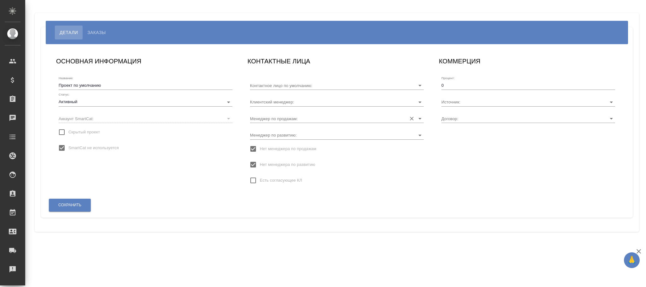
type input "[PERSON_NAME]"
type input "МГФ-Д-21-003"
type input "[PERSON_NAME]"
click at [287, 133] on input "Менеджер по развитию:" at bounding box center [326, 134] width 153 height 9
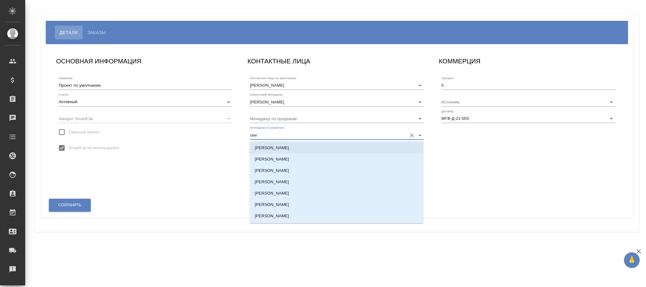
click at [286, 147] on li "[PERSON_NAME]" at bounding box center [337, 147] width 174 height 11
type input "[PERSON_NAME]"
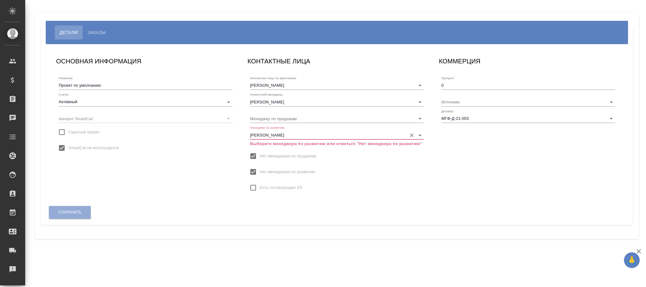
click at [251, 170] on input "Нет менеджера по развитию" at bounding box center [252, 171] width 13 height 13
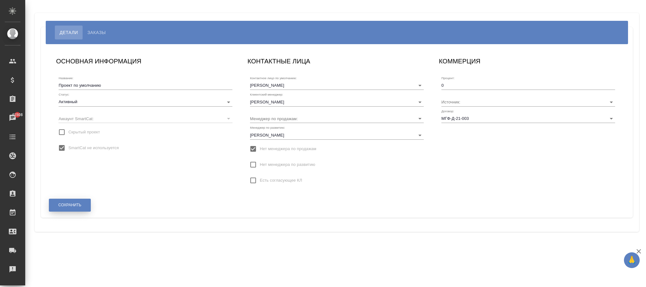
click at [75, 204] on span "Сохранить" at bounding box center [69, 204] width 23 height 5
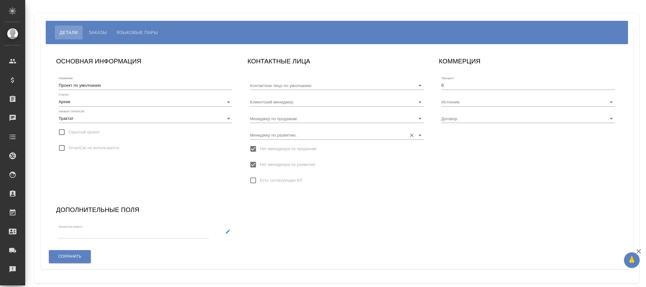
type input "[PERSON_NAME]"
type input "AU-3526"
click at [253, 164] on input "Нет менеджера по развитию" at bounding box center [252, 164] width 13 height 13
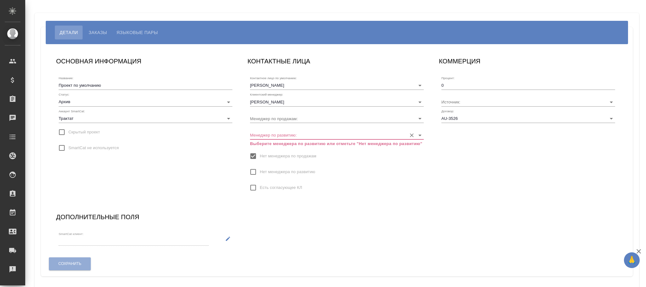
click at [282, 134] on input "Менеджер по развитию:" at bounding box center [326, 134] width 153 height 9
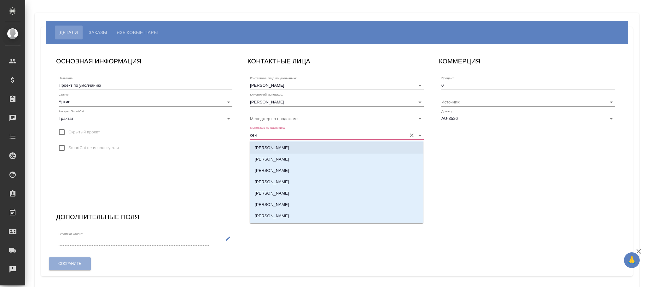
click at [280, 150] on p "[PERSON_NAME]" at bounding box center [272, 148] width 34 height 6
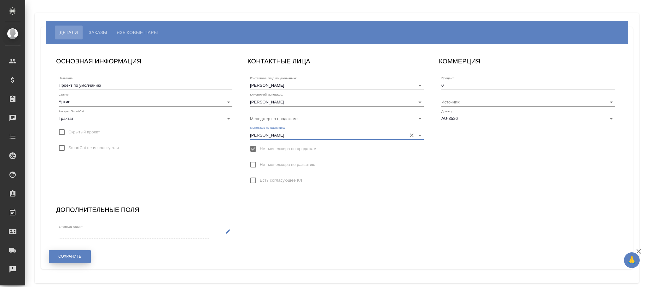
type input "[PERSON_NAME]"
drag, startPoint x: 62, startPoint y: 250, endPoint x: 80, endPoint y: 254, distance: 18.4
click at [62, 251] on button "Сохранить" at bounding box center [70, 256] width 42 height 13
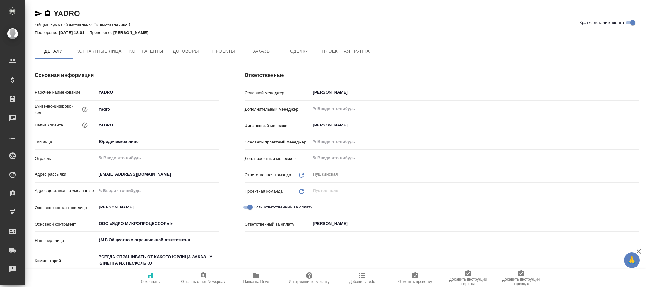
type textarea "x"
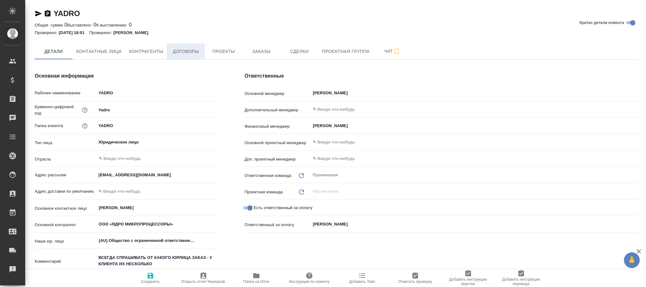
type textarea "x"
click at [222, 50] on span "Проекты" at bounding box center [223, 52] width 30 height 8
type textarea "x"
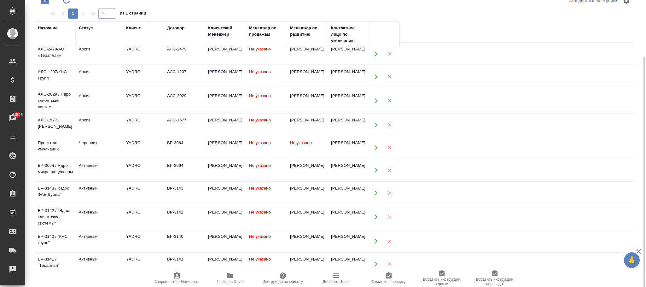
scroll to position [95, 0]
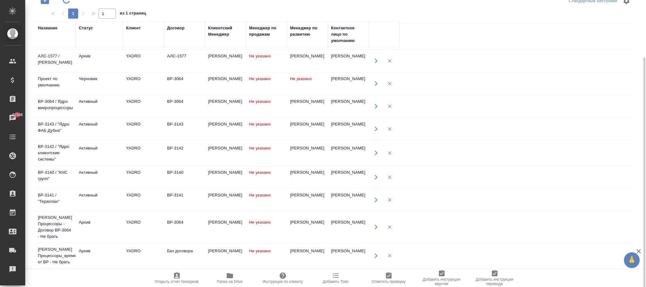
click at [295, 78] on span "Не указано" at bounding box center [301, 78] width 22 height 5
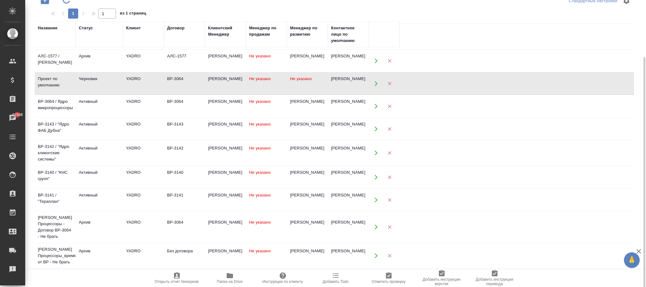
click at [295, 78] on span "Не указано" at bounding box center [301, 78] width 22 height 5
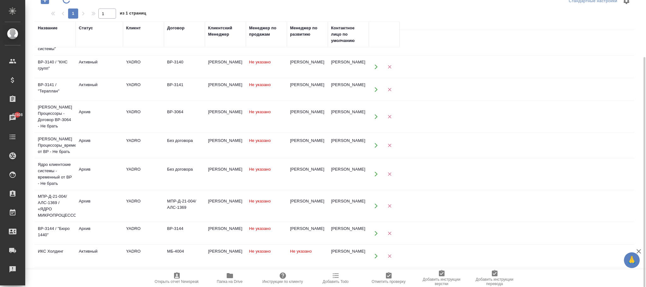
scroll to position [207, 0]
click at [290, 253] on td "Не указано" at bounding box center [307, 256] width 41 height 22
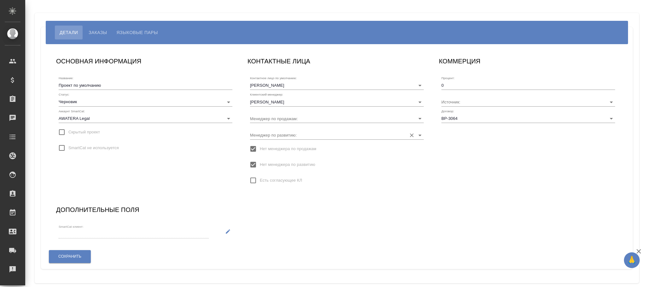
click at [284, 133] on input "Менеджер по развитию:" at bounding box center [326, 134] width 153 height 9
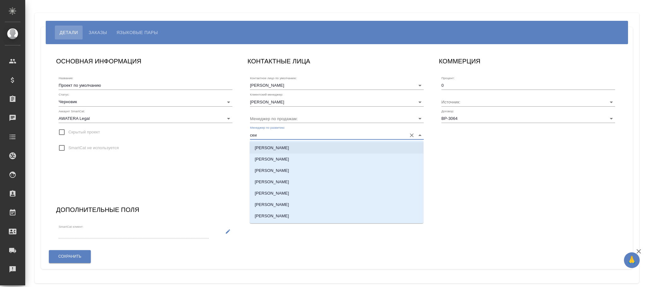
click at [282, 148] on li "[PERSON_NAME]" at bounding box center [337, 147] width 174 height 11
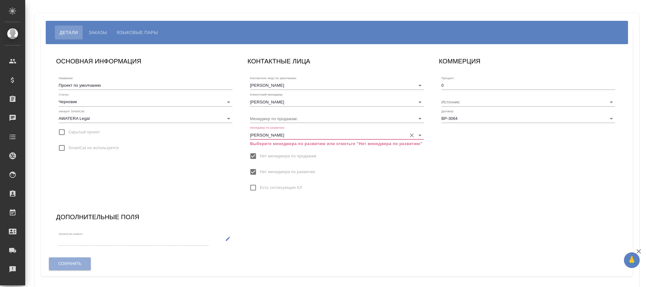
type input "[PERSON_NAME]"
click at [253, 175] on input "Нет менеджера по развитию" at bounding box center [252, 171] width 13 height 13
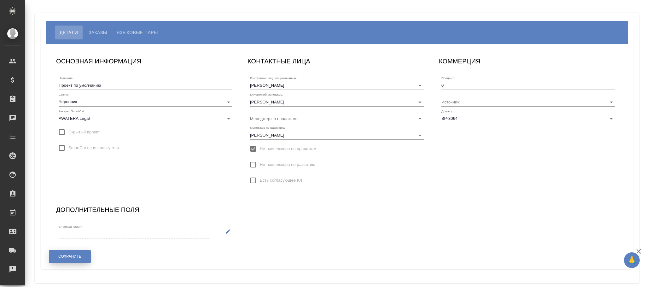
click at [77, 257] on span "Сохранить" at bounding box center [69, 256] width 23 height 5
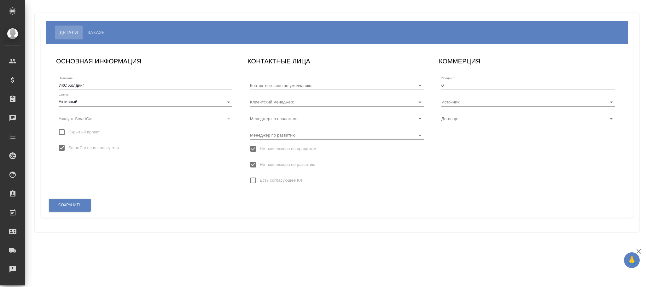
type input "[PERSON_NAME]"
type input "МБ-4004"
type input "[PERSON_NAME]"
click at [254, 160] on input "Нет менеджера по развитию" at bounding box center [252, 164] width 13 height 13
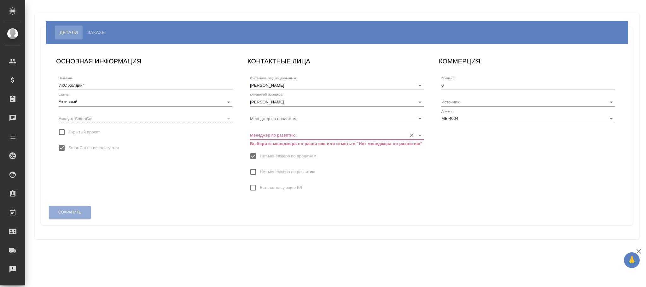
click at [280, 129] on div "Менеджер по развитию: Выберите менеджера по развитию или отметьте "Нет менеджер…" at bounding box center [337, 135] width 174 height 21
click at [278, 135] on input "Менеджер по развитию:" at bounding box center [326, 134] width 153 height 9
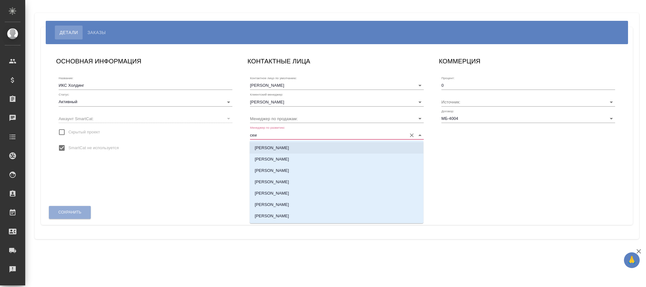
click at [282, 146] on p "[PERSON_NAME]" at bounding box center [272, 148] width 34 height 6
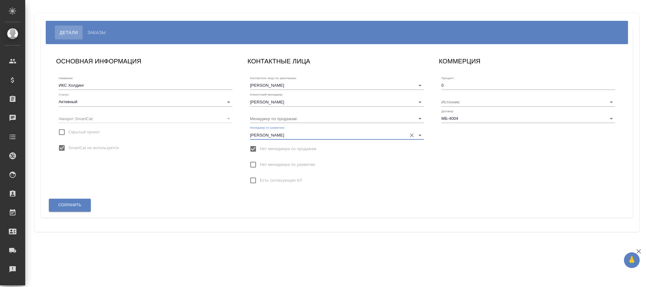
type input "[PERSON_NAME]"
click at [75, 197] on div "Сохранить" at bounding box center [336, 204] width 581 height 21
click at [76, 208] on button "Сохранить" at bounding box center [70, 204] width 42 height 13
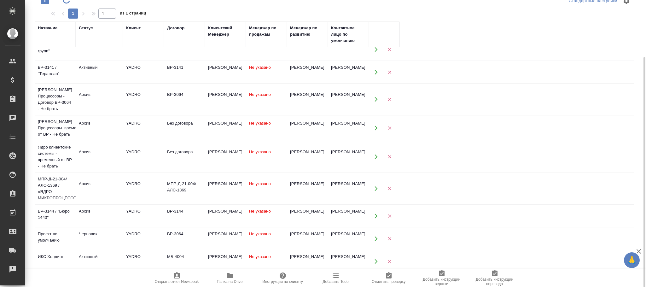
scroll to position [207, 0]
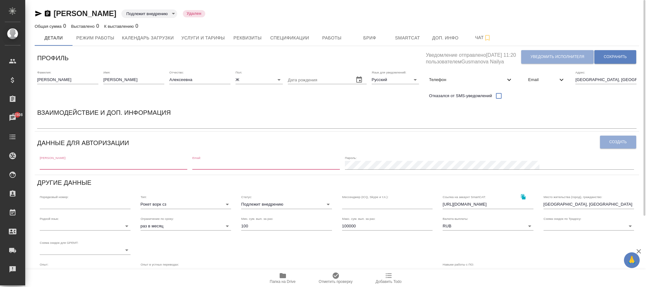
drag, startPoint x: 152, startPoint y: 9, endPoint x: 53, endPoint y: 12, distance: 99.3
click at [53, 12] on div "[PERSON_NAME] внедрению toBeImplemented Удален" at bounding box center [337, 14] width 604 height 10
copy link "Гринь Марина Алексеевна"
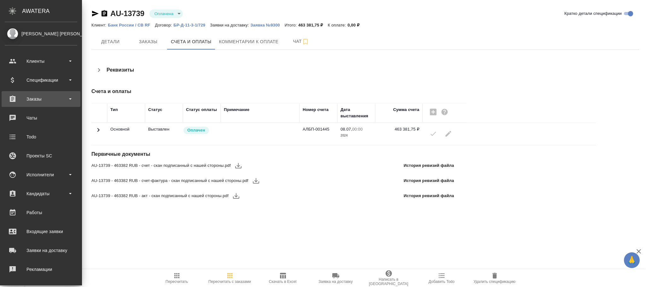
click at [42, 99] on div "Заказы" at bounding box center [41, 98] width 72 height 9
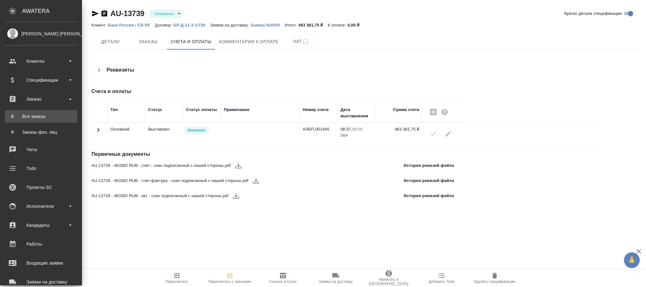
click at [34, 118] on div "Все заказы" at bounding box center [41, 116] width 66 height 6
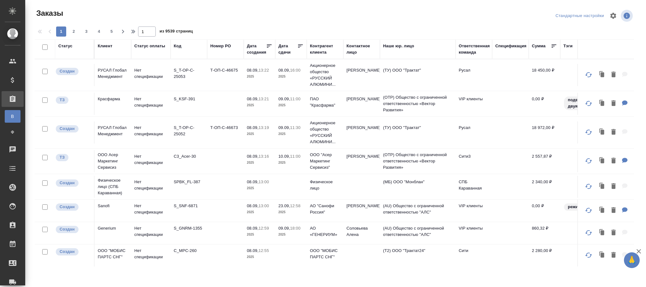
click at [178, 46] on div "Код" at bounding box center [178, 46] width 8 height 6
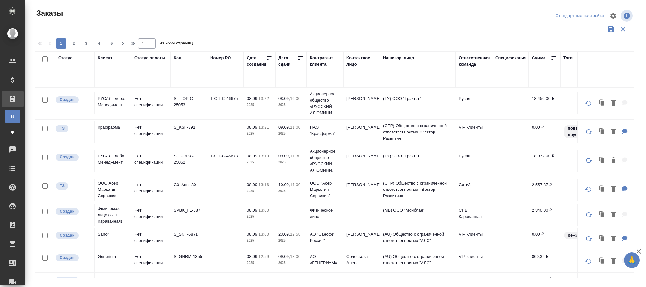
click at [182, 76] on input "text" at bounding box center [189, 76] width 30 height 8
click at [182, 73] on input "text" at bounding box center [189, 76] width 30 height 8
click at [181, 73] on input "text" at bounding box center [189, 76] width 30 height 8
paste input "D_BUREAU_1440-1"
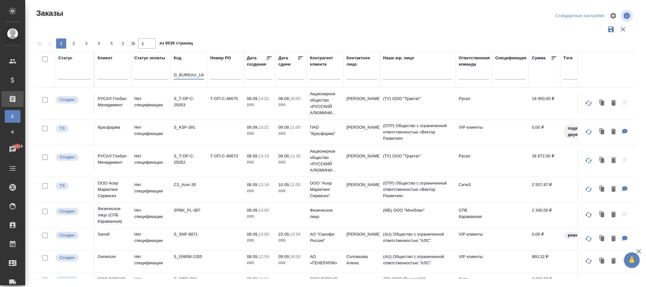
scroll to position [0, 8]
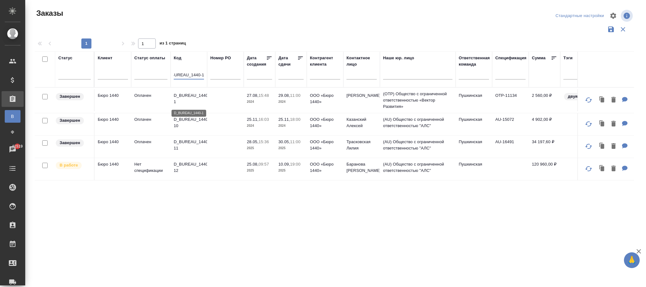
type input "D_BUREAU_1440-1"
click at [191, 100] on p "D_BUREAU_1440-1" at bounding box center [189, 98] width 30 height 13
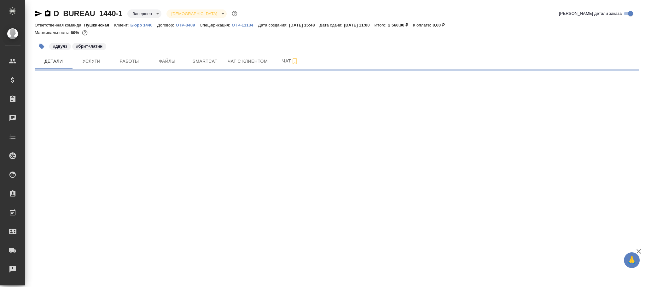
select select "RU"
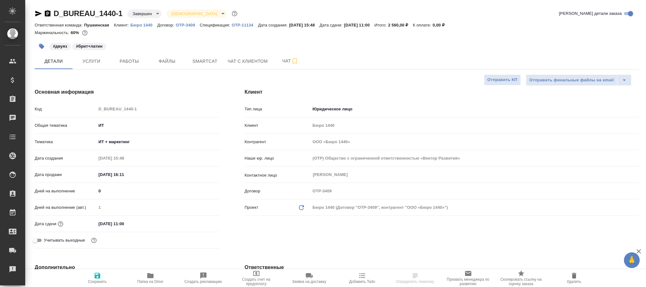
type textarea "x"
click at [142, 26] on p "Бюро 1440" at bounding box center [143, 25] width 27 height 5
type textarea "x"
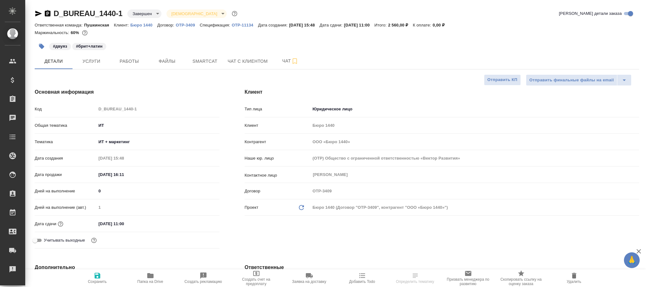
type textarea "x"
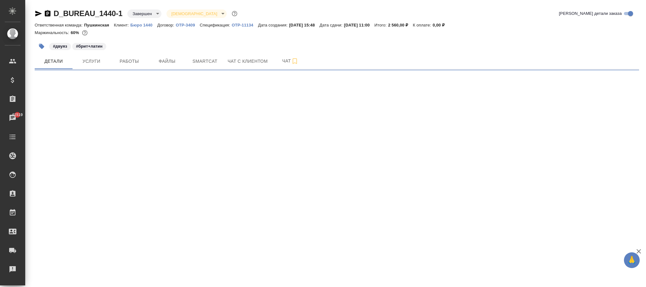
select select "RU"
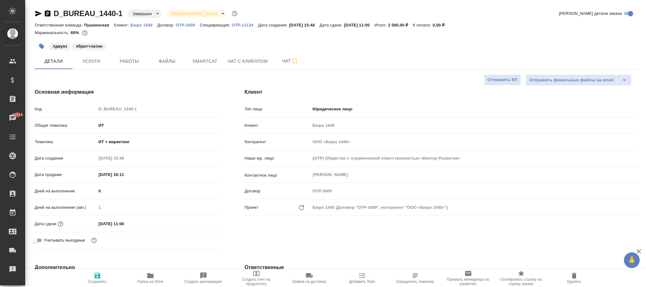
type textarea "x"
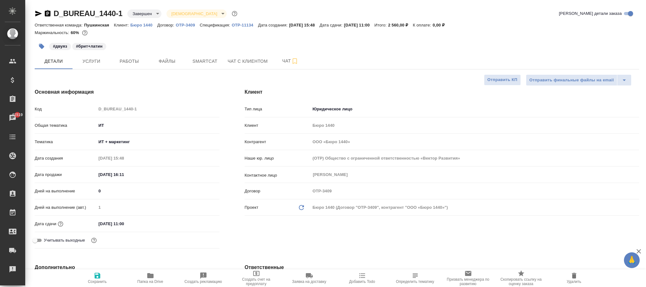
type textarea "x"
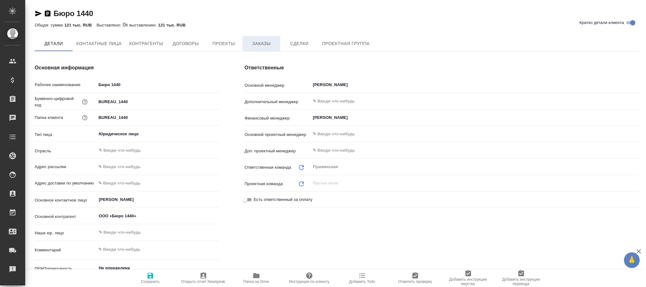
type textarea "x"
click at [255, 40] on span "Заказы" at bounding box center [261, 44] width 30 height 8
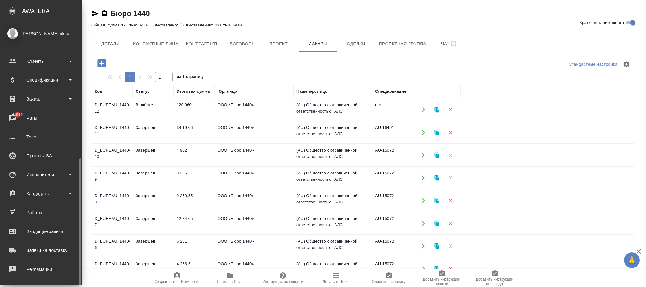
scroll to position [77, 0]
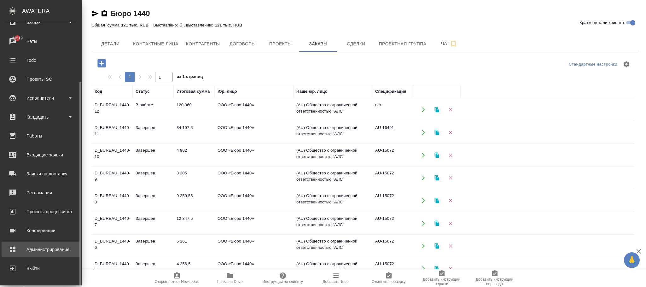
drag, startPoint x: 39, startPoint y: 247, endPoint x: 437, endPoint y: 112, distance: 419.8
click at [40, 247] on div "Администрирование" at bounding box center [41, 249] width 72 height 9
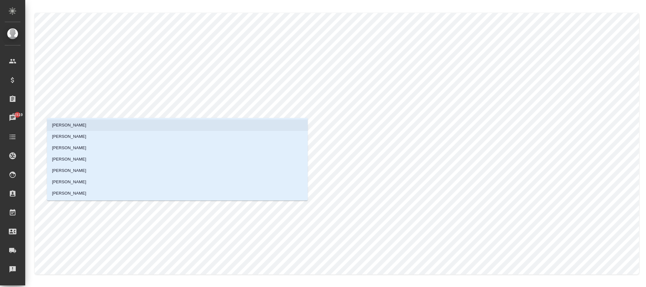
click at [99, 123] on li "[PERSON_NAME]" at bounding box center [177, 124] width 261 height 11
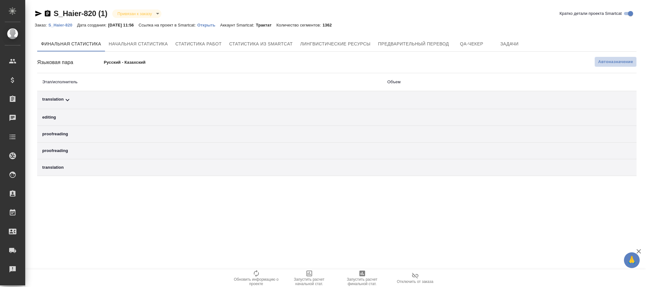
click at [613, 60] on span "Автоназначение" at bounding box center [615, 62] width 35 height 6
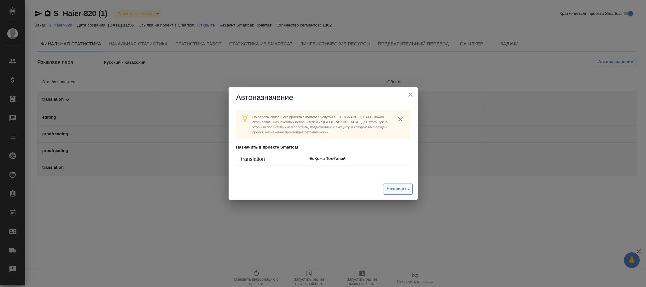
click at [391, 186] on span "Назначить" at bounding box center [397, 188] width 22 height 7
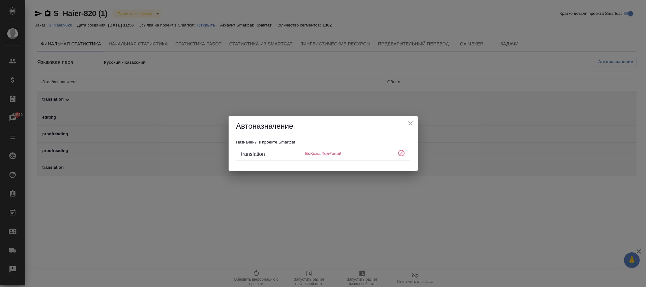
click at [410, 124] on icon "close" at bounding box center [410, 123] width 8 height 8
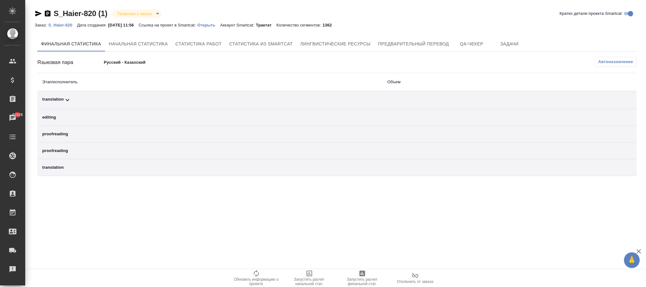
click at [66, 23] on link "S_Haier-820" at bounding box center [62, 24] width 29 height 5
click at [626, 64] on span "Автоназначение" at bounding box center [615, 62] width 35 height 6
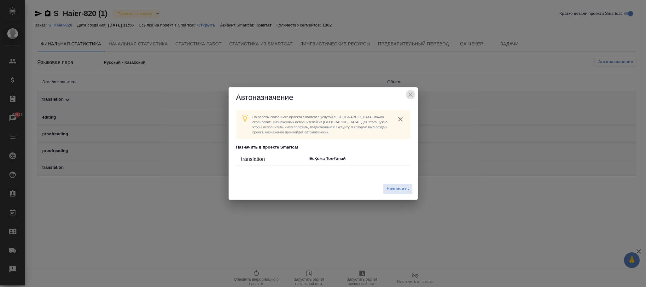
click at [410, 93] on icon "close" at bounding box center [410, 95] width 8 height 8
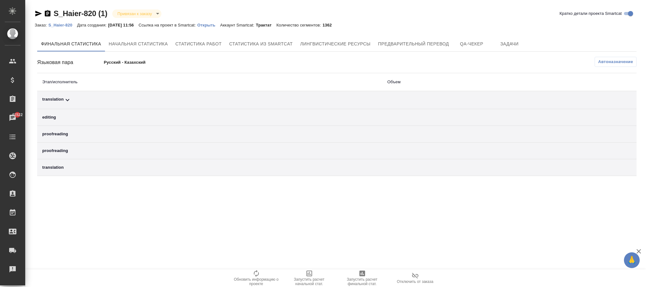
click at [61, 26] on p "S_Haier-820" at bounding box center [62, 25] width 29 height 5
click at [606, 62] on span "Автоназначение" at bounding box center [615, 62] width 35 height 6
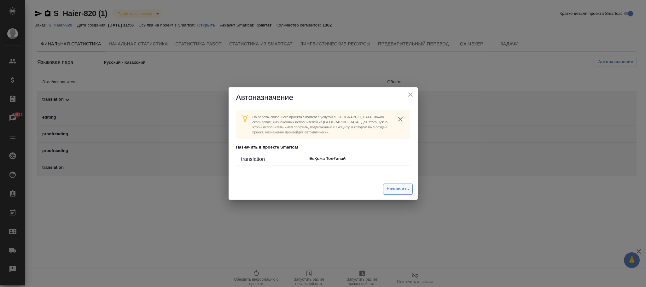
click at [398, 185] on span "Назначить" at bounding box center [397, 188] width 22 height 7
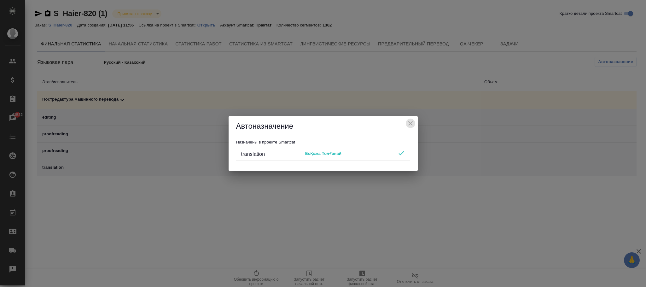
click at [411, 122] on icon "close" at bounding box center [410, 123] width 4 height 4
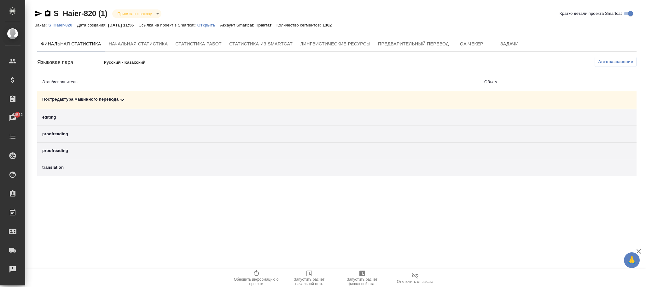
click at [115, 100] on div "Постредактура машинного перевода" at bounding box center [258, 100] width 432 height 8
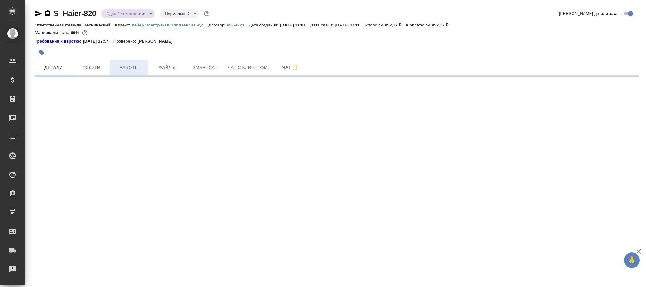
click at [133, 72] on button "Работы" at bounding box center [129, 68] width 38 height 16
select select "RU"
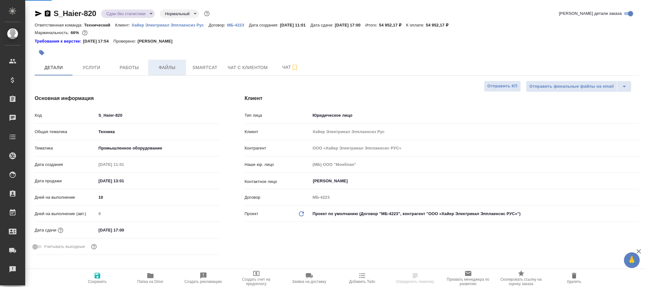
type textarea "x"
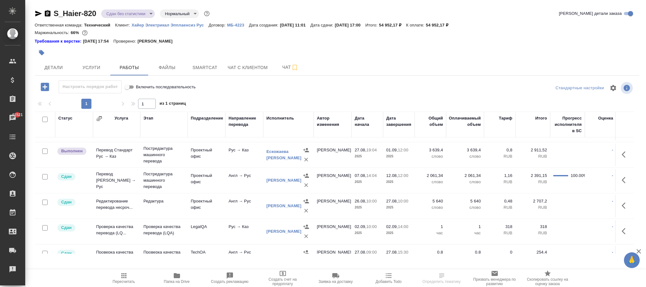
scroll to position [95, 0]
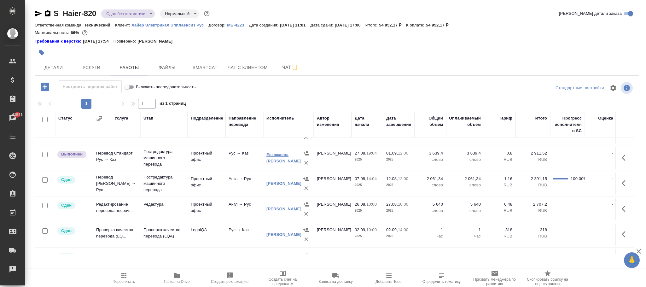
click at [278, 160] on link "Ескожаева [PERSON_NAME]" at bounding box center [283, 157] width 35 height 11
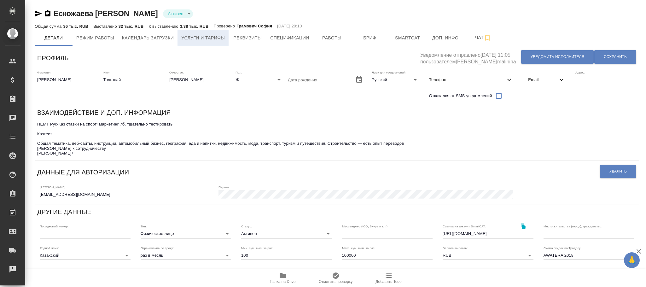
click at [204, 41] on span "Услуги и тарифы" at bounding box center [202, 38] width 43 height 8
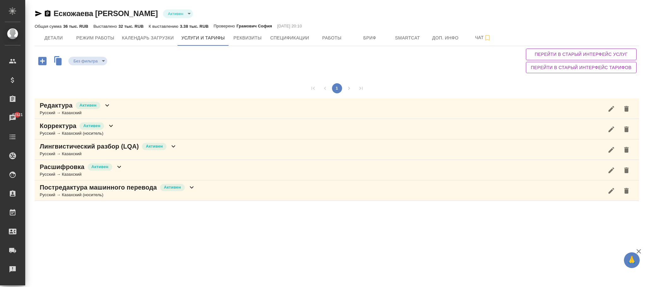
click at [190, 189] on icon at bounding box center [192, 187] width 8 height 8
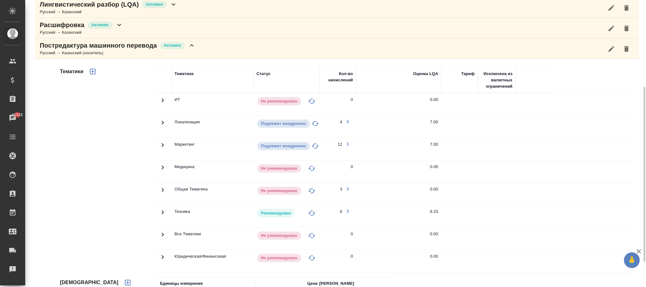
scroll to position [183, 0]
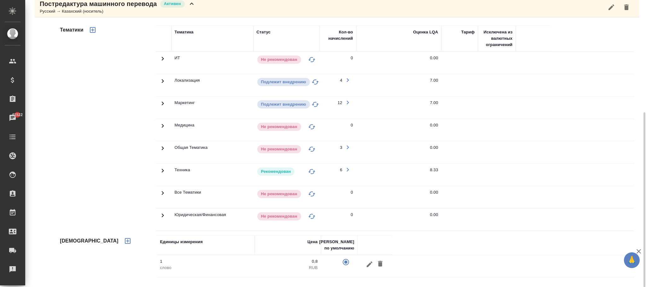
click at [162, 172] on icon at bounding box center [163, 171] width 8 height 8
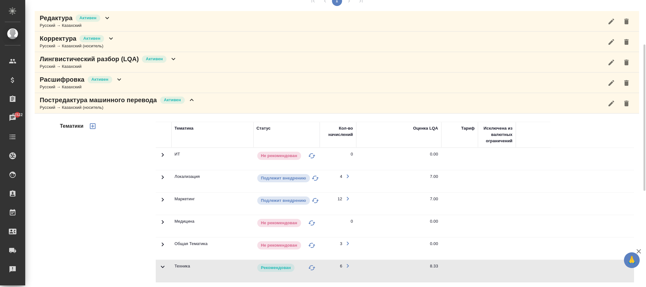
scroll to position [0, 0]
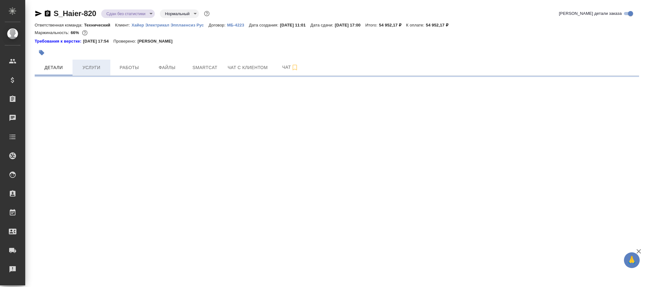
click at [97, 67] on span "Услуги" at bounding box center [91, 68] width 30 height 8
select select "RU"
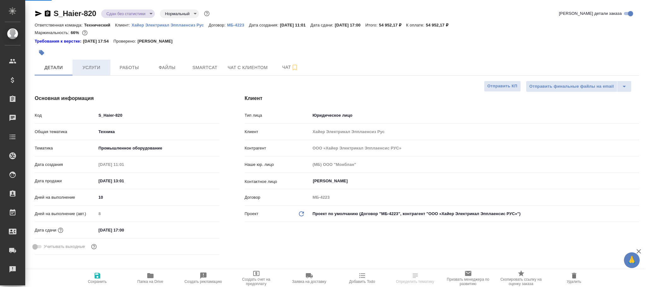
type textarea "x"
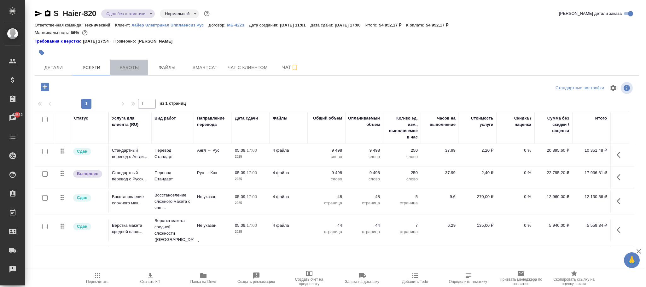
click at [129, 67] on span "Работы" at bounding box center [129, 68] width 30 height 8
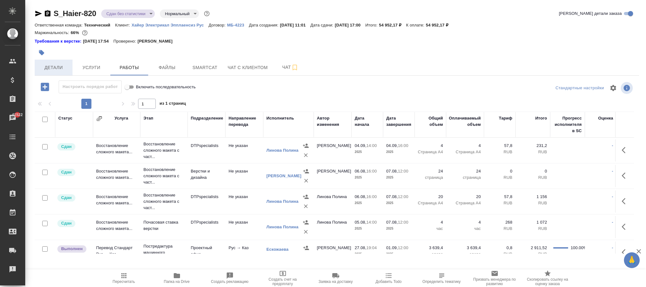
click at [50, 66] on span "Детали" at bounding box center [53, 68] width 30 height 8
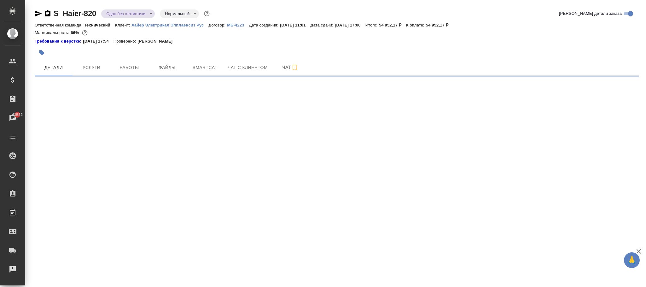
select select "RU"
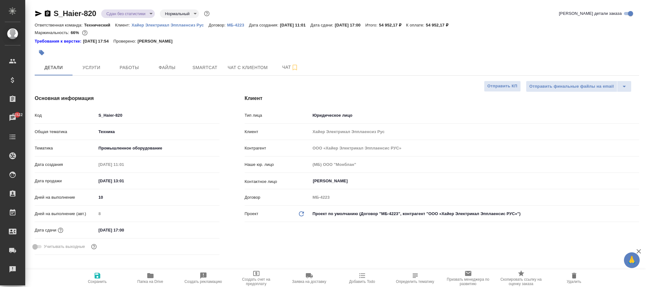
type textarea "x"
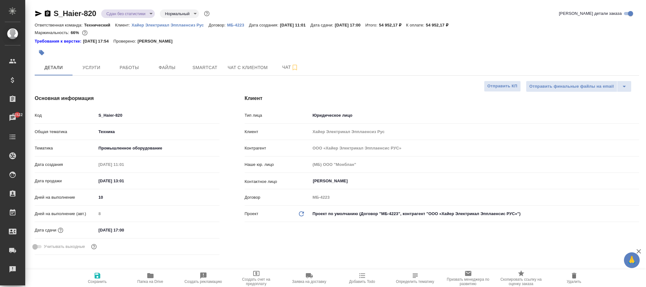
type textarea "x"
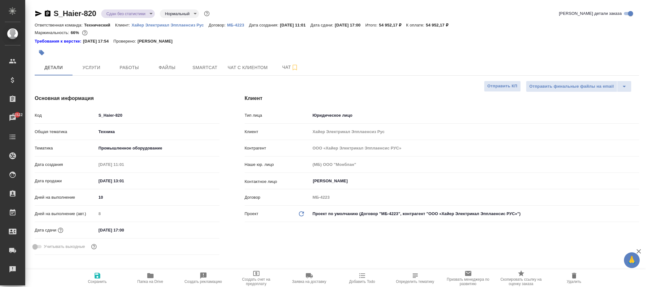
type textarea "x"
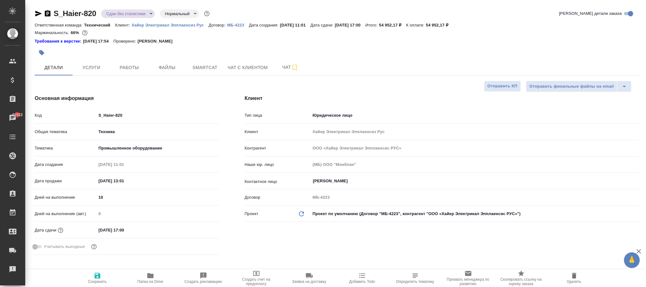
type textarea "x"
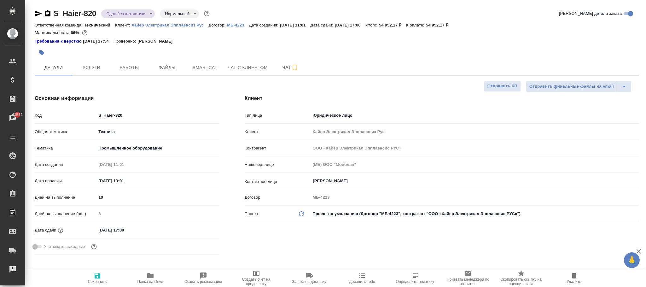
type textarea "x"
click at [136, 64] on span "Работы" at bounding box center [129, 68] width 30 height 8
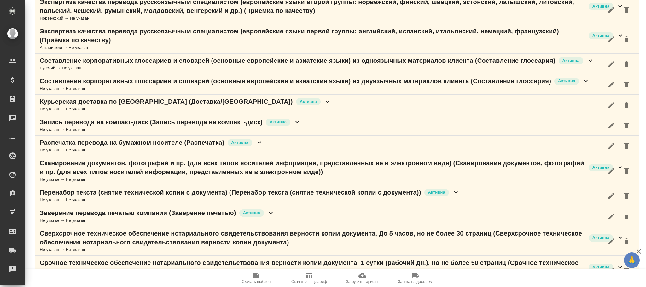
scroll to position [461, 0]
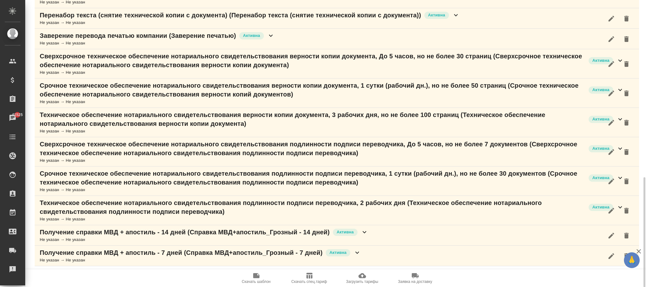
click at [311, 275] on icon "button" at bounding box center [309, 276] width 6 height 6
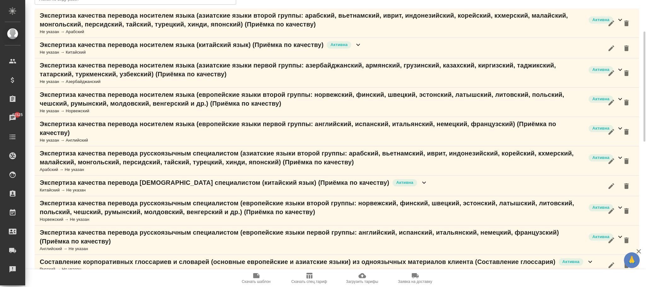
scroll to position [0, 0]
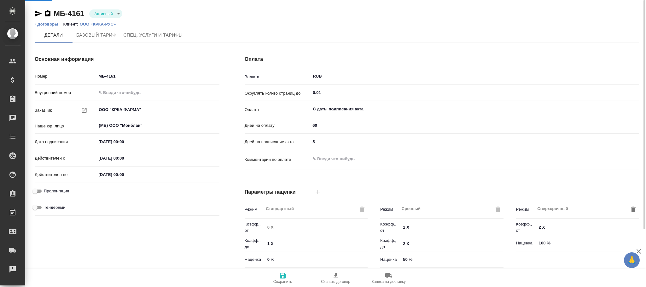
type input "без ТП"
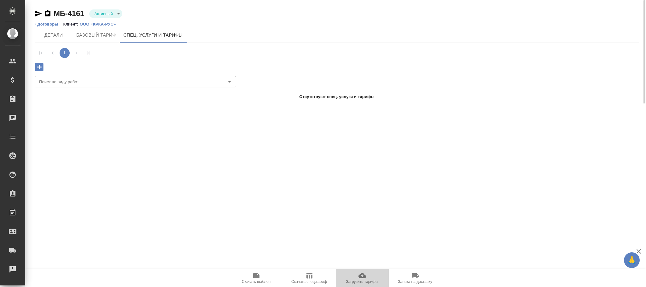
click at [360, 275] on icon "button" at bounding box center [362, 275] width 8 height 5
